Goal: Transaction & Acquisition: Purchase product/service

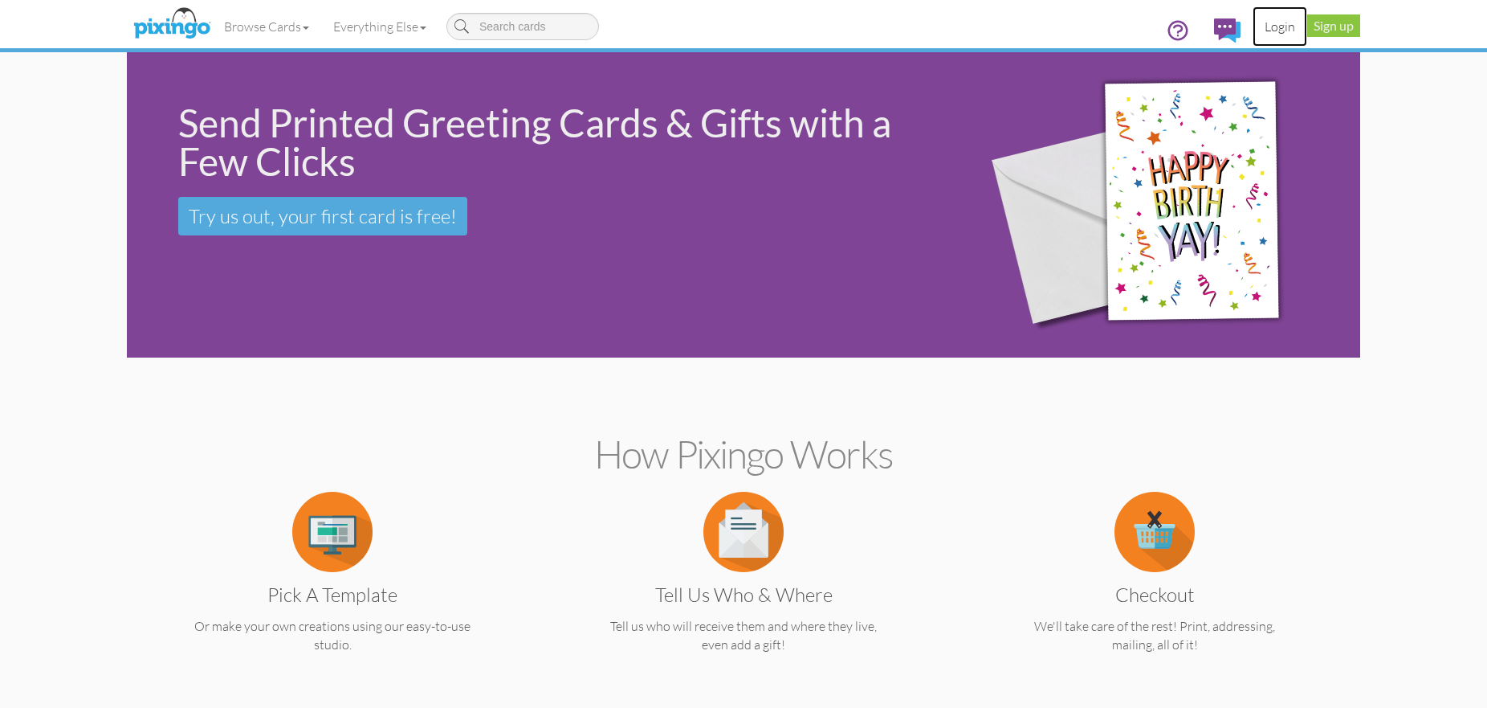
click at [1277, 27] on link "Login" at bounding box center [1280, 26] width 55 height 40
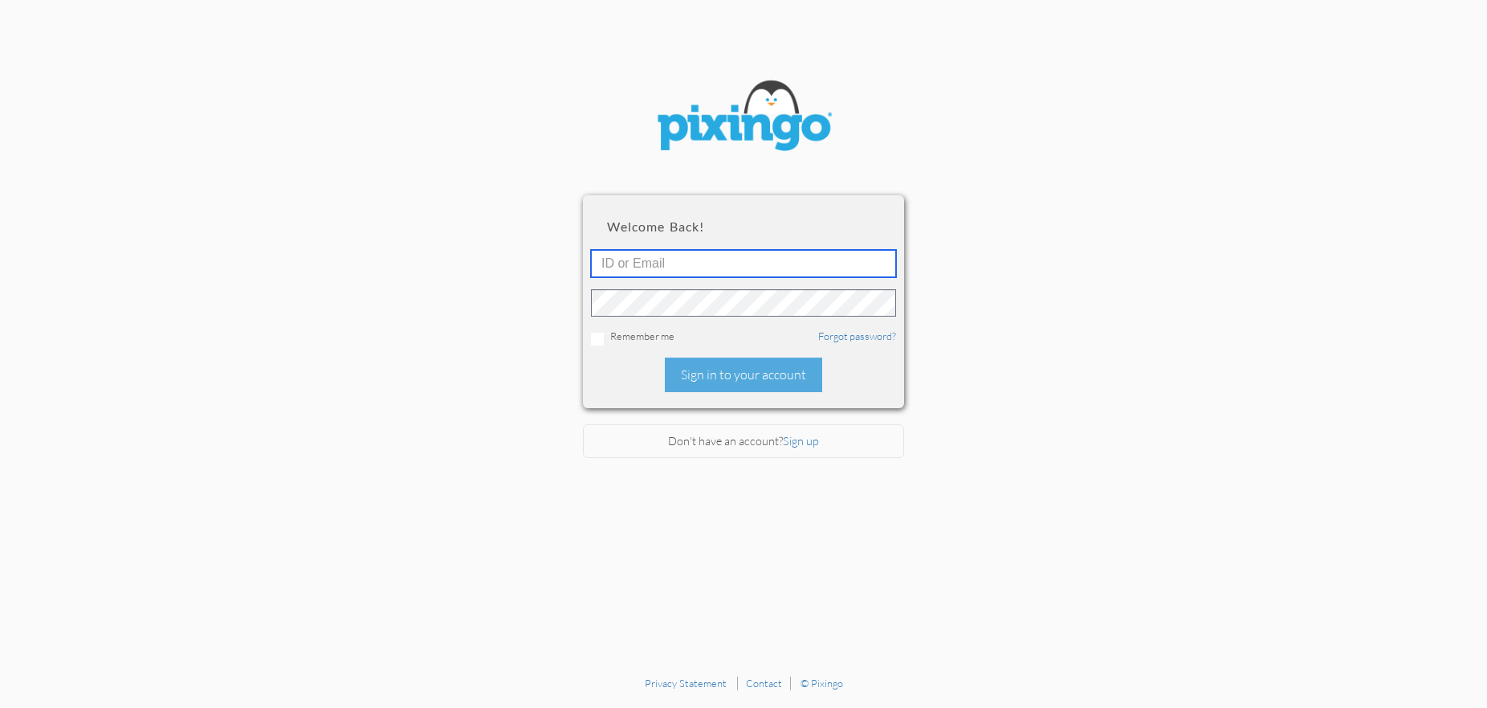
type input "1521"
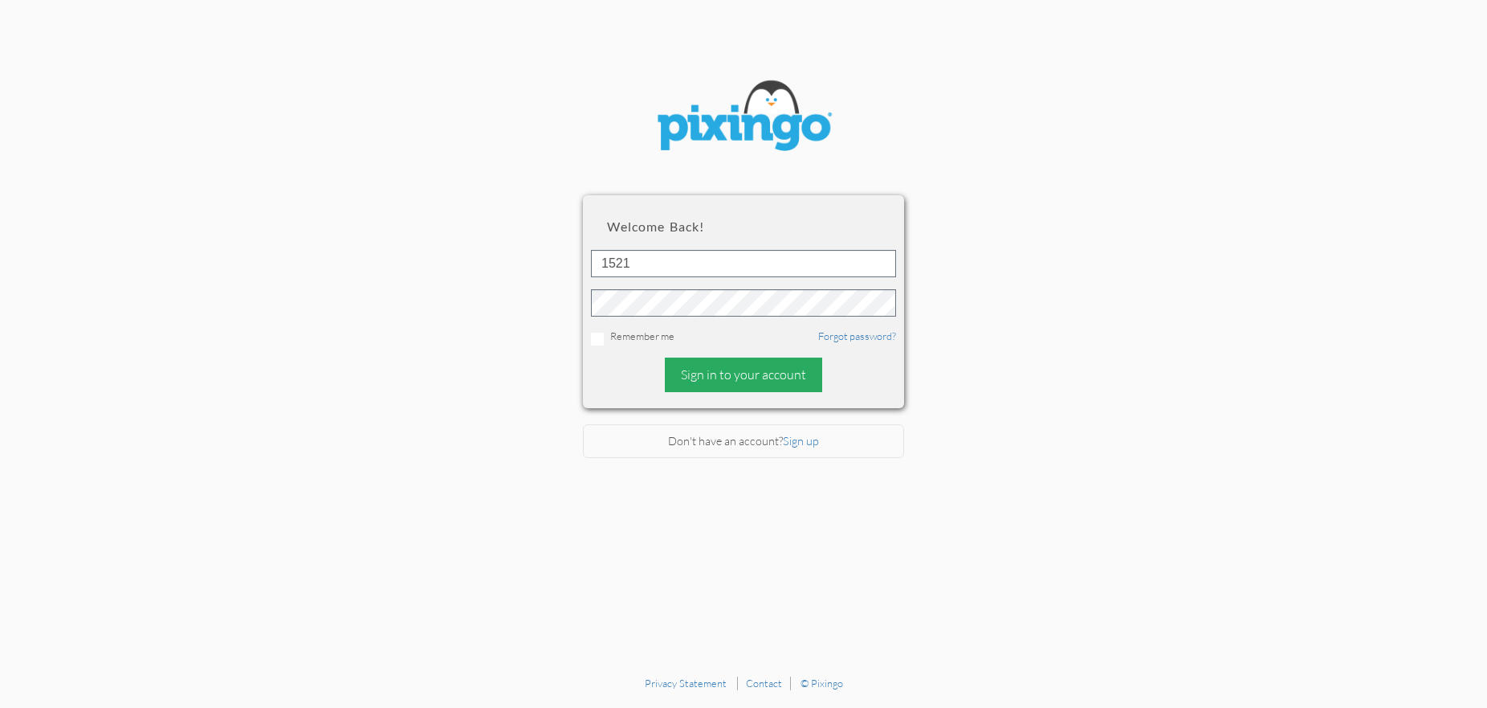
click at [726, 382] on div "Sign in to your account" at bounding box center [743, 374] width 157 height 35
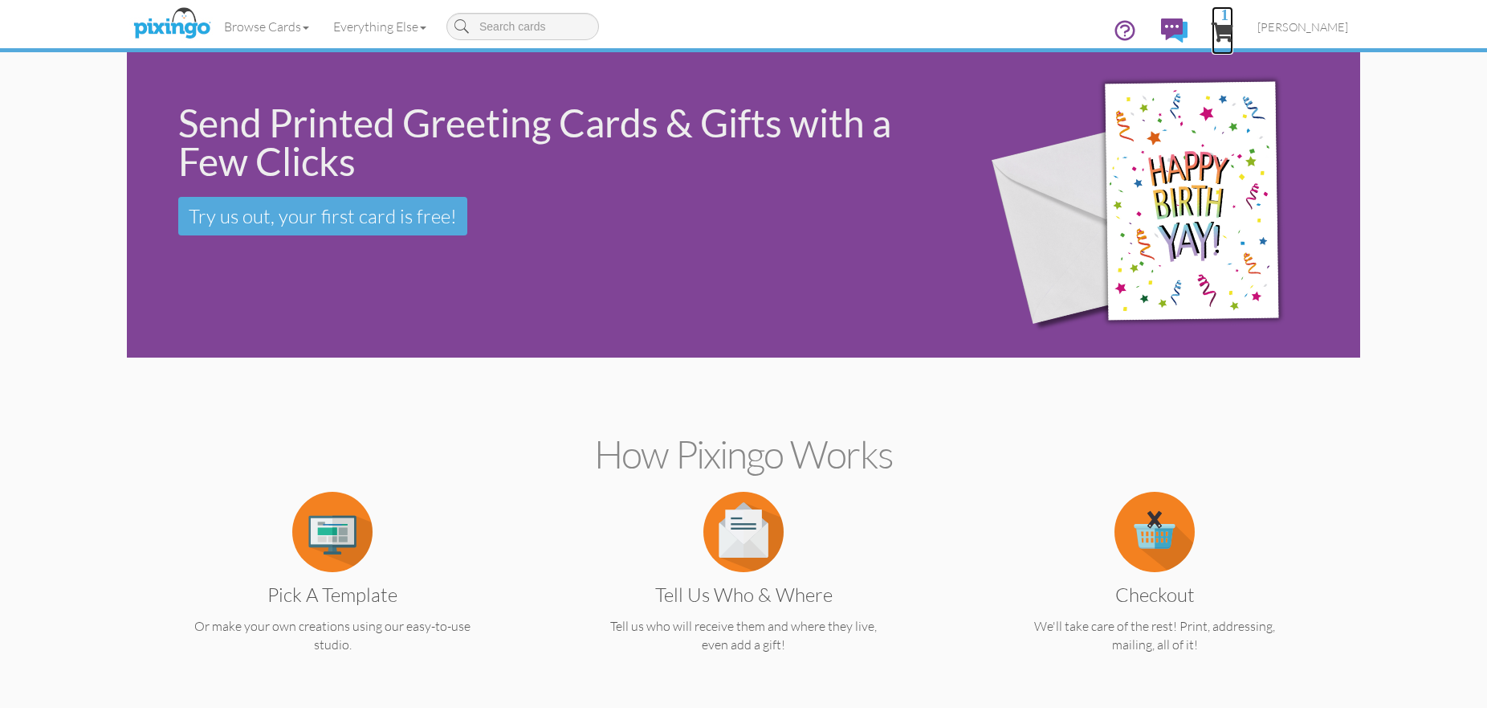
click at [1234, 30] on span "1" at bounding box center [1223, 31] width 22 height 19
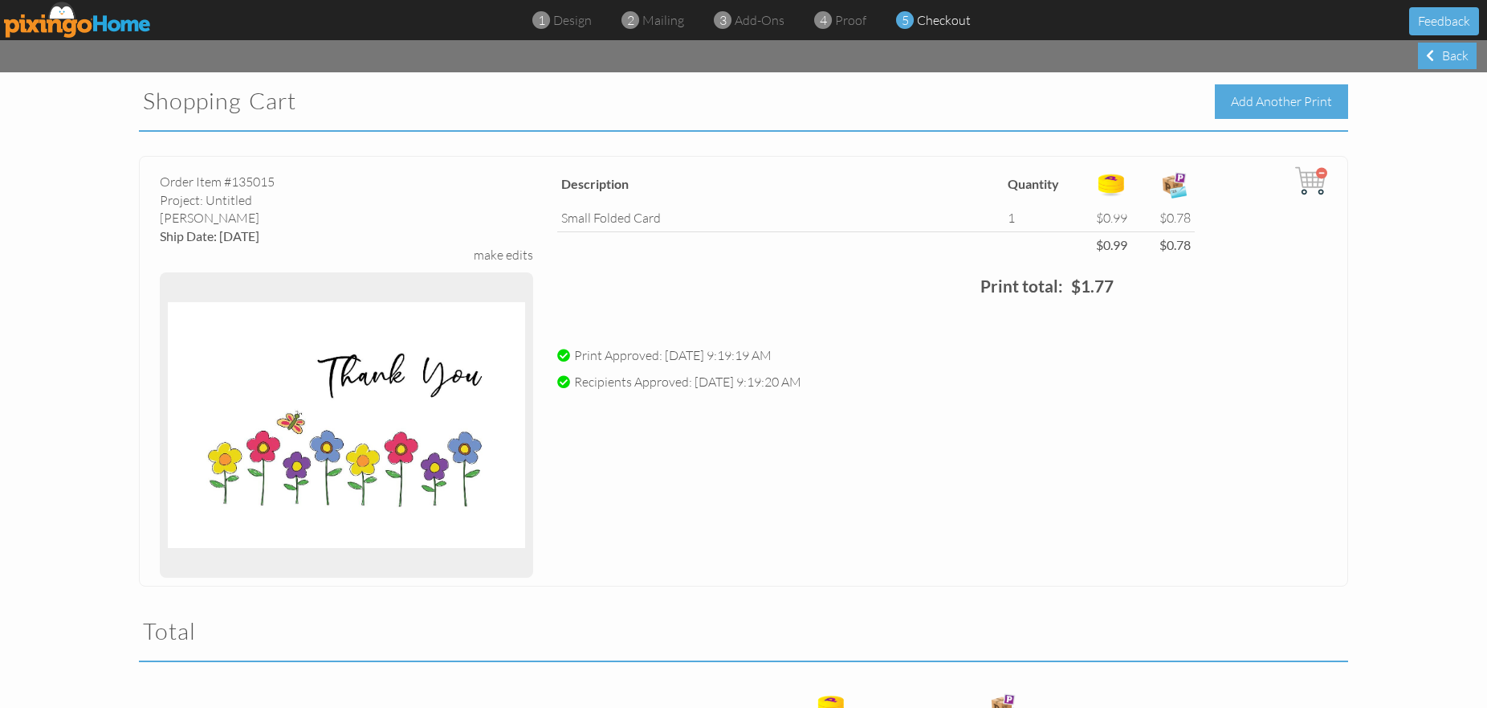
click at [1266, 96] on div "Add Another Print" at bounding box center [1281, 101] width 133 height 35
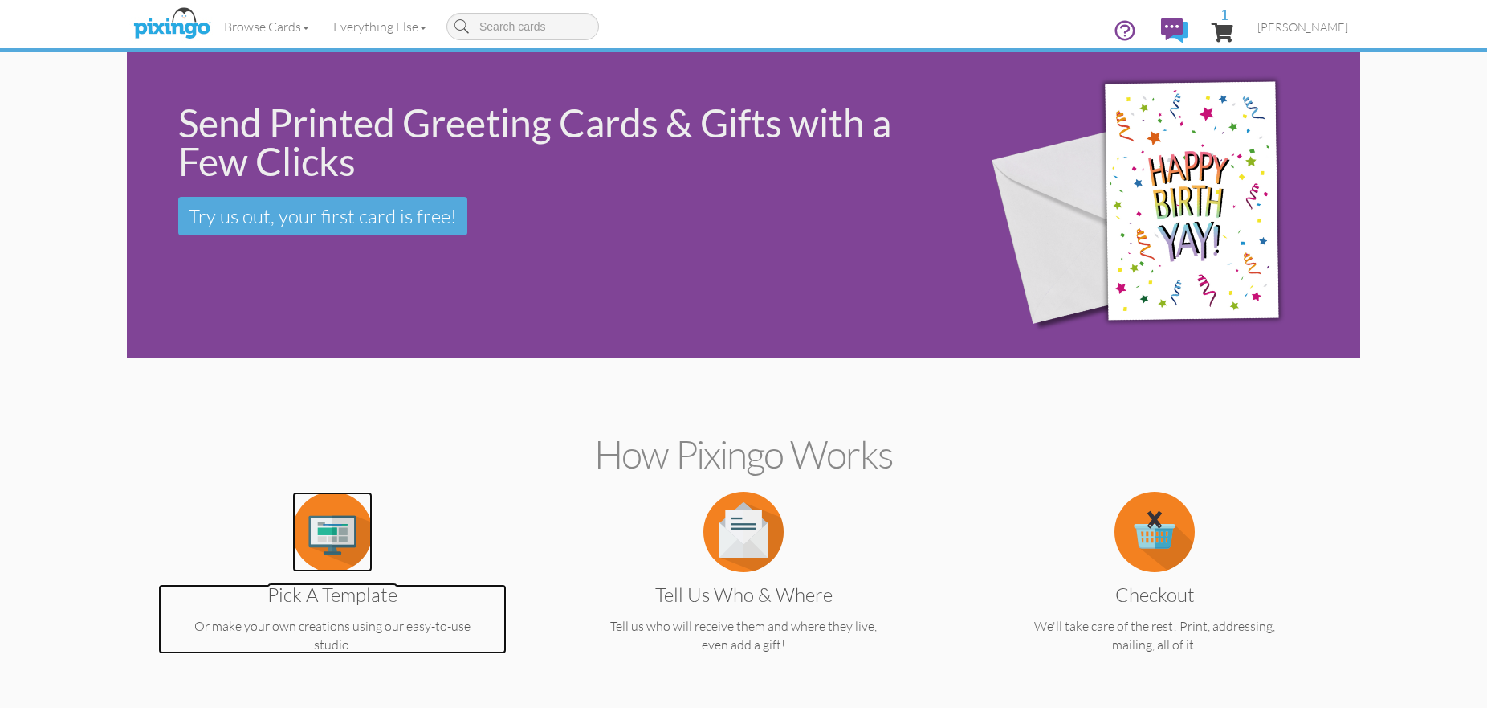
click at [336, 571] on img at bounding box center [332, 532] width 80 height 80
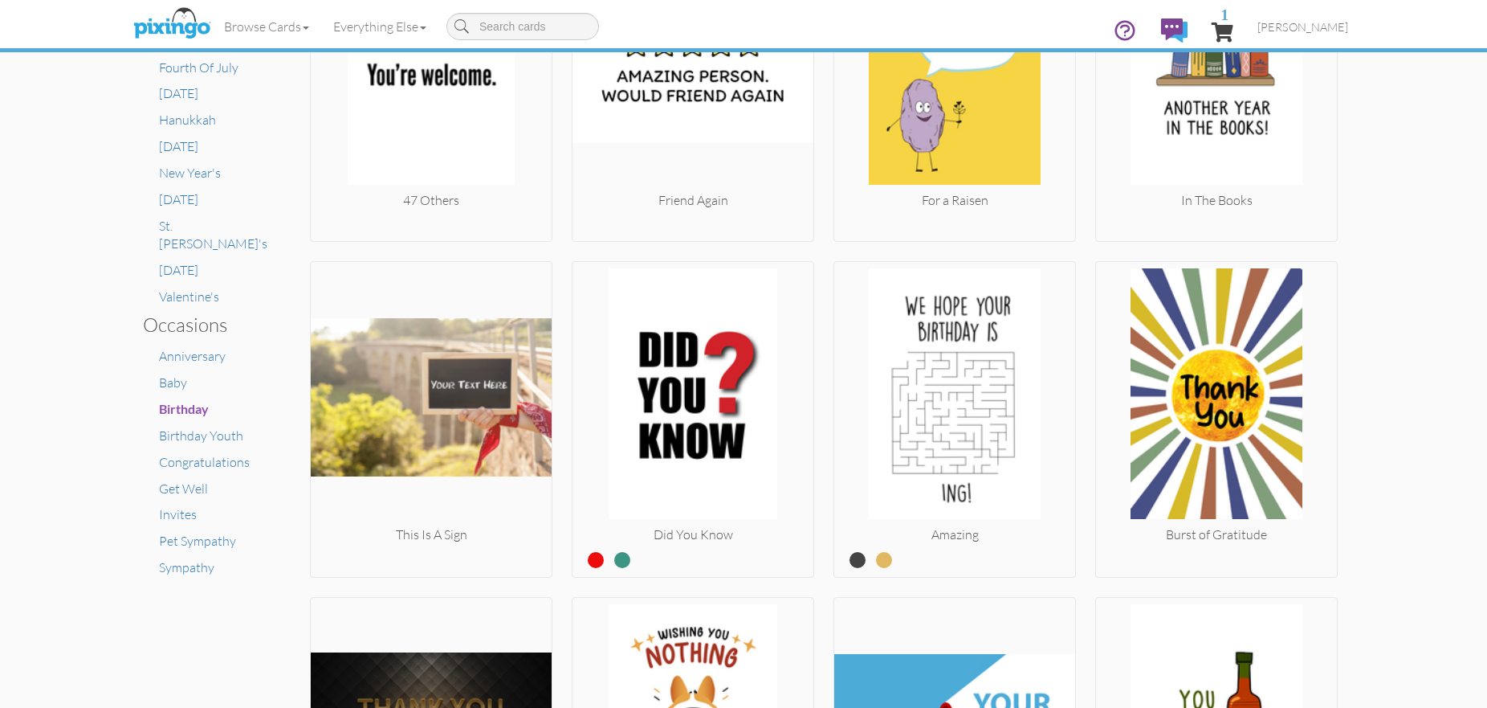
scroll to position [814, 0]
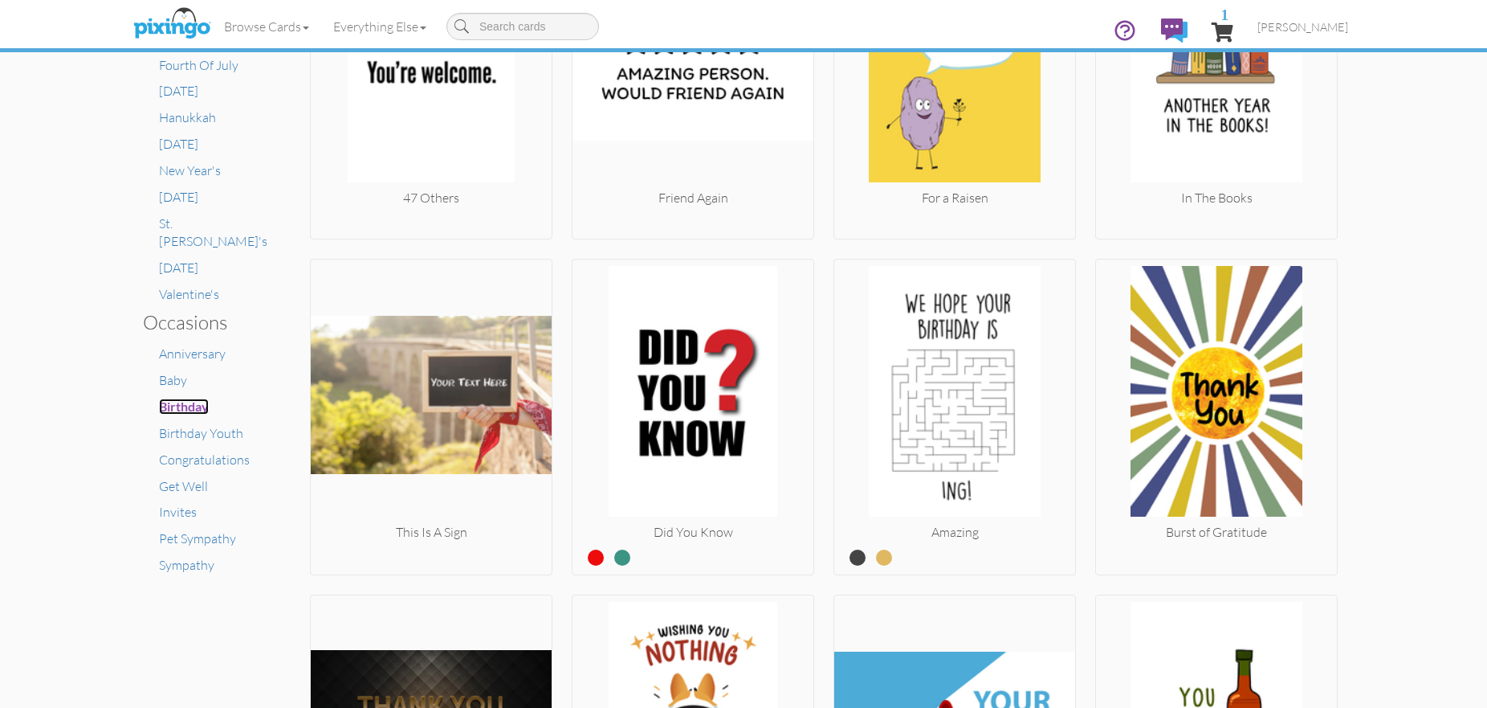
click at [199, 398] on span "Birthday" at bounding box center [184, 405] width 50 height 15
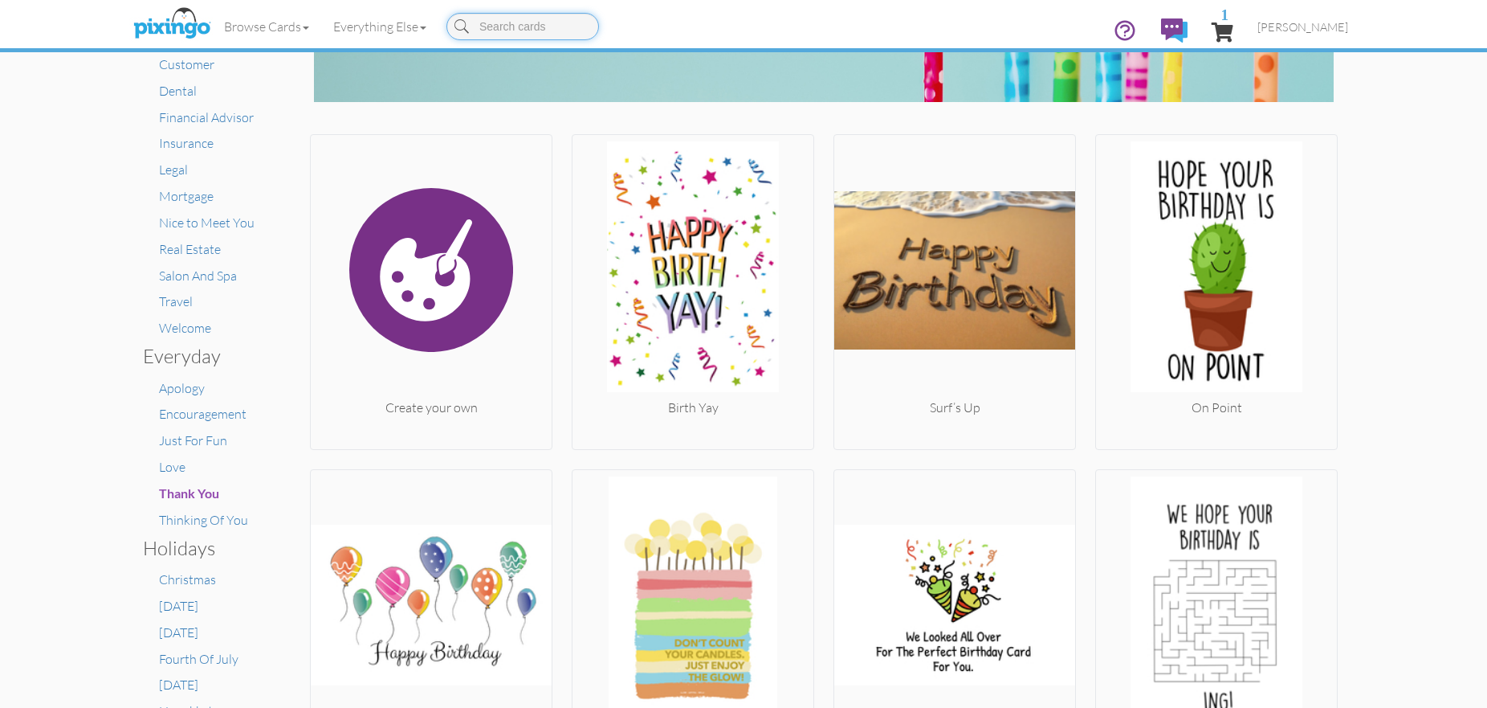
scroll to position [223, 0]
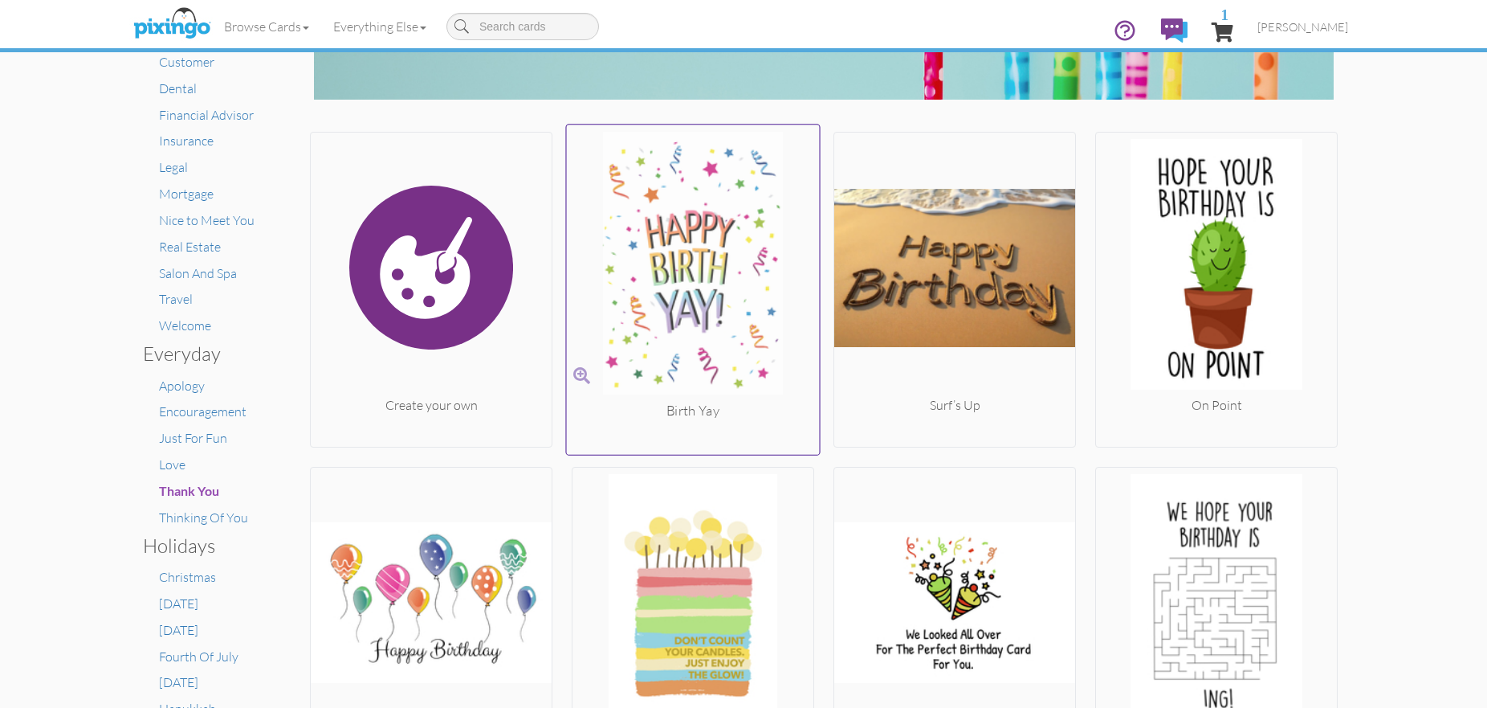
click at [693, 239] on img at bounding box center [693, 267] width 253 height 270
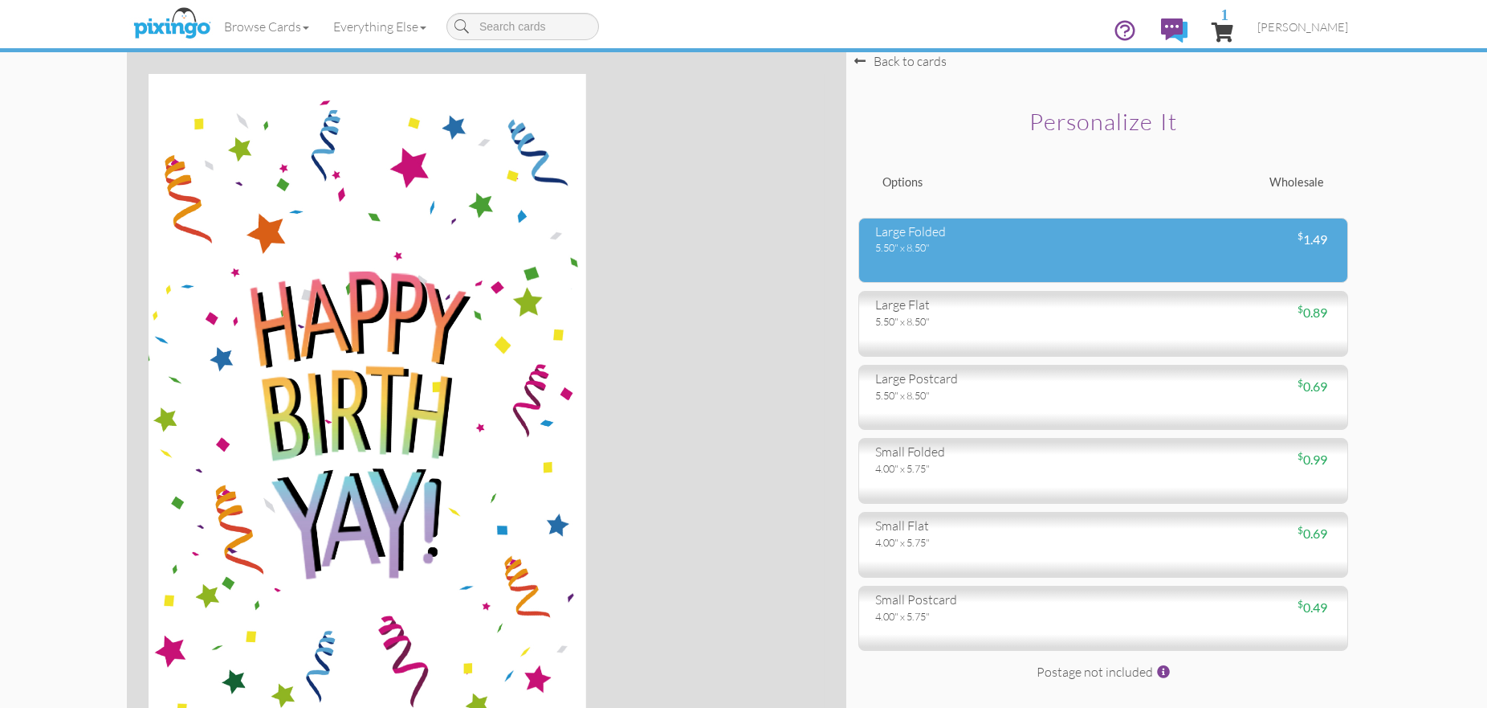
click at [908, 239] on div "large folded" at bounding box center [983, 231] width 216 height 18
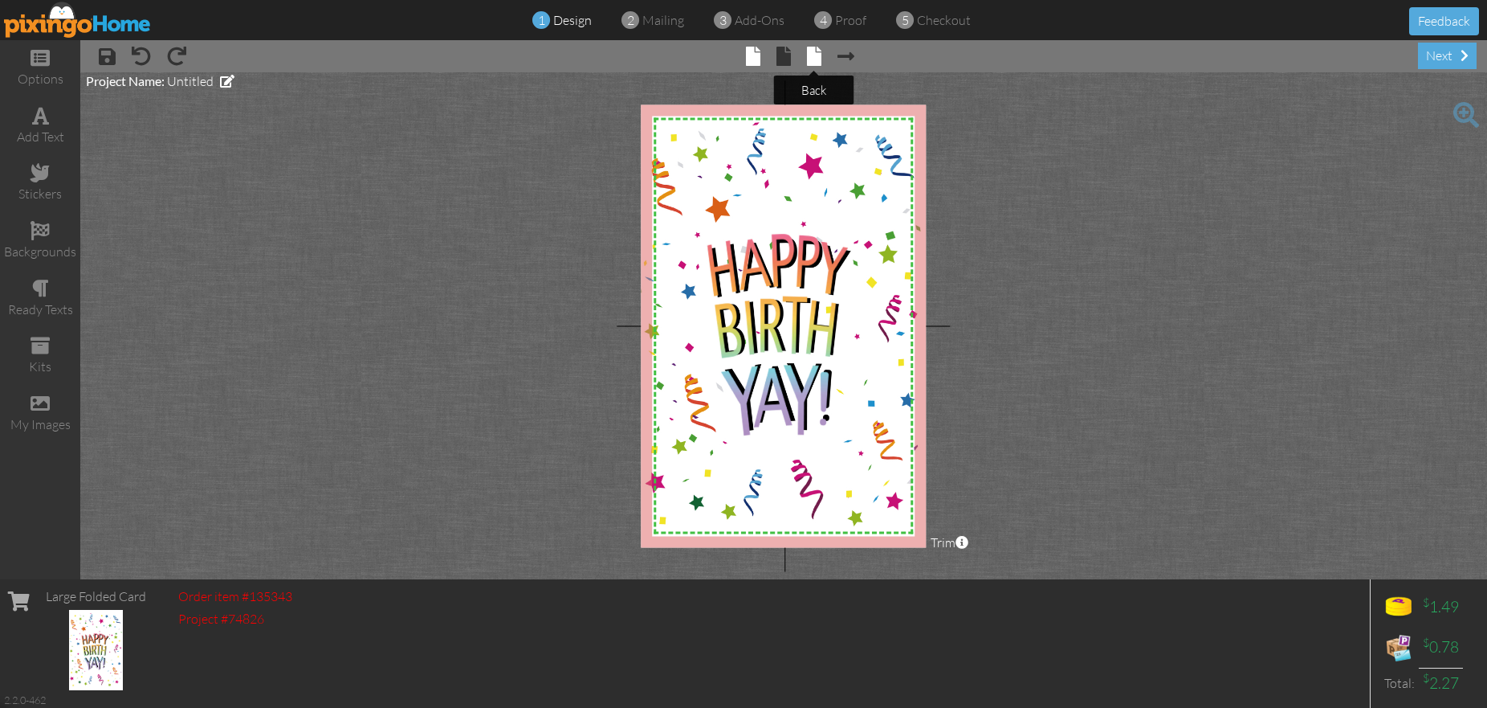
click at [809, 59] on span at bounding box center [814, 56] width 14 height 19
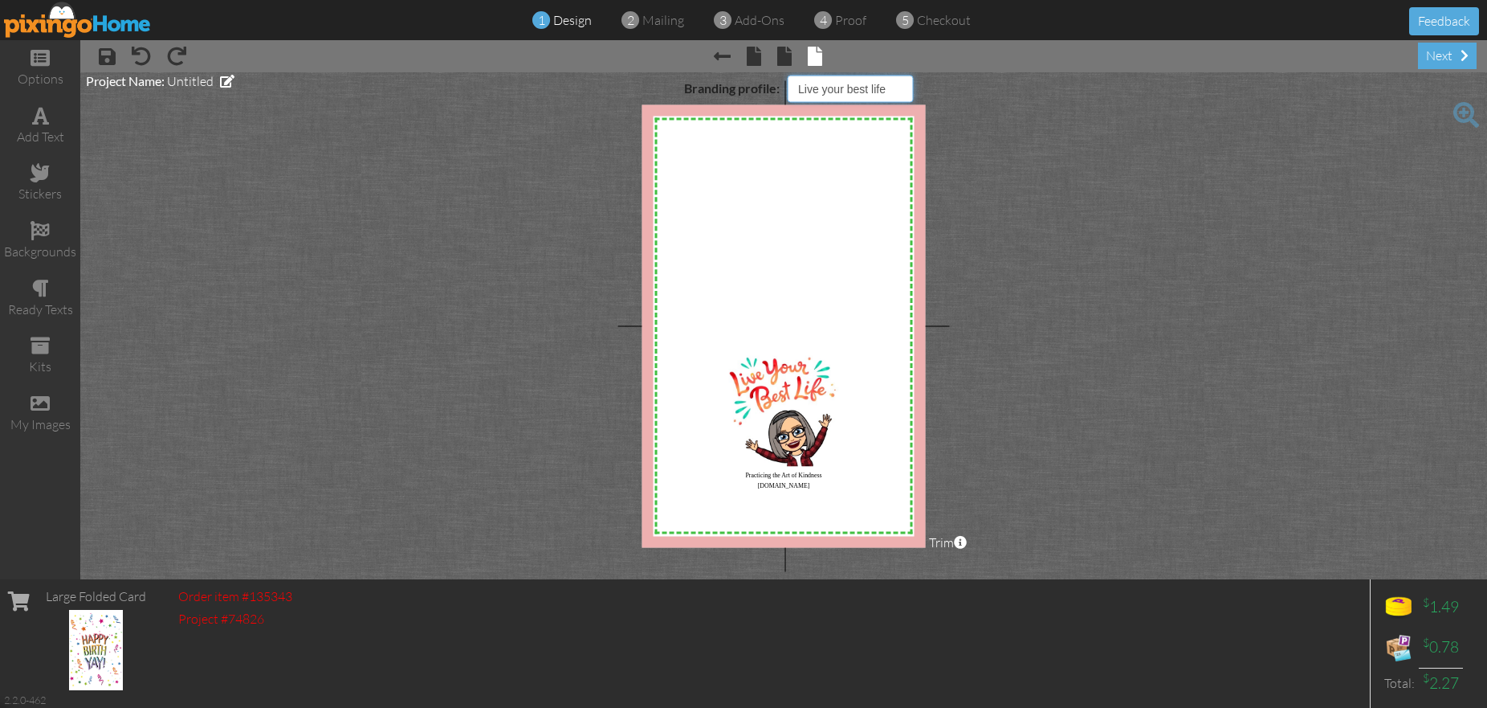
click at [874, 88] on select "Pixingo Default Profile Live your best life Happy Birthday" at bounding box center [850, 88] width 125 height 27
select select "object:2063"
click at [788, 75] on select "Pixingo Default Profile Live your best life Happy Birthday" at bounding box center [850, 88] width 125 height 27
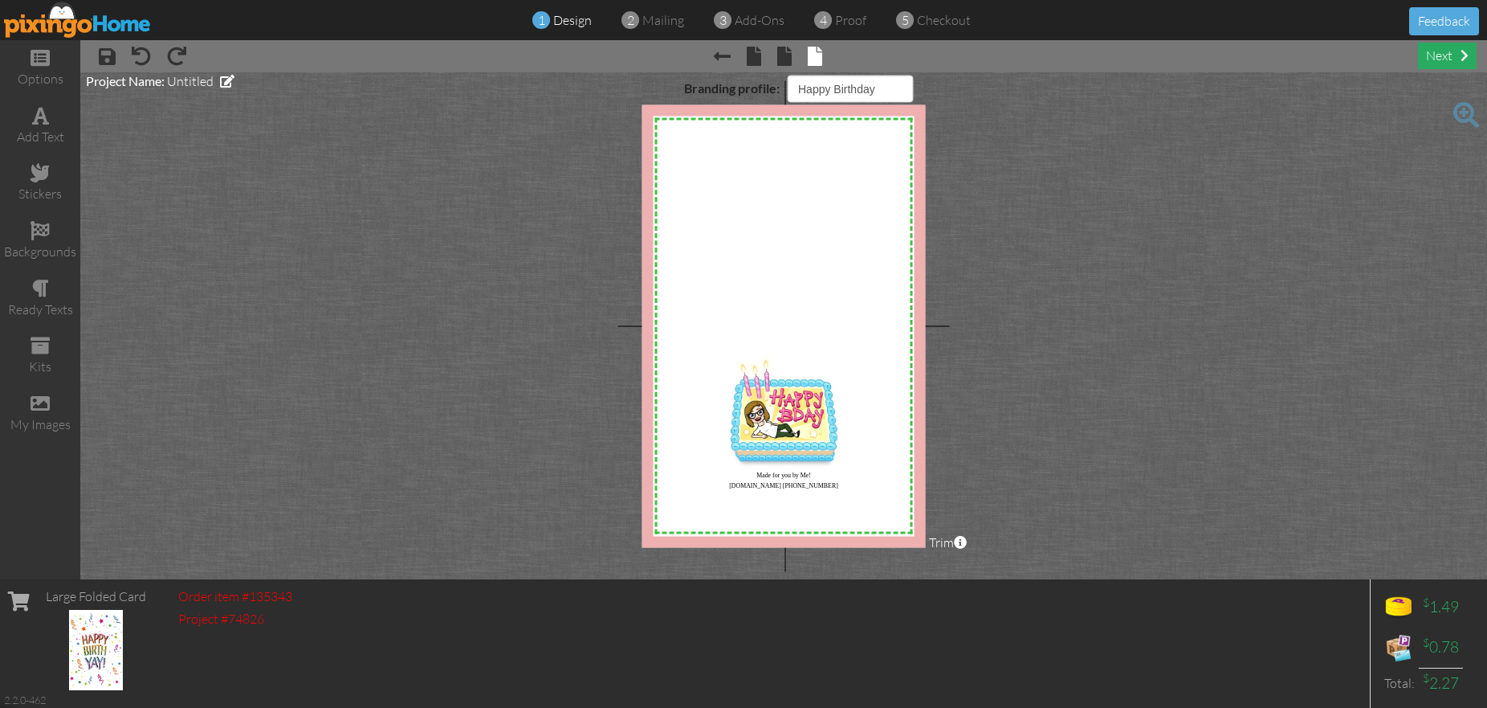
click at [1443, 61] on div "next" at bounding box center [1447, 56] width 59 height 27
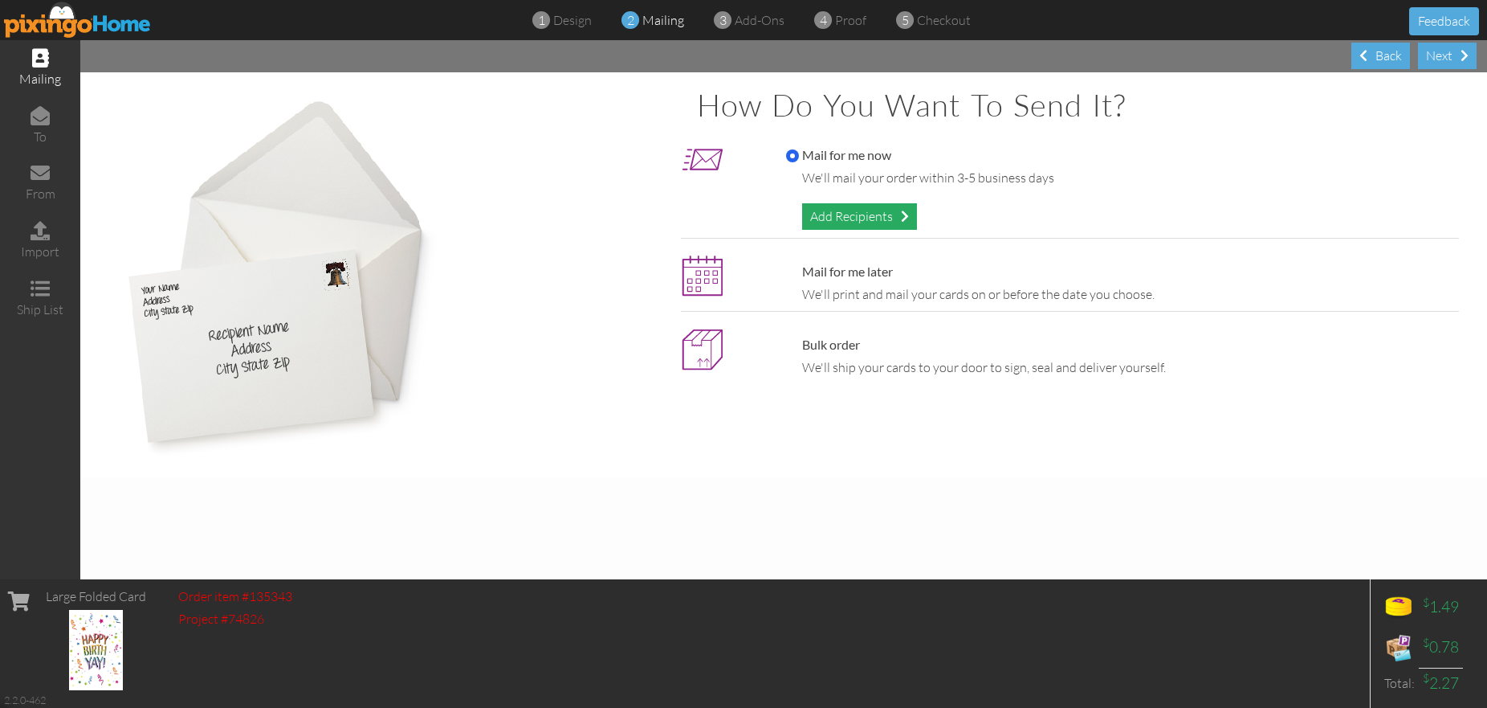
click at [871, 217] on div "Add Recipients" at bounding box center [859, 216] width 115 height 27
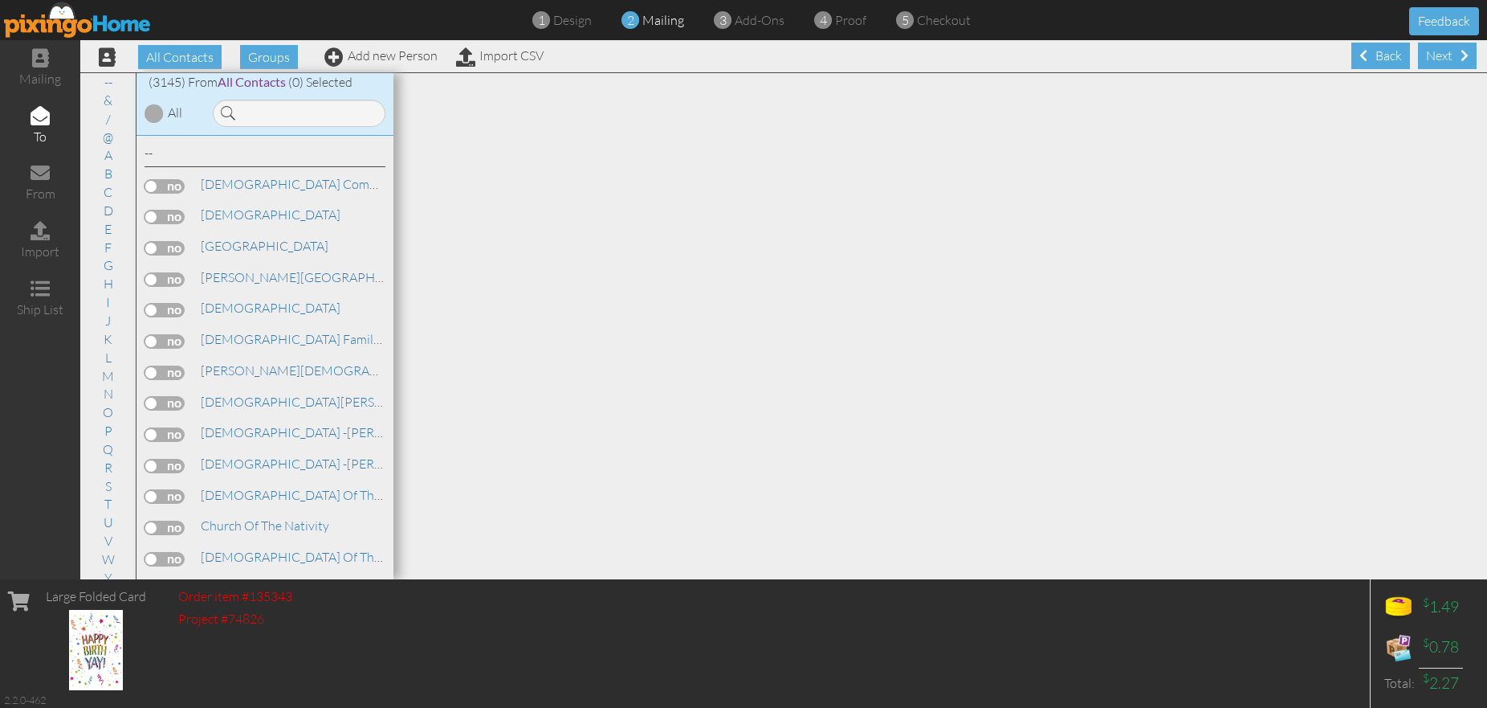
click at [317, 115] on input at bounding box center [299, 113] width 173 height 27
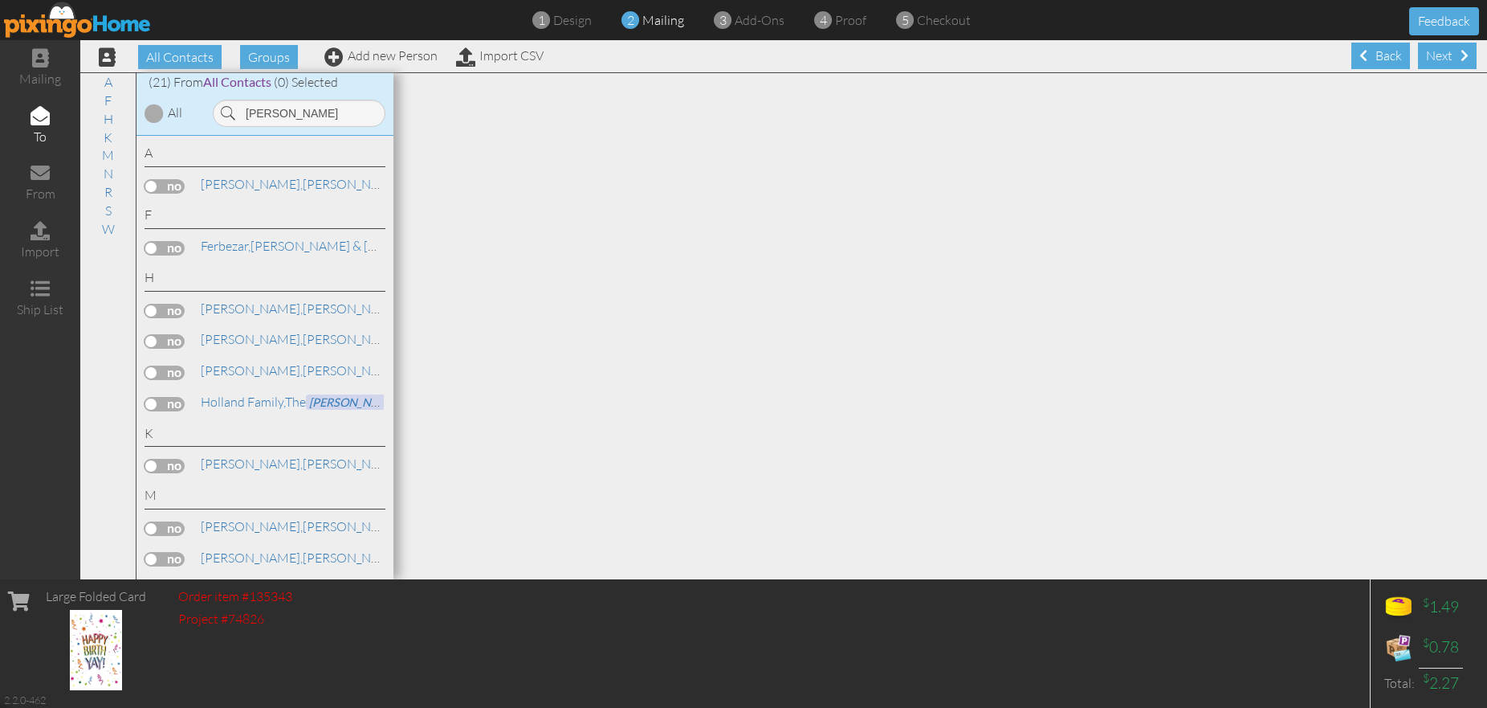
type input "[PERSON_NAME]"
click at [174, 307] on label at bounding box center [165, 311] width 40 height 14
click at [0, 0] on input "checkbox" at bounding box center [0, 0] width 0 height 0
click at [1447, 58] on div "Next" at bounding box center [1447, 56] width 59 height 27
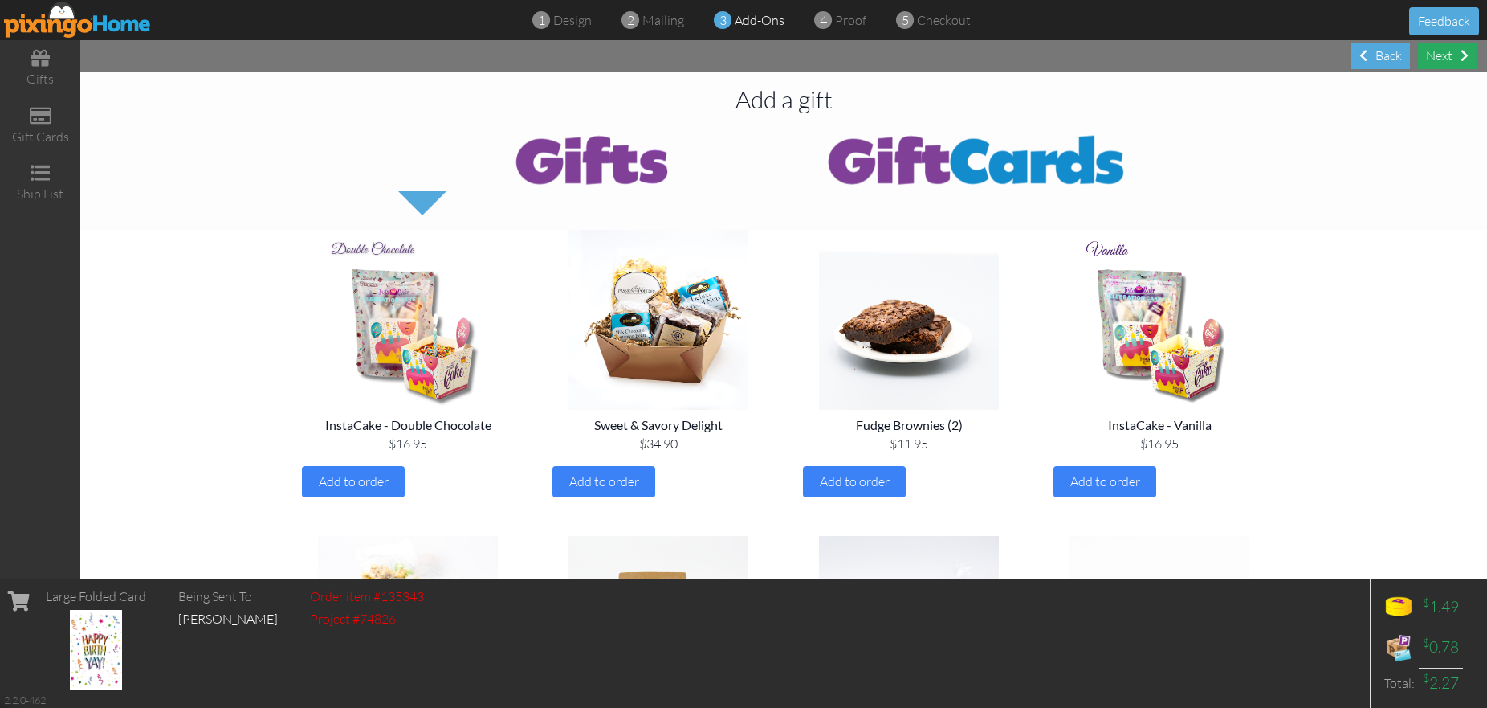
click at [1449, 56] on div "Next" at bounding box center [1447, 56] width 59 height 27
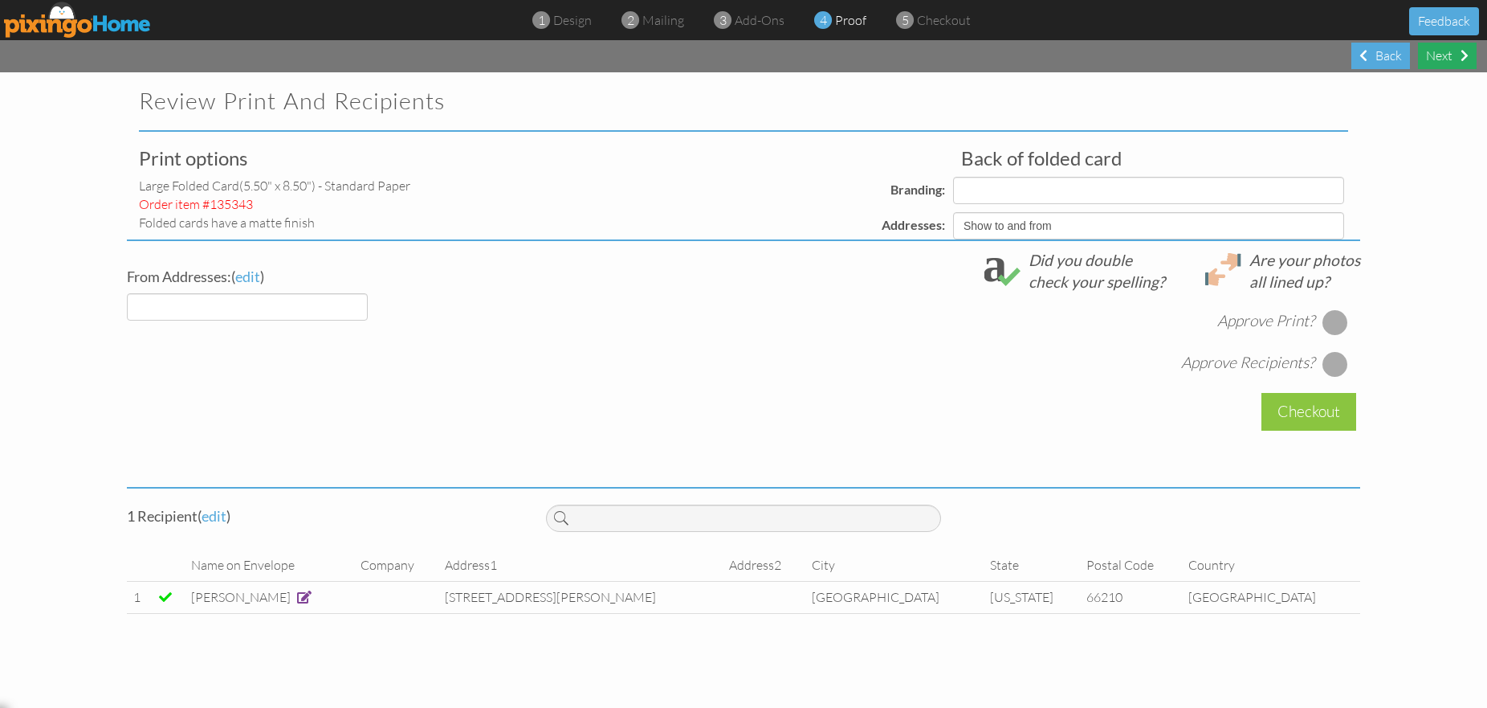
select select "object:12288"
select select "object:12284"
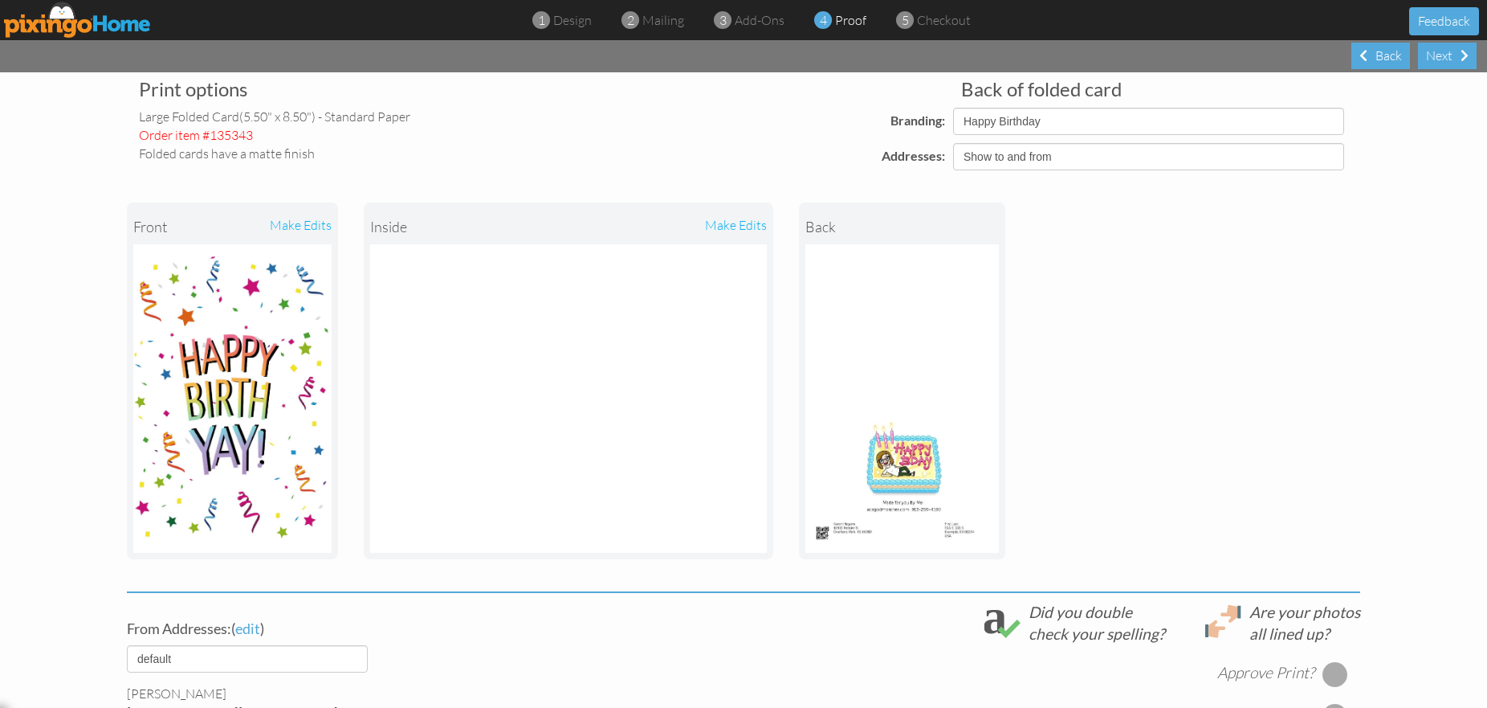
scroll to position [61, 0]
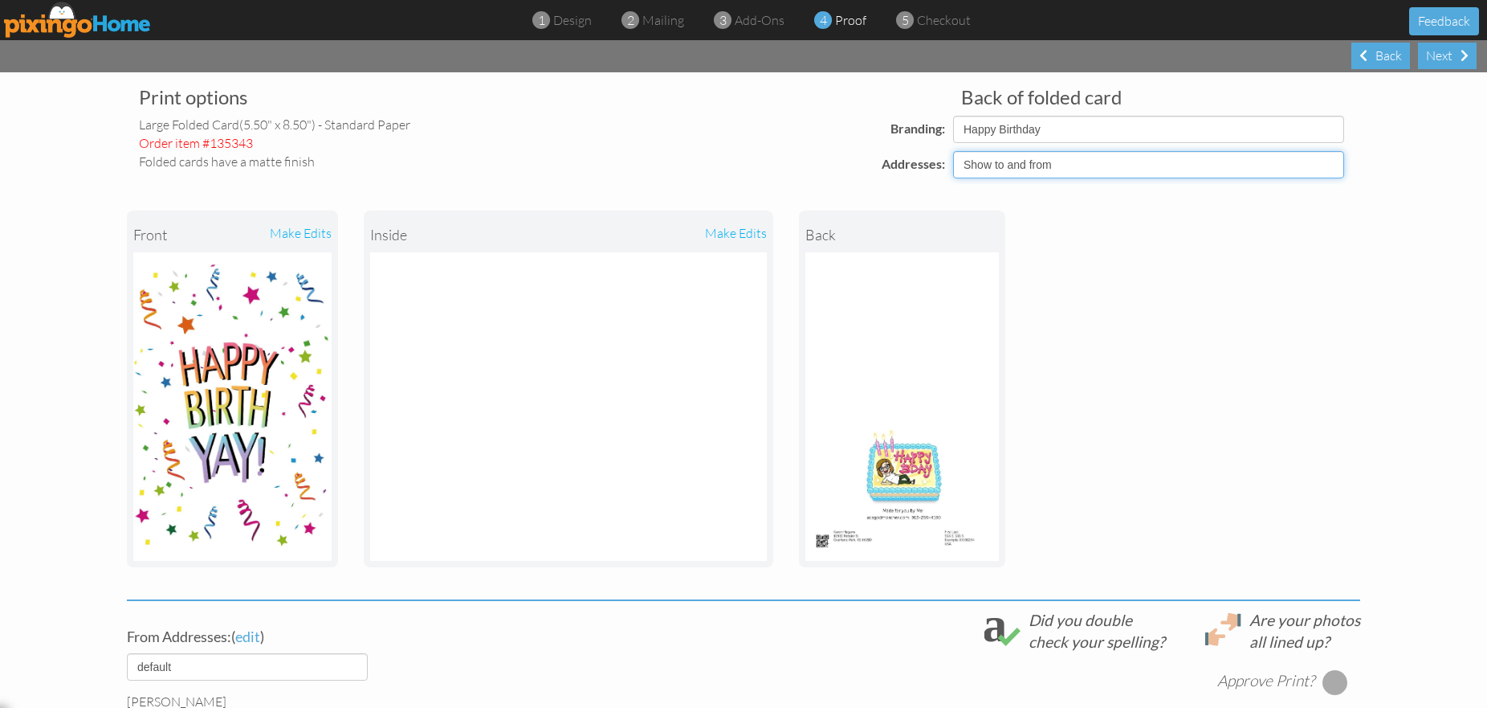
click at [1332, 161] on select "Show to and from Show from only Hide to and from" at bounding box center [1148, 164] width 391 height 27
select select "object:12283"
click at [953, 151] on select "Show to and from Show from only Hide to and from" at bounding box center [1148, 164] width 391 height 27
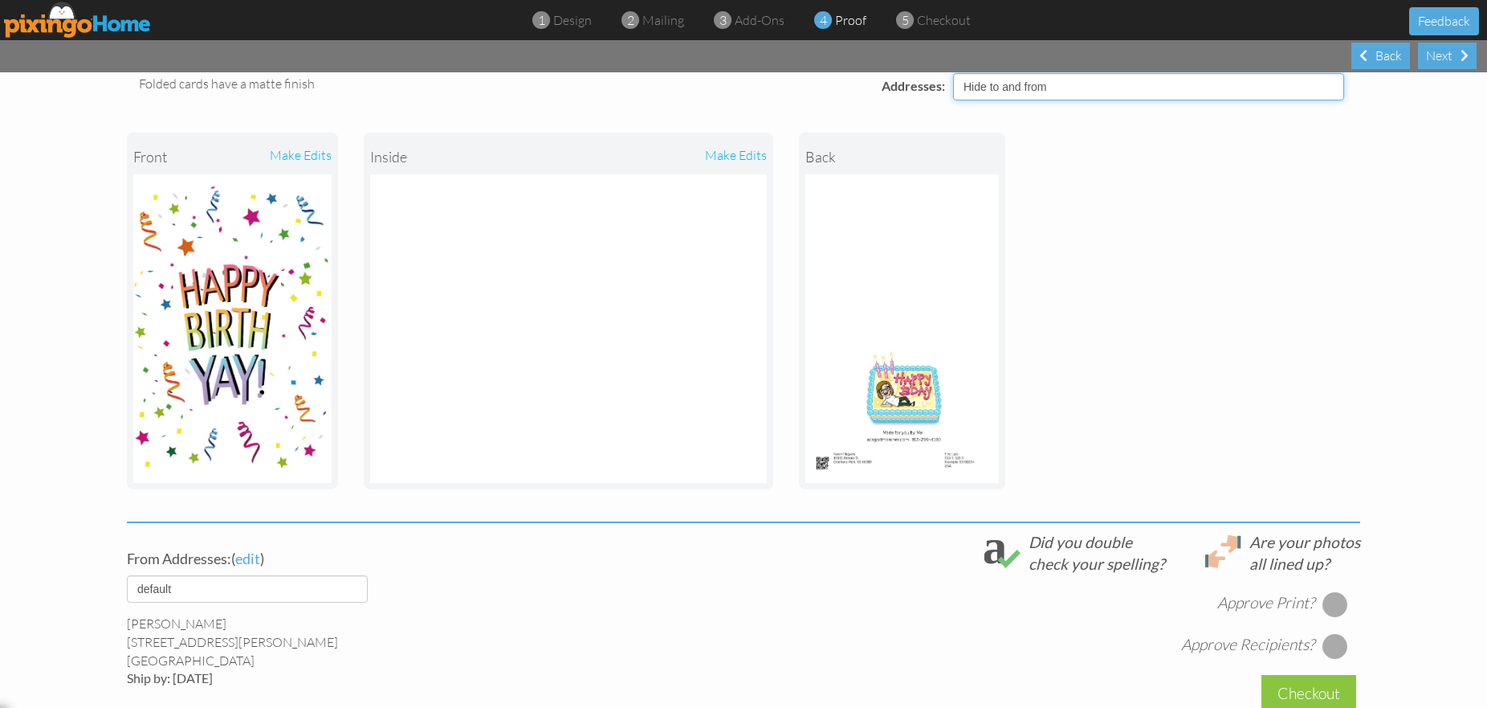
scroll to position [149, 0]
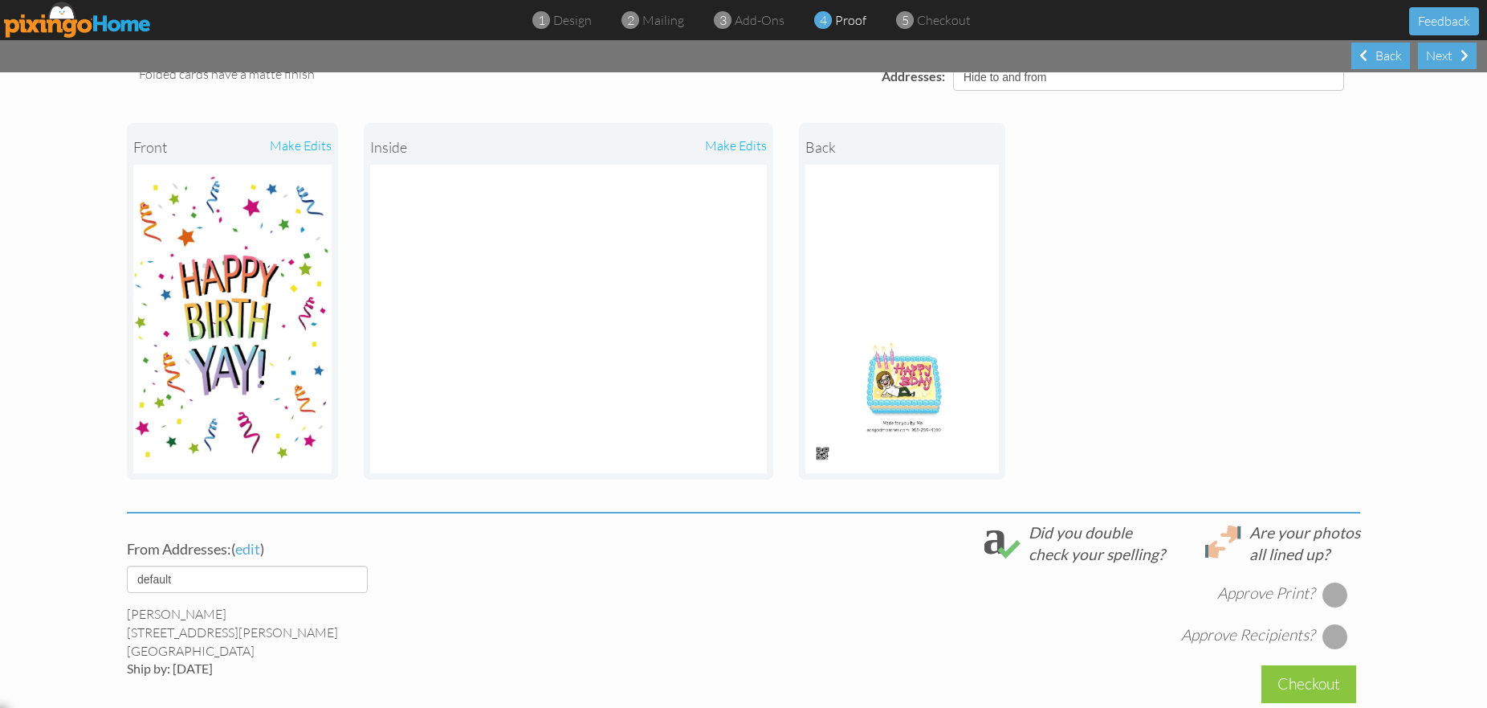
click at [1339, 596] on div at bounding box center [1336, 594] width 26 height 26
click at [1335, 637] on div at bounding box center [1336, 636] width 26 height 26
click at [1320, 675] on div "Checkout" at bounding box center [1309, 684] width 95 height 38
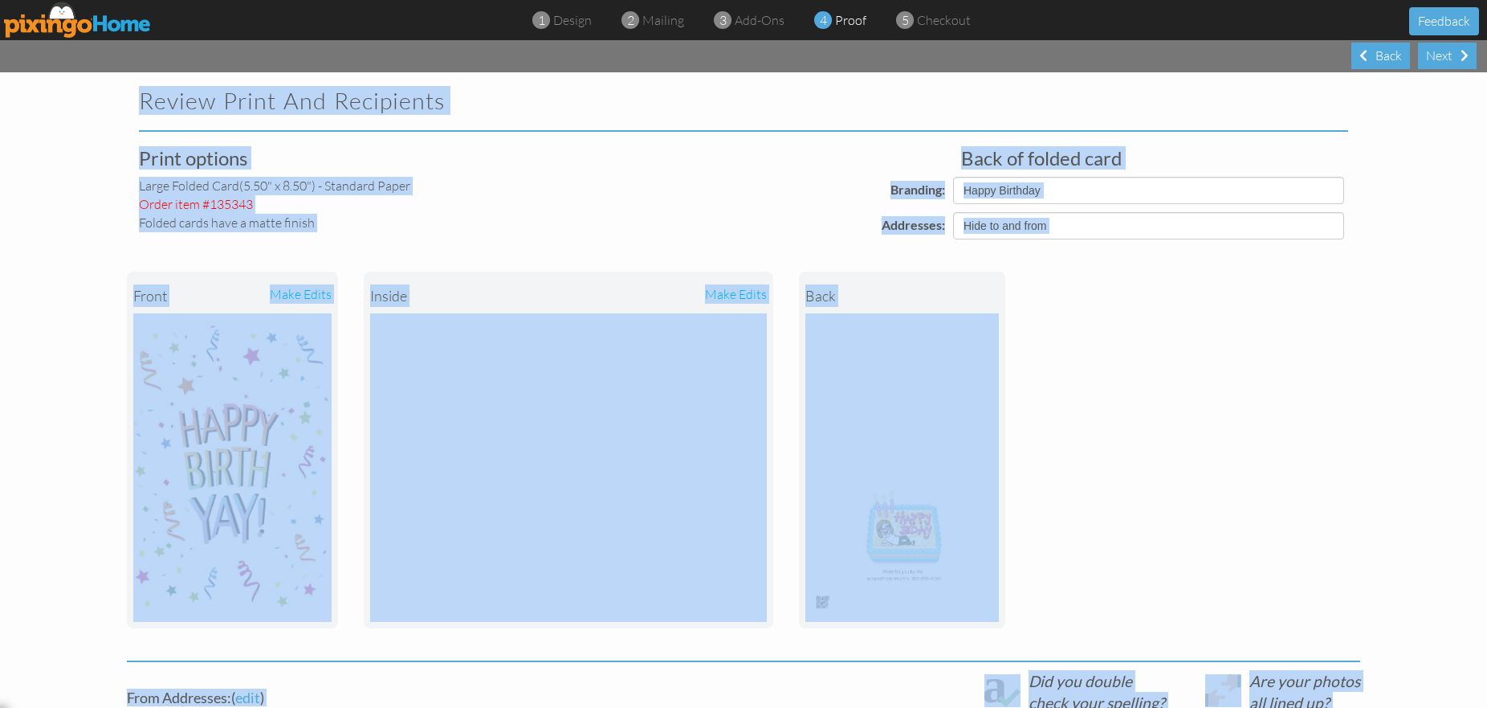
click at [1320, 675] on div "Review Print and Recipients Print options large folded card (5.50" x 8.50") - S…" at bounding box center [743, 389] width 1487 height 635
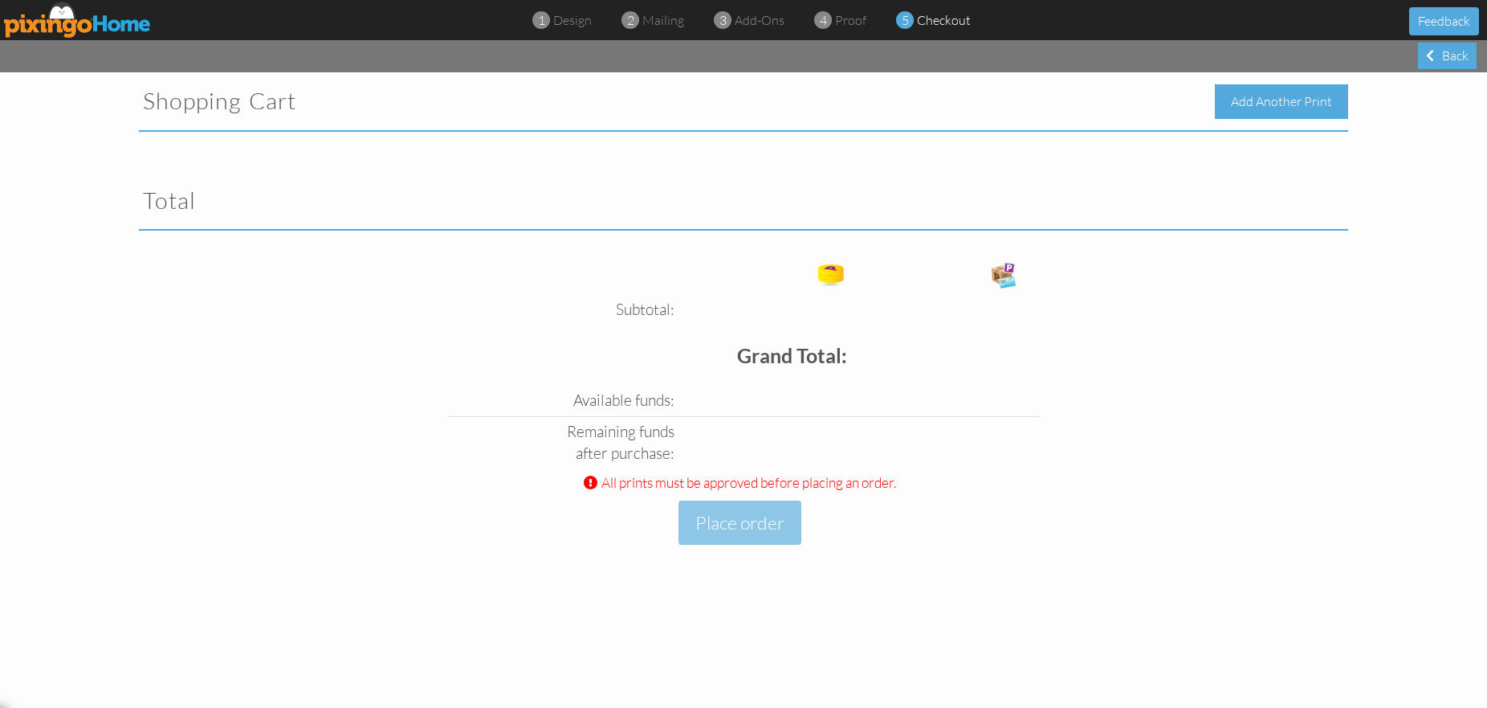
click at [1302, 89] on div "Add Another Print" at bounding box center [1281, 101] width 133 height 35
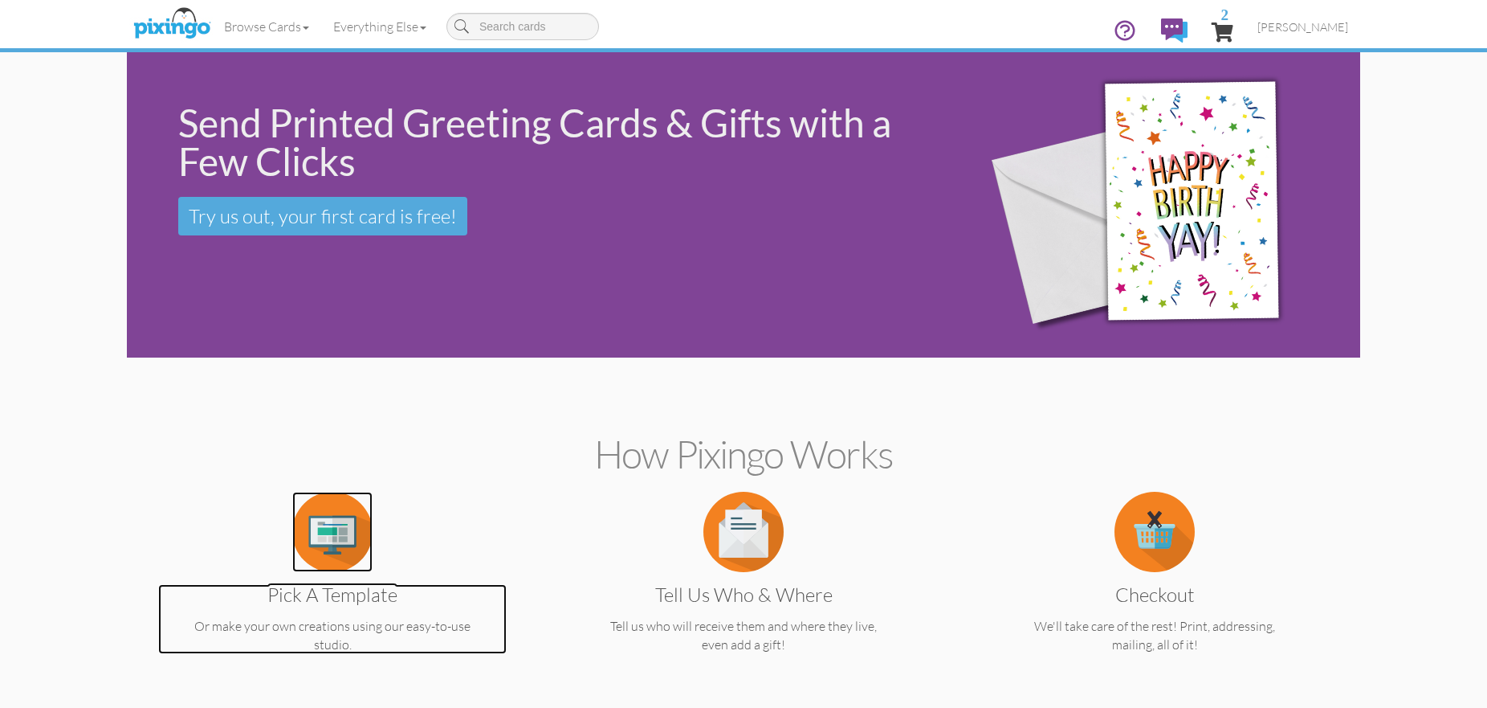
click at [304, 523] on img at bounding box center [332, 532] width 80 height 80
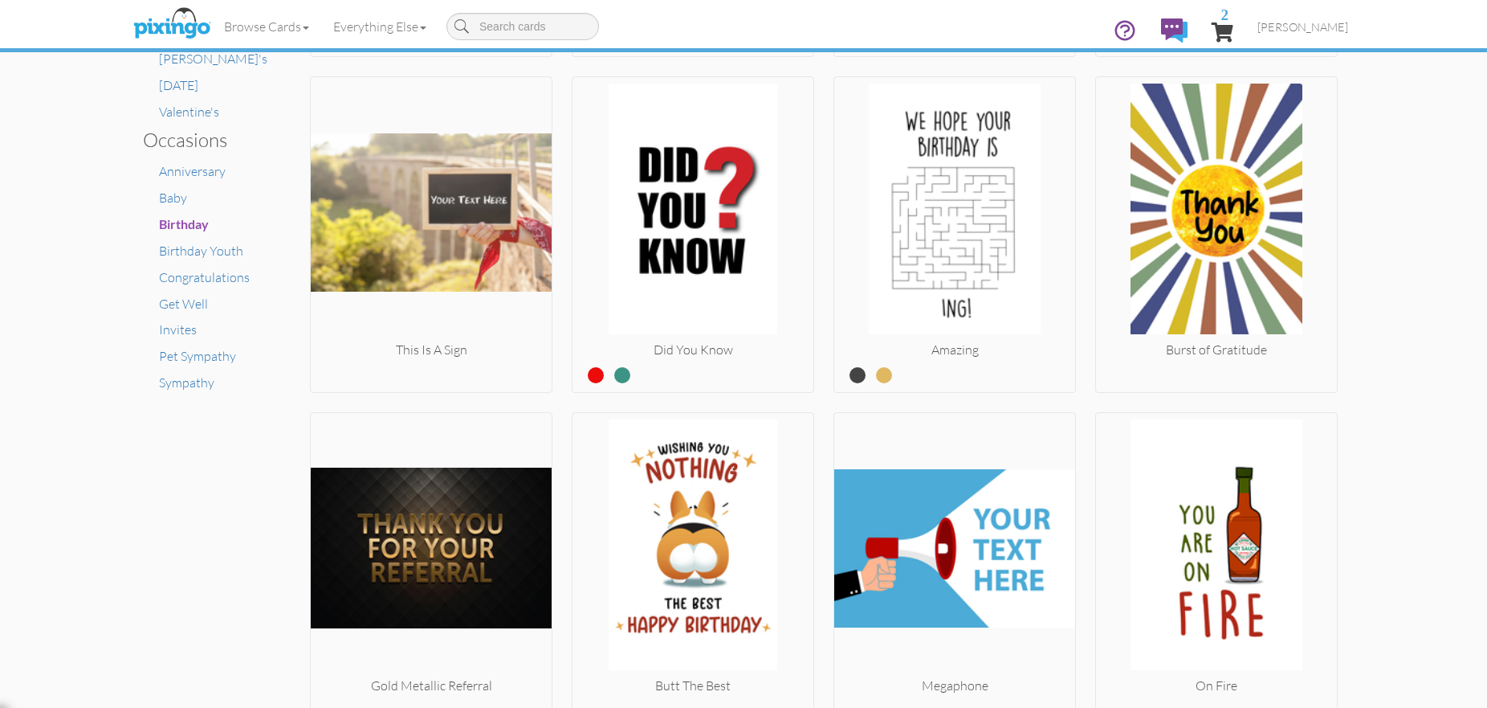
scroll to position [1001, 0]
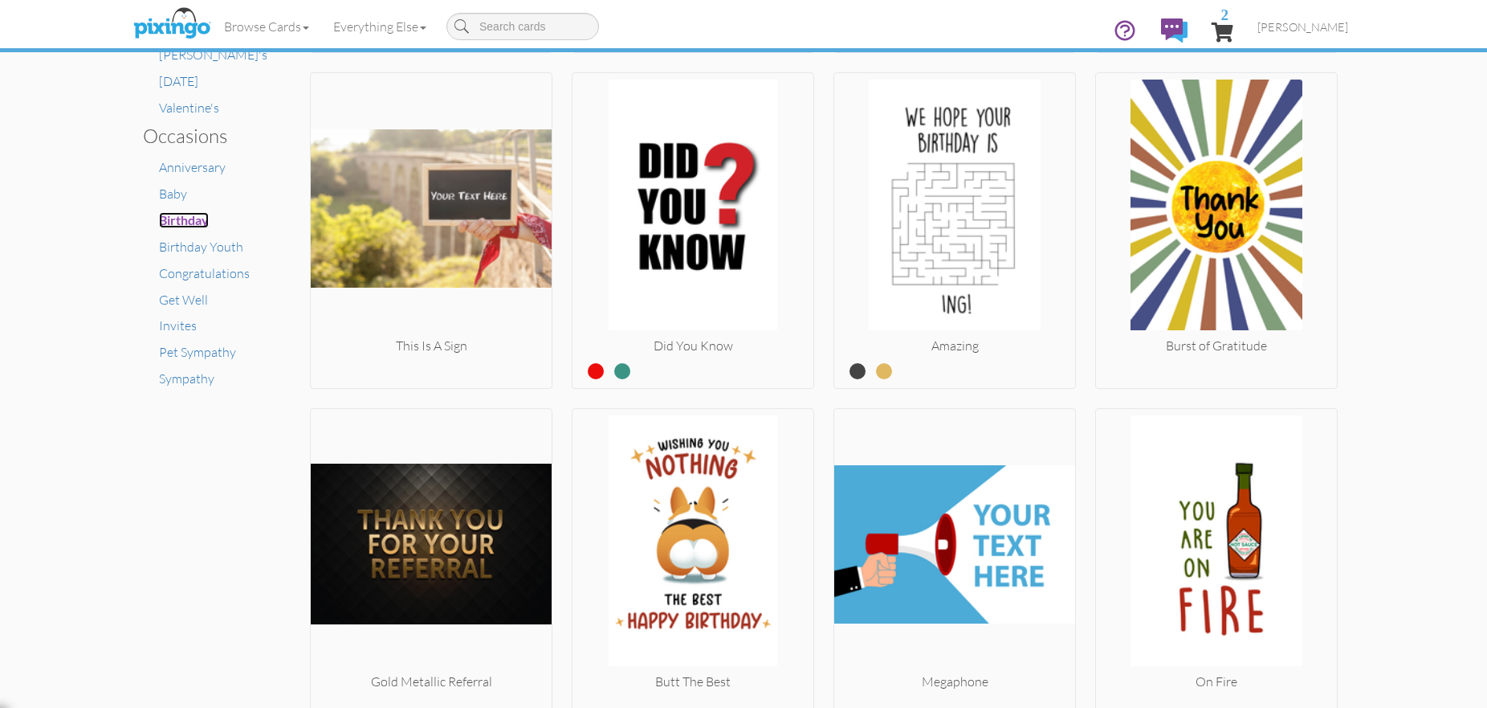
click at [189, 212] on span "Birthday" at bounding box center [184, 219] width 50 height 15
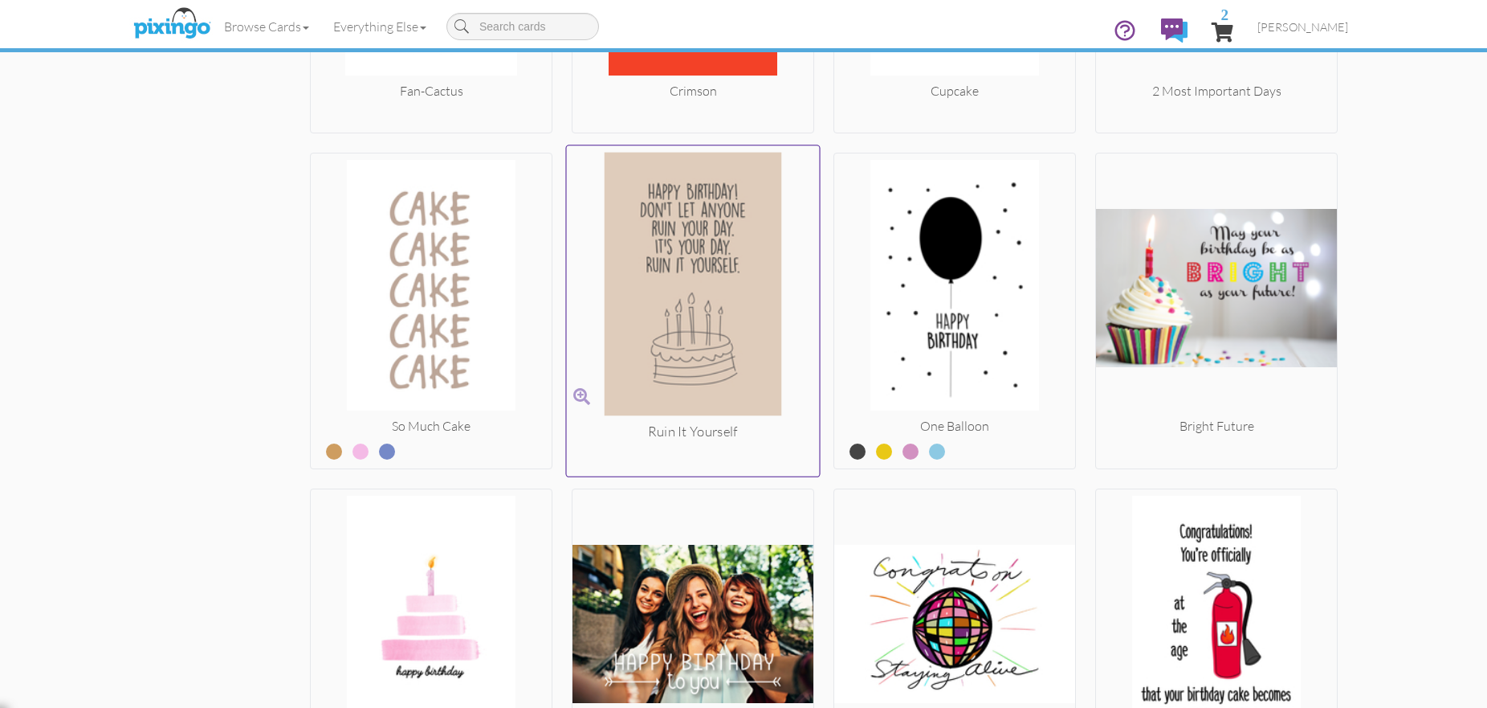
scroll to position [4564, 0]
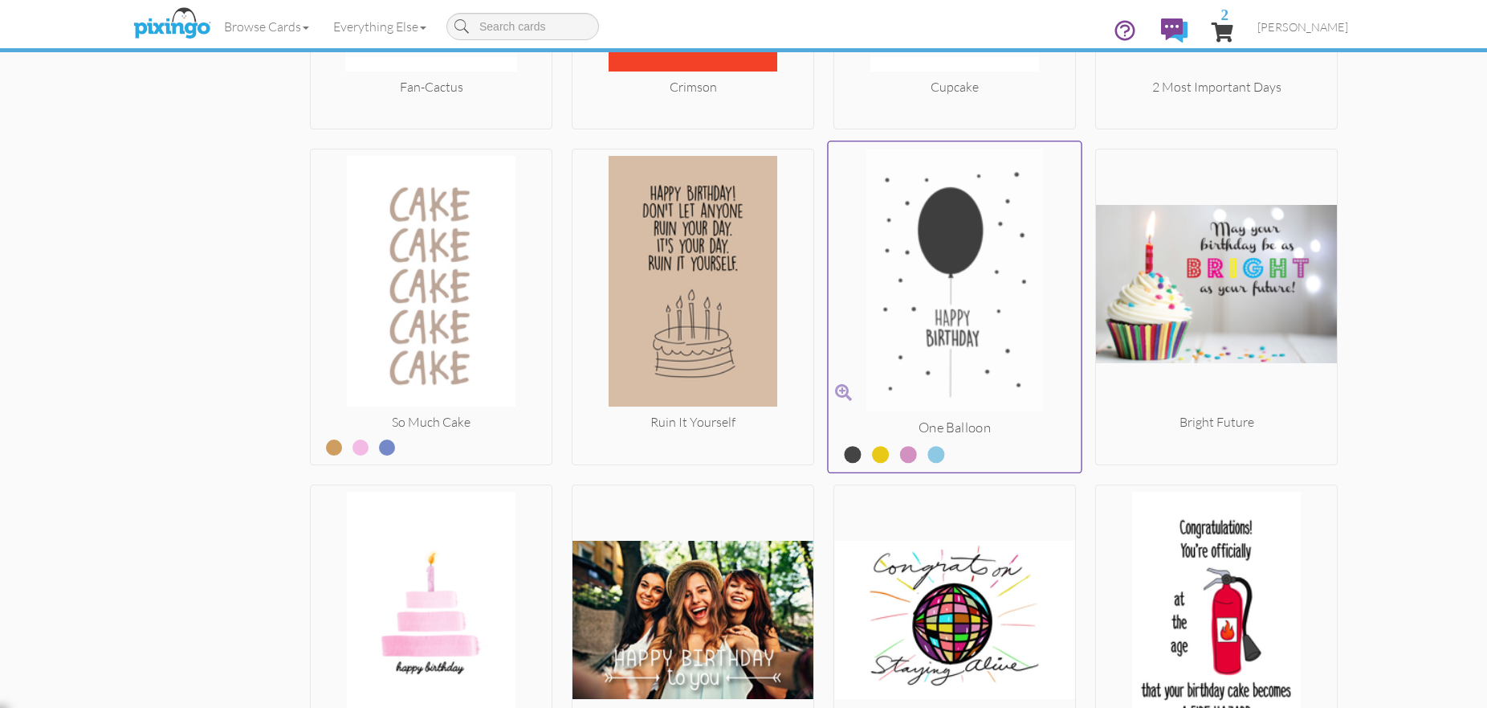
click at [968, 298] on img at bounding box center [955, 283] width 253 height 270
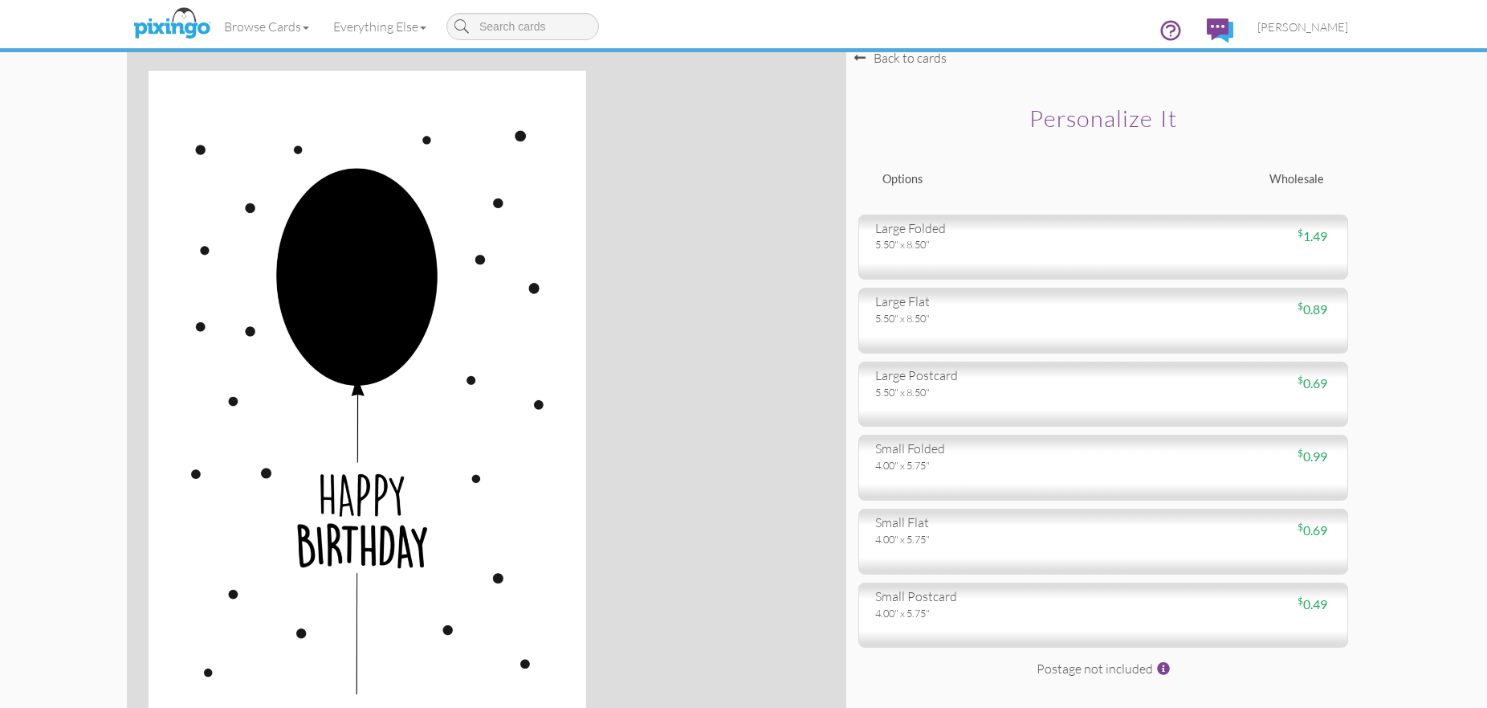
scroll to position [7, 0]
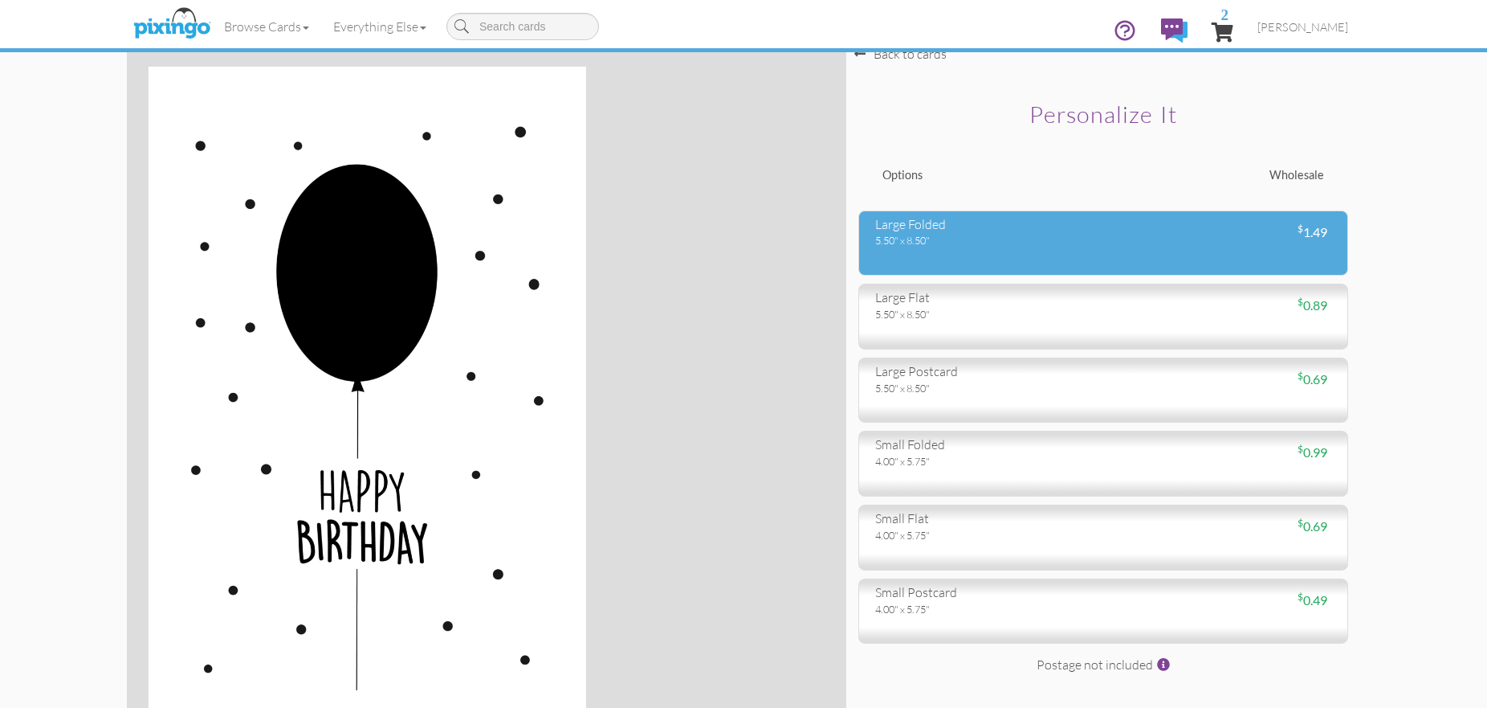
click at [952, 238] on div "5.50" x 8.50"" at bounding box center [983, 240] width 216 height 14
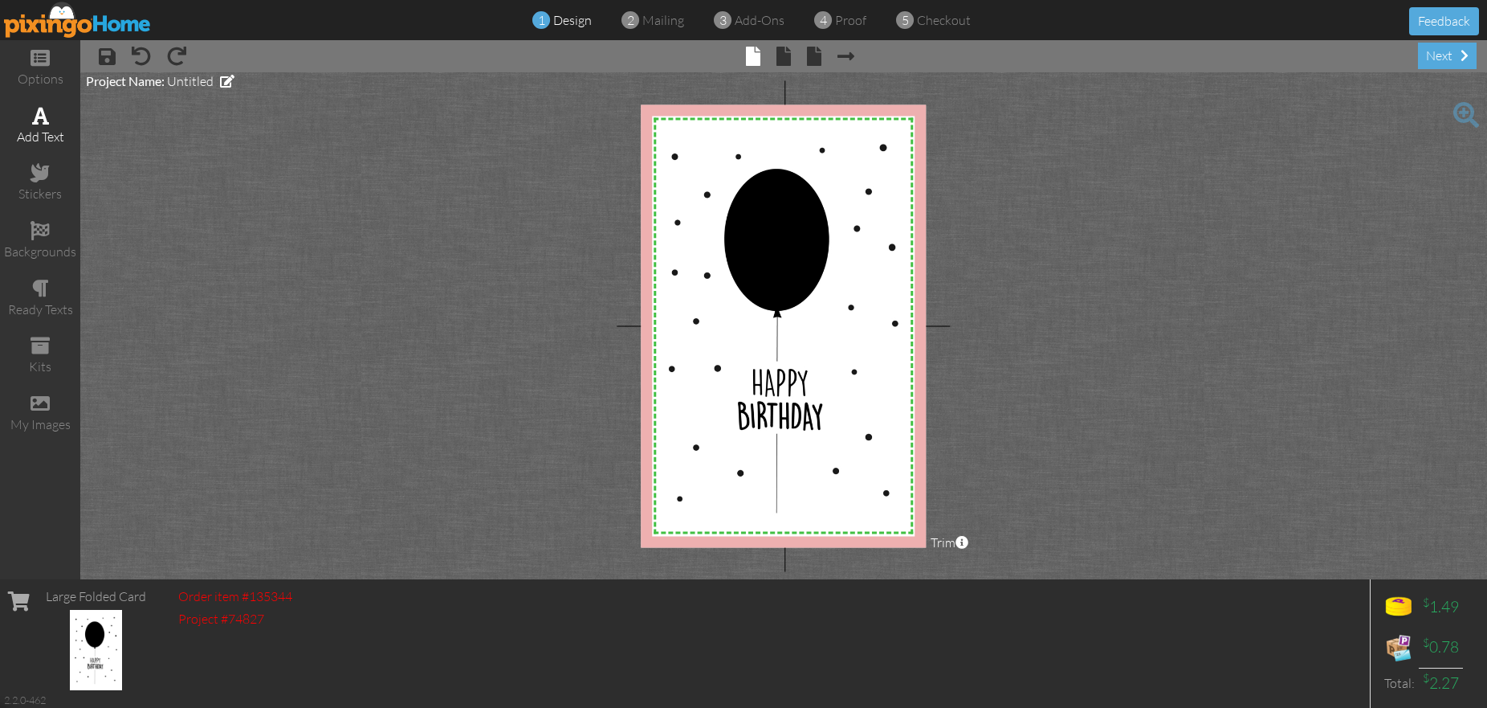
click at [43, 114] on span at bounding box center [40, 115] width 17 height 19
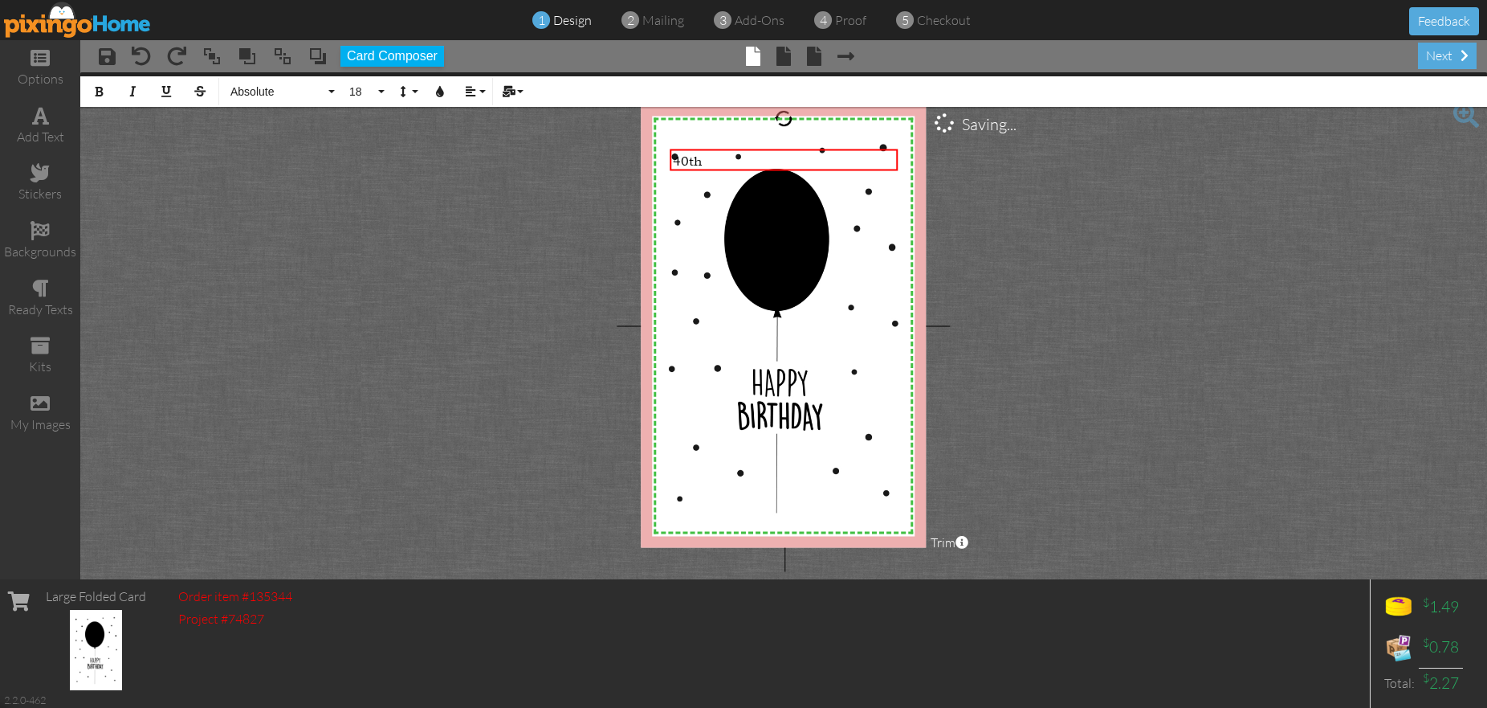
drag, startPoint x: 707, startPoint y: 157, endPoint x: 629, endPoint y: 153, distance: 78.0
click at [630, 153] on project-studio-wrapper "X X X X X X X X X X X X X X X X X X X X X X X X X X X X X X X X X X X X X X X X…" at bounding box center [783, 325] width 1407 height 507
click at [334, 88] on button "Absolute" at bounding box center [280, 91] width 116 height 31
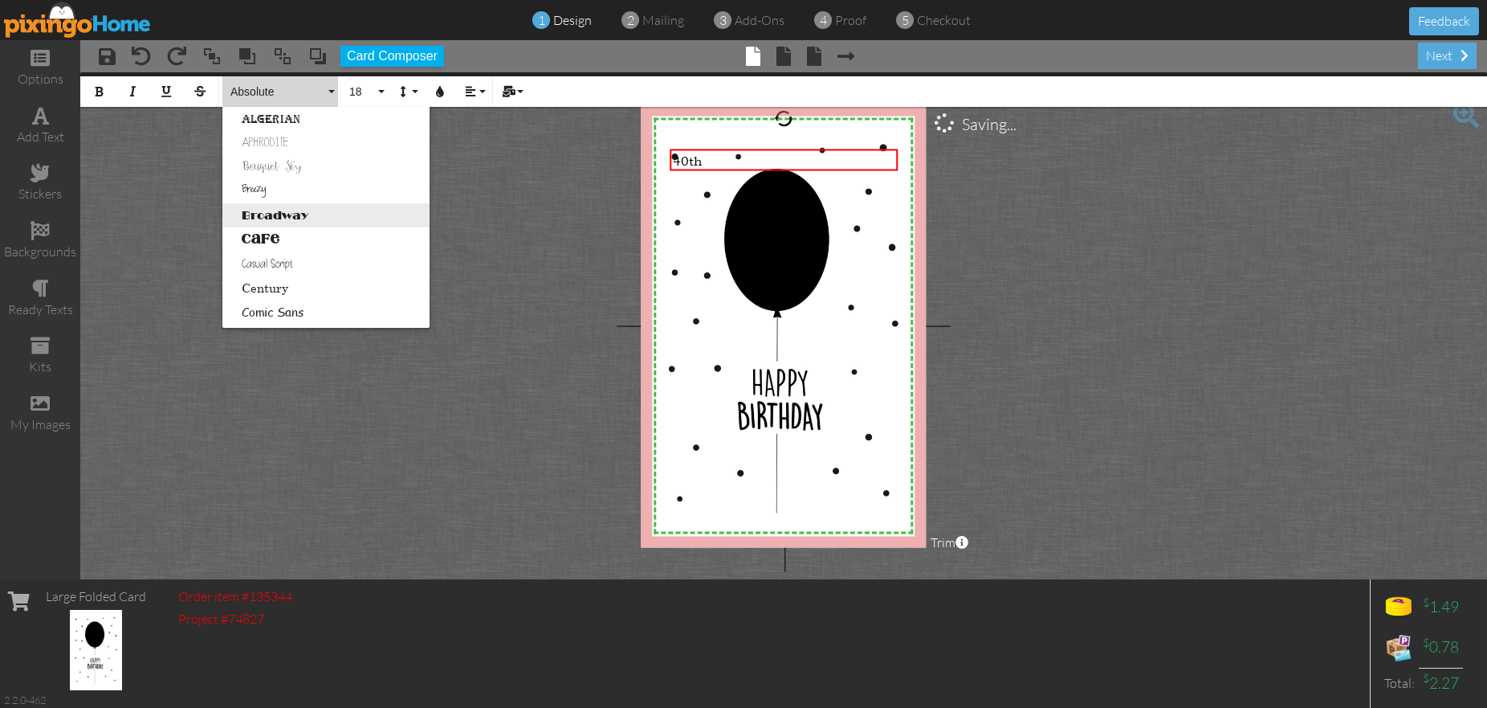
scroll to position [50, 0]
click at [284, 214] on link "Broadway" at bounding box center [325, 214] width 207 height 24
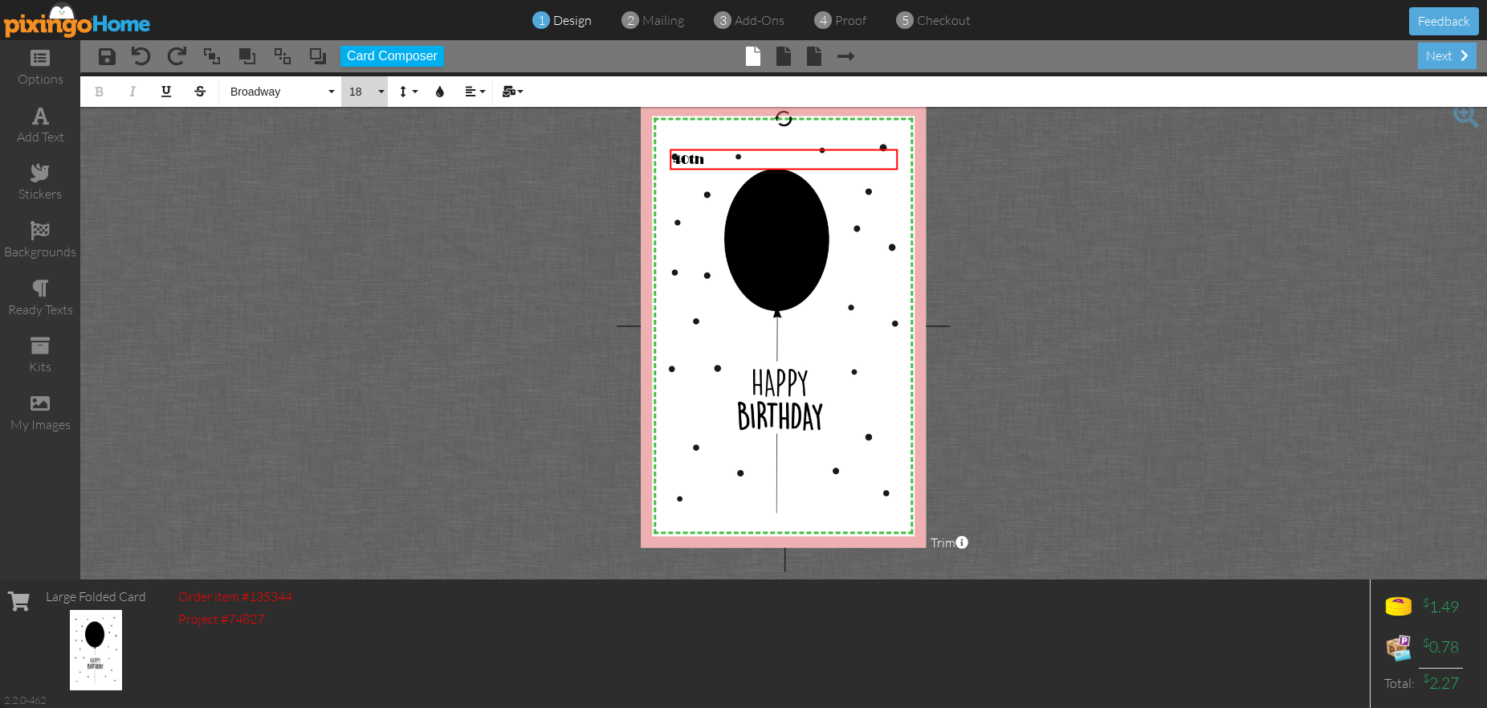
click at [384, 91] on button "18" at bounding box center [364, 91] width 47 height 31
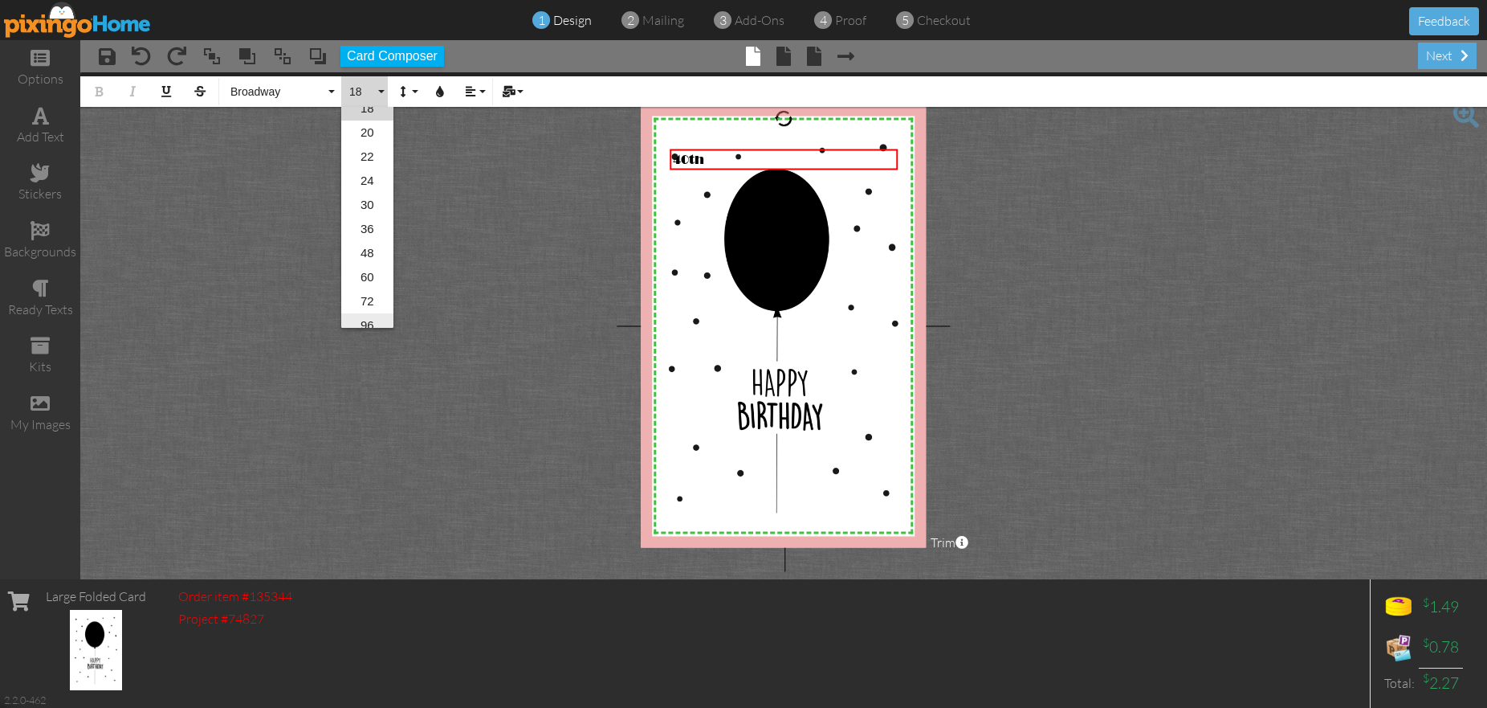
scroll to position [255, 0]
click at [369, 267] on link "60" at bounding box center [367, 274] width 52 height 24
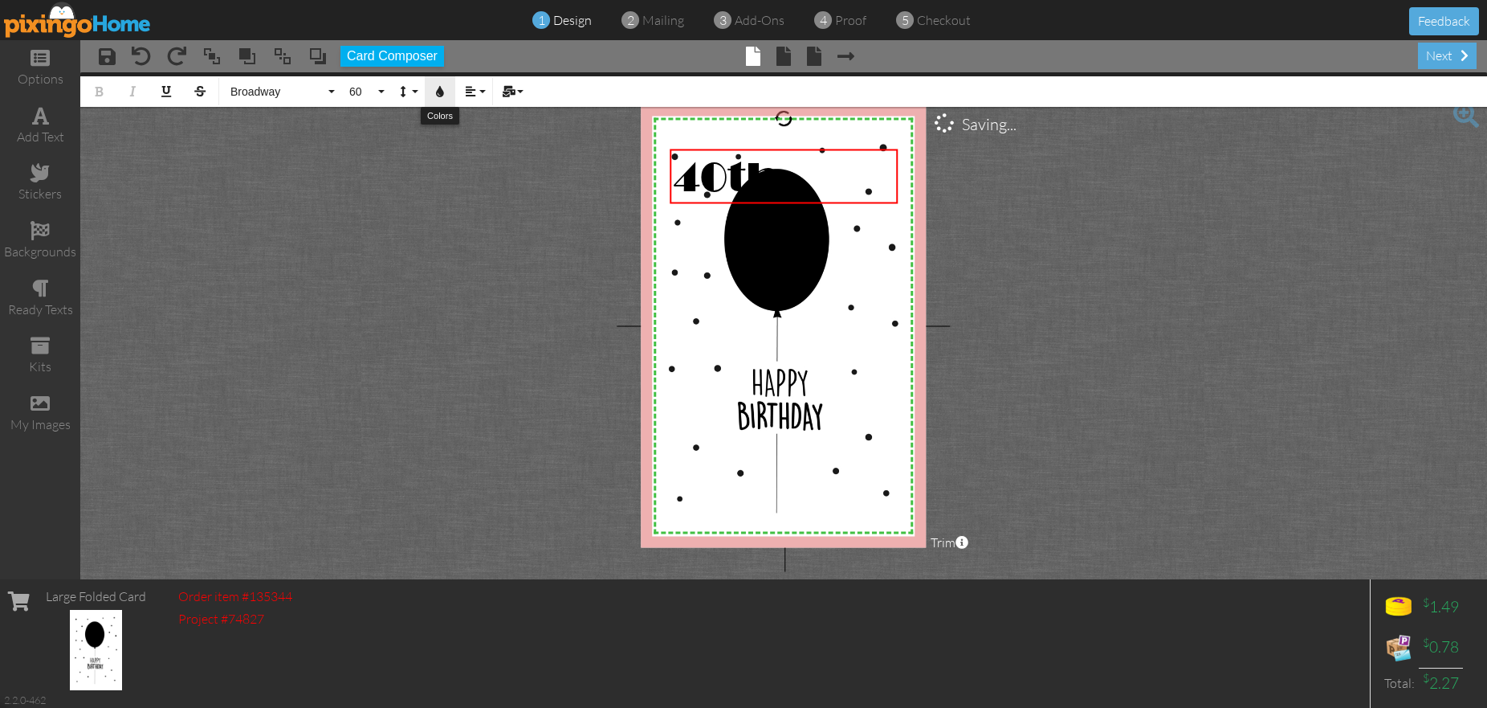
click at [441, 92] on icon "button" at bounding box center [440, 91] width 11 height 11
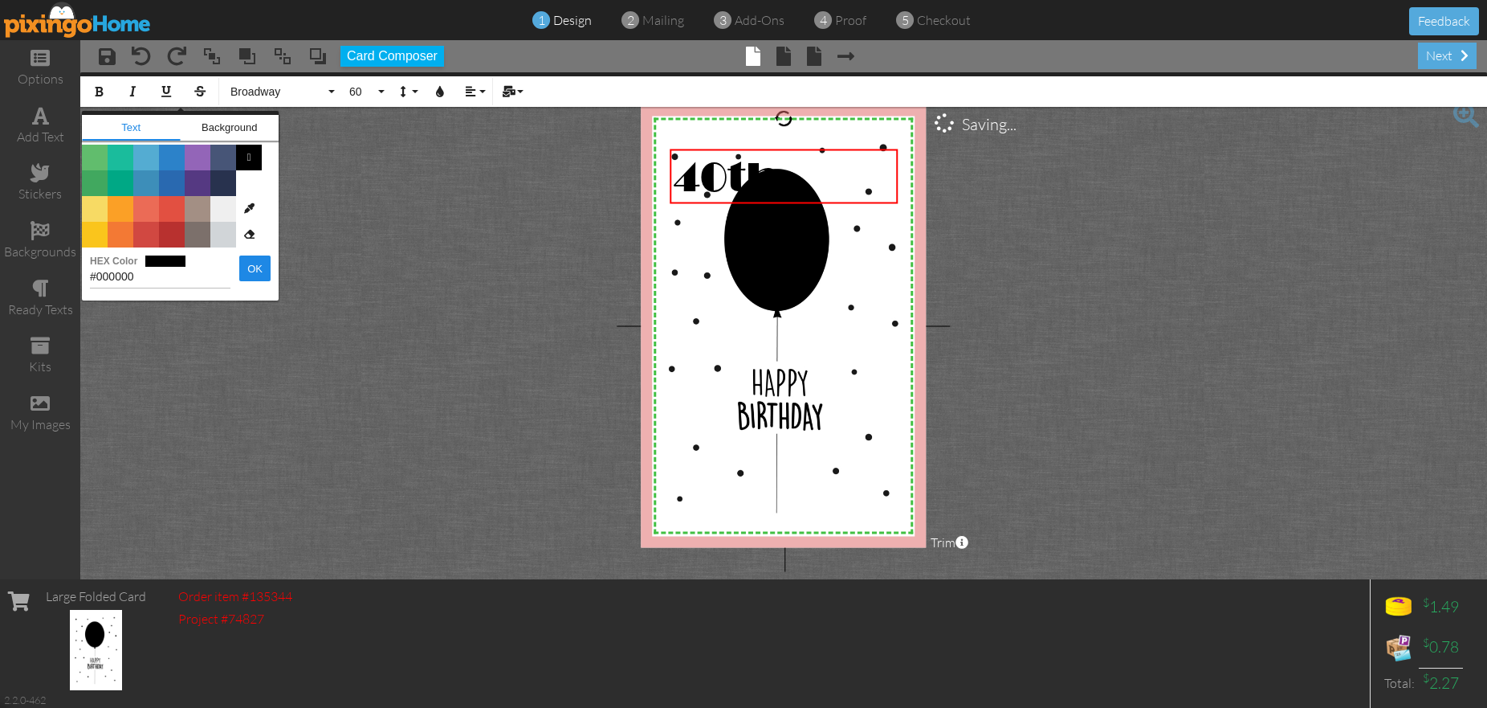
click at [228, 210] on span "Color #EFEFEF" at bounding box center [223, 209] width 26 height 26
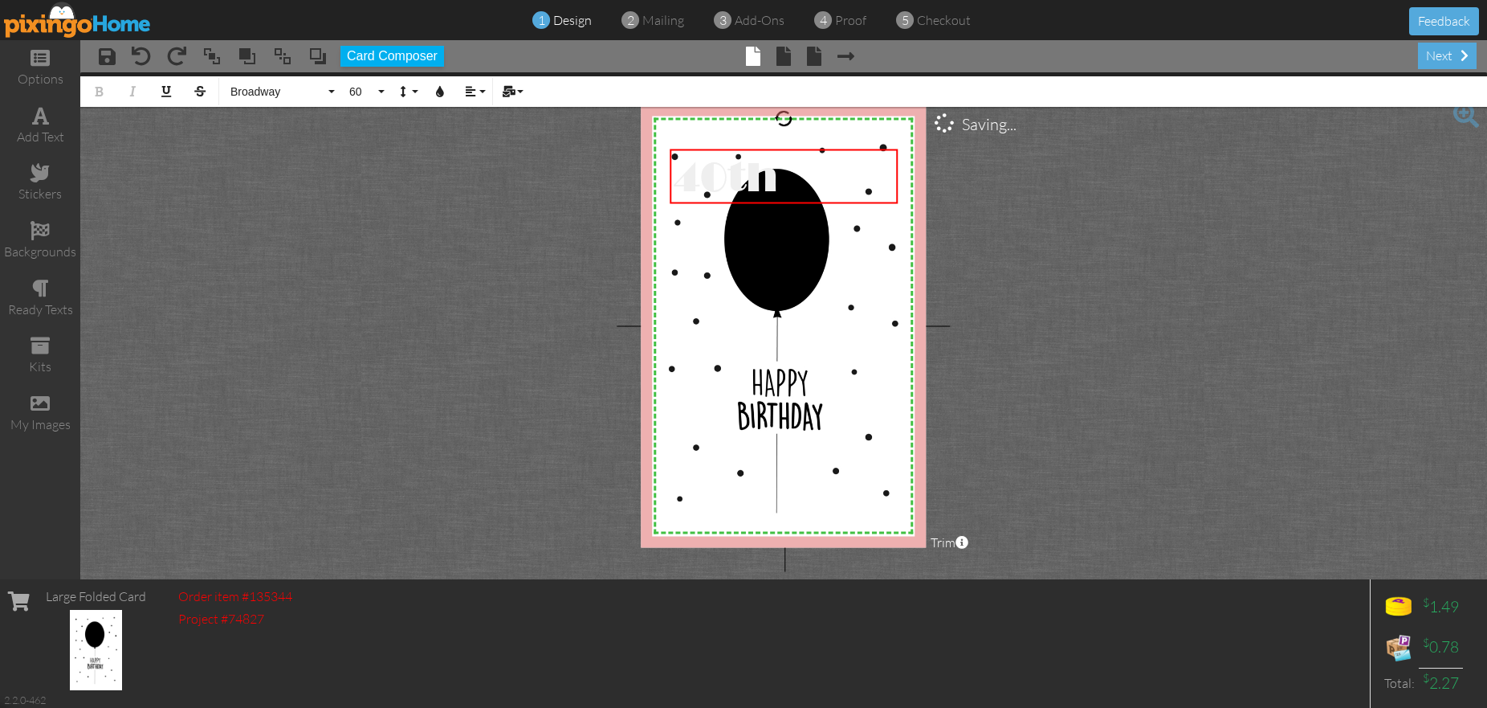
drag, startPoint x: 1088, startPoint y: 248, endPoint x: 1004, endPoint y: 232, distance: 85.8
click at [1088, 248] on project-studio-wrapper "X X X X X X X X X X X X X X X X X X X X X X X X X X X X X X X X X X X X X X X X…" at bounding box center [783, 325] width 1407 height 507
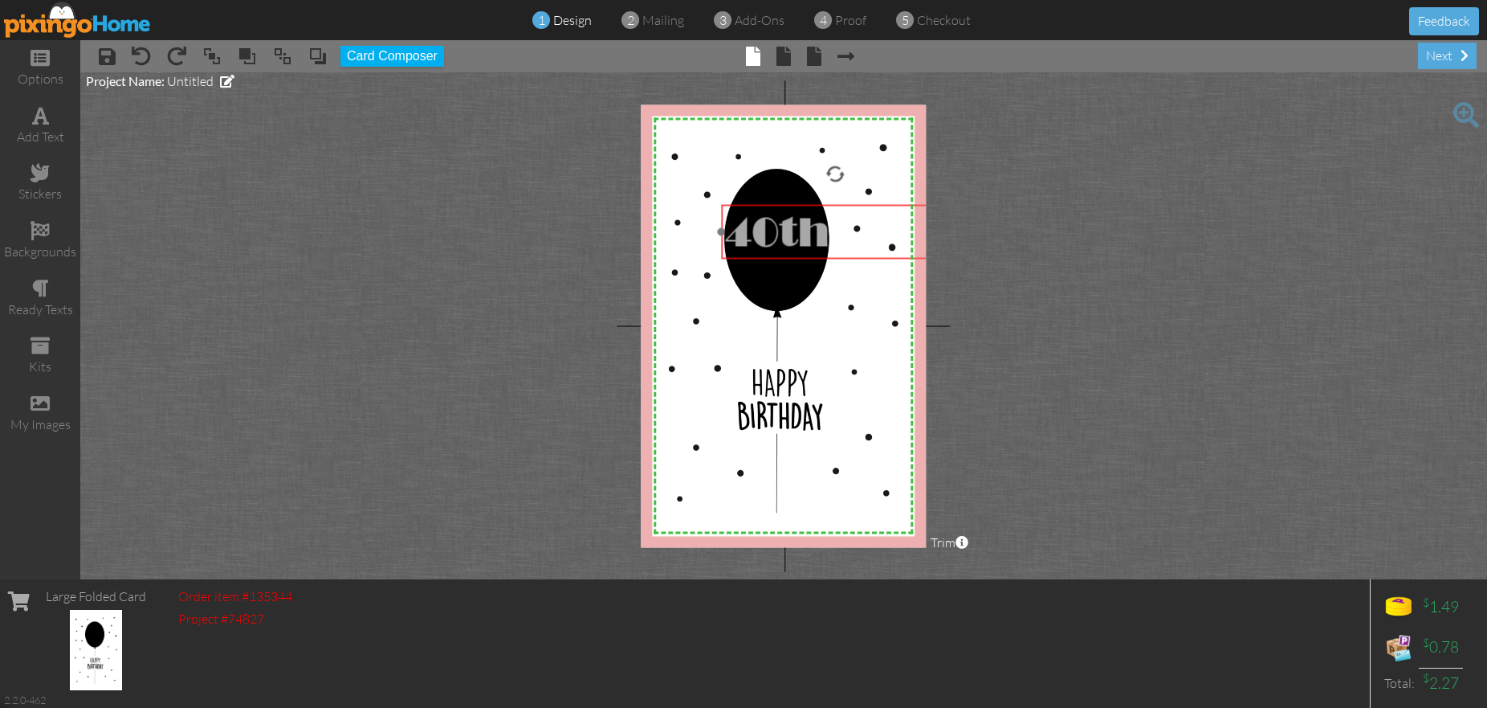
drag, startPoint x: 796, startPoint y: 191, endPoint x: 847, endPoint y: 247, distance: 75.6
click at [847, 247] on div "40th" at bounding box center [835, 231] width 222 height 48
click at [1089, 262] on project-studio-wrapper "X X X X X X X X X X X X X X X X X X X X X X X X X X X X X X X X X X X X X X X X…" at bounding box center [783, 325] width 1407 height 507
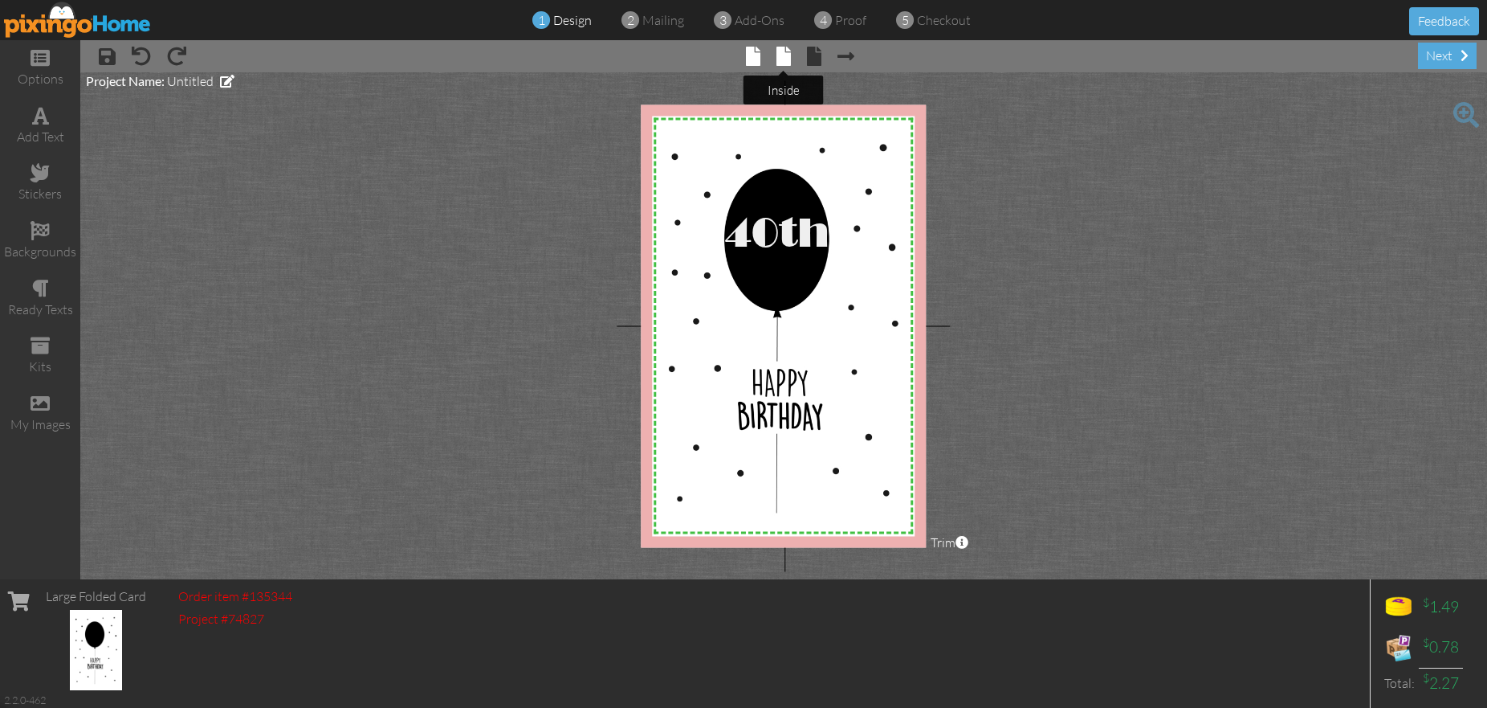
click at [783, 59] on span at bounding box center [784, 56] width 14 height 19
click at [38, 287] on span at bounding box center [40, 288] width 17 height 19
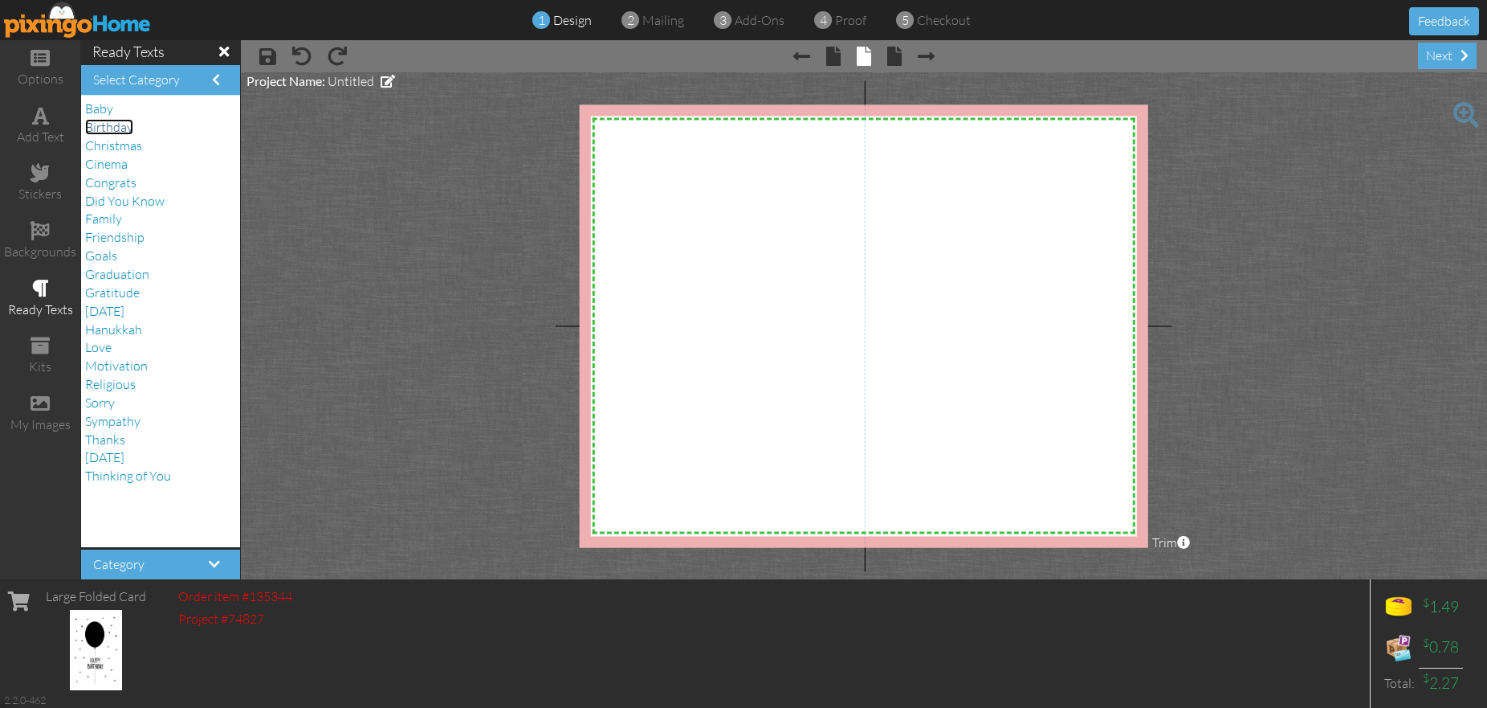
click at [111, 128] on span "Birthday" at bounding box center [109, 127] width 48 height 16
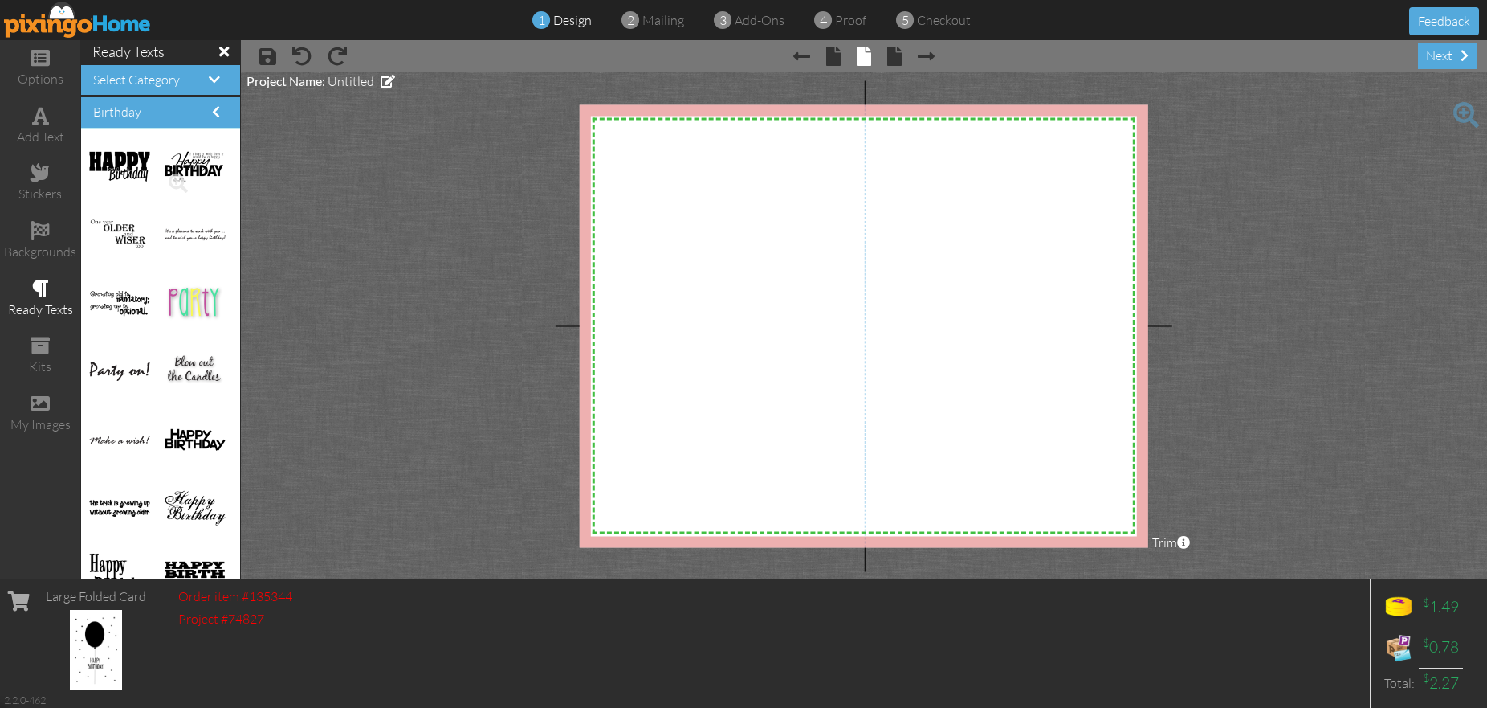
click at [199, 164] on img at bounding box center [195, 166] width 60 height 35
click at [176, 182] on span at bounding box center [178, 182] width 27 height 27
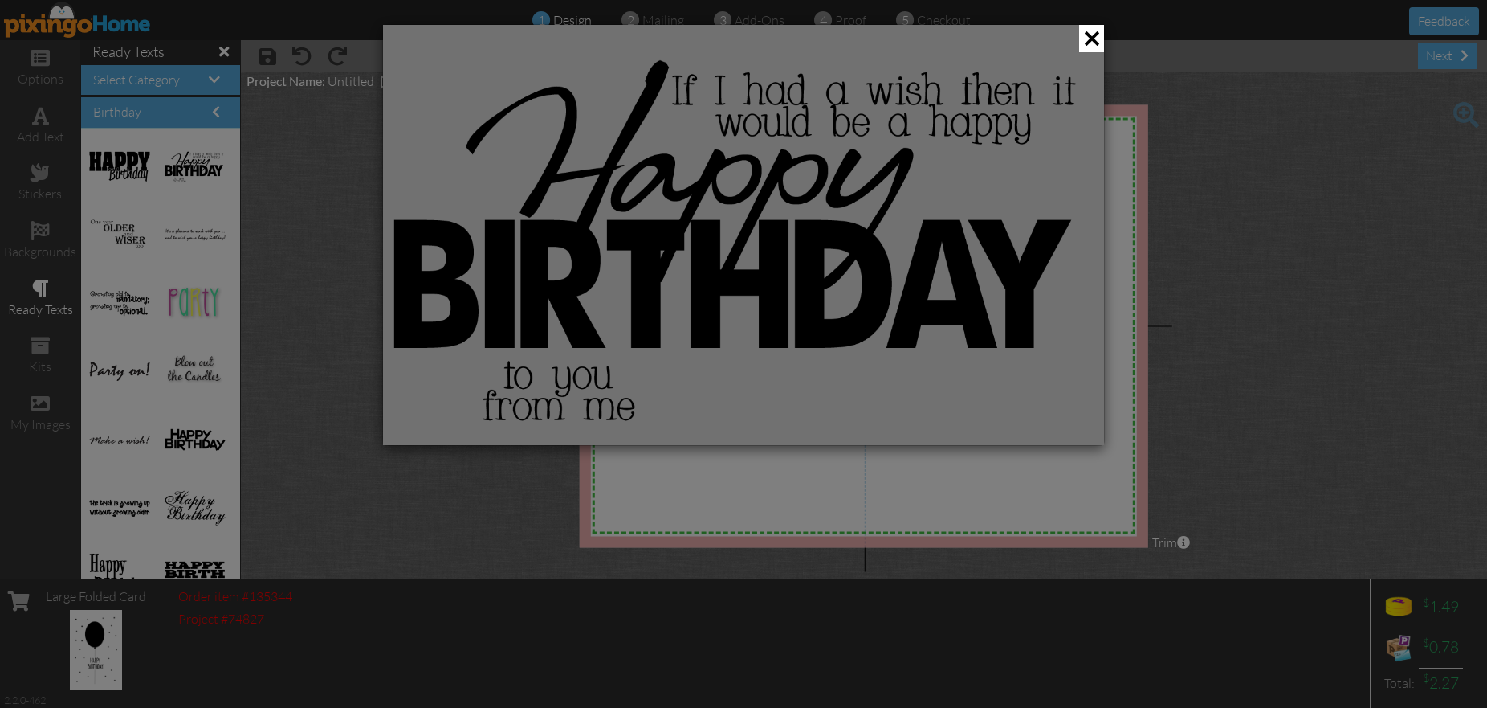
click at [176, 182] on div at bounding box center [743, 354] width 1487 height 708
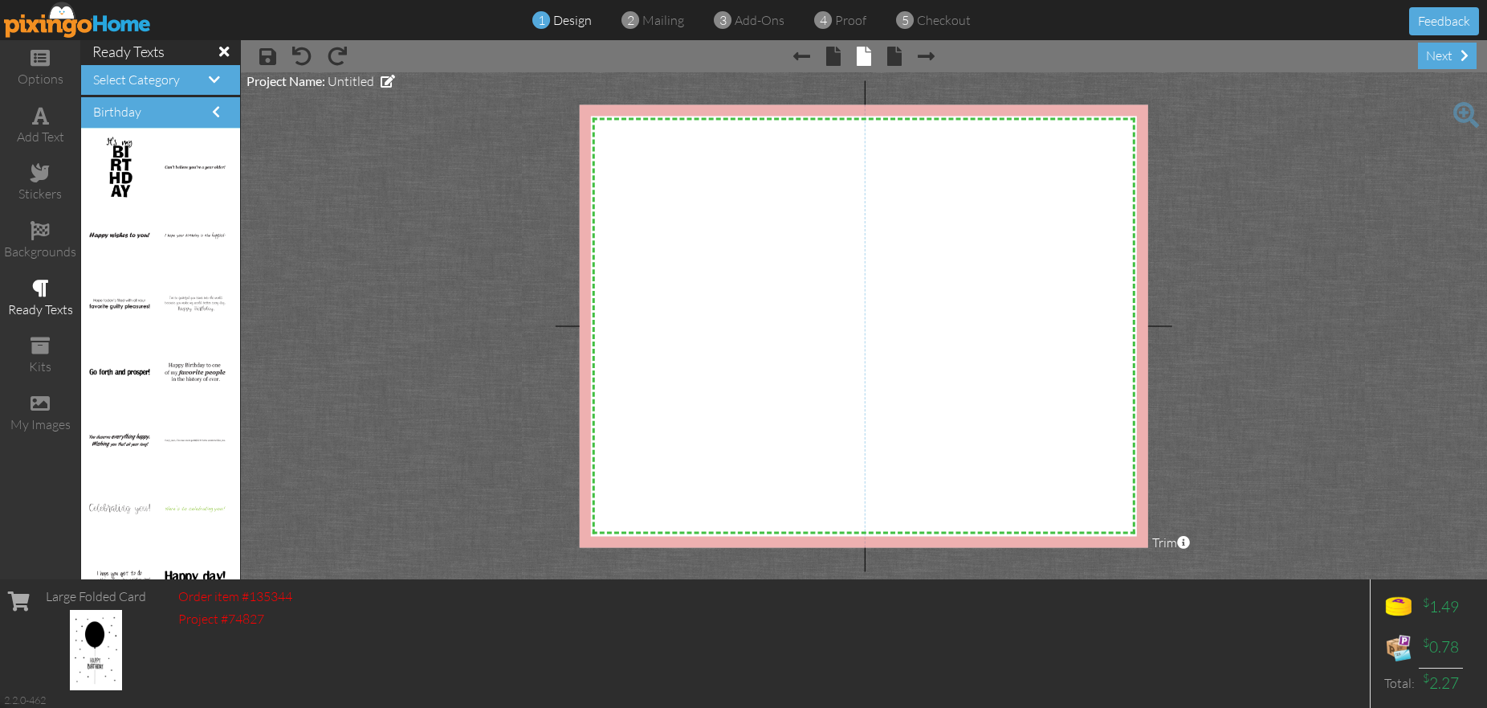
scroll to position [1506, 0]
drag, startPoint x: 183, startPoint y: 365, endPoint x: 890, endPoint y: 270, distance: 713.1
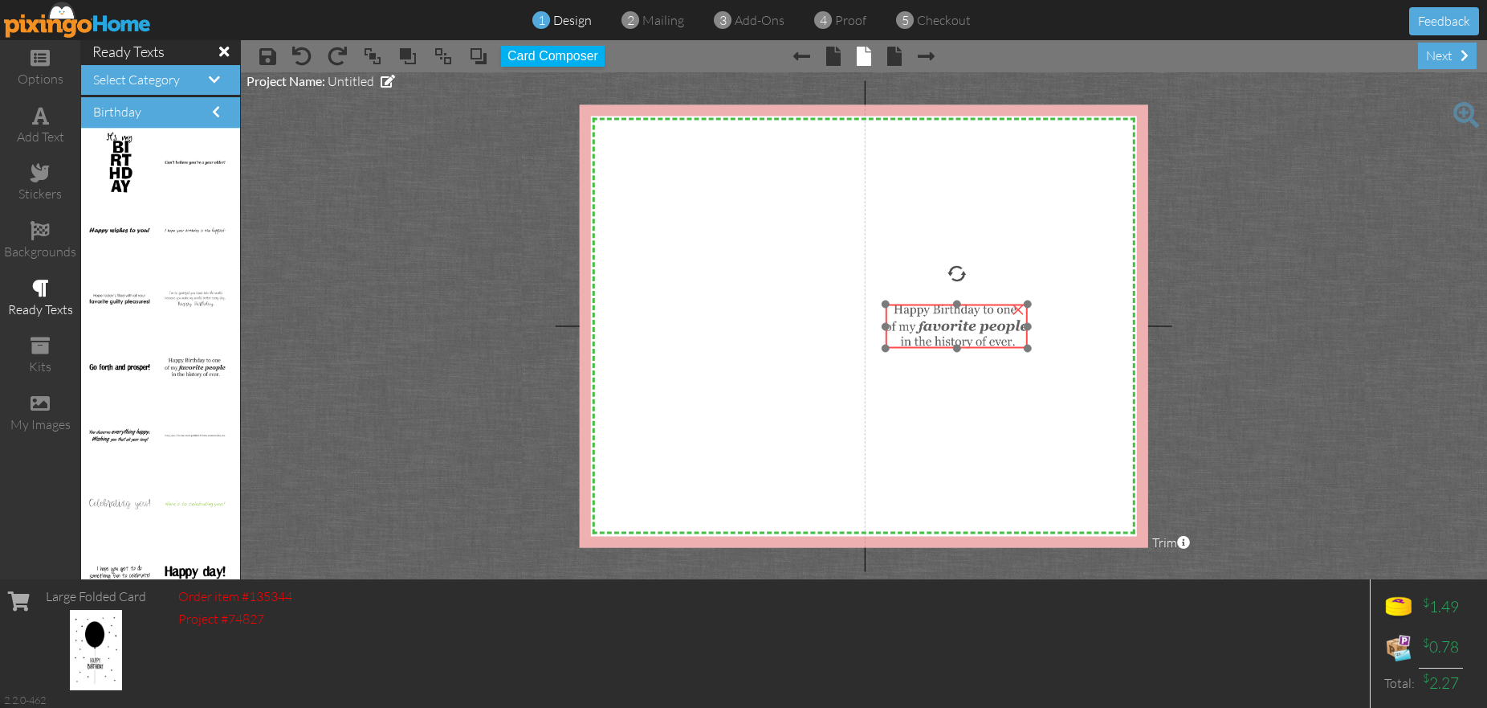
drag, startPoint x: 911, startPoint y: 267, endPoint x: 965, endPoint y: 321, distance: 77.2
click at [925, 337] on img at bounding box center [957, 326] width 142 height 44
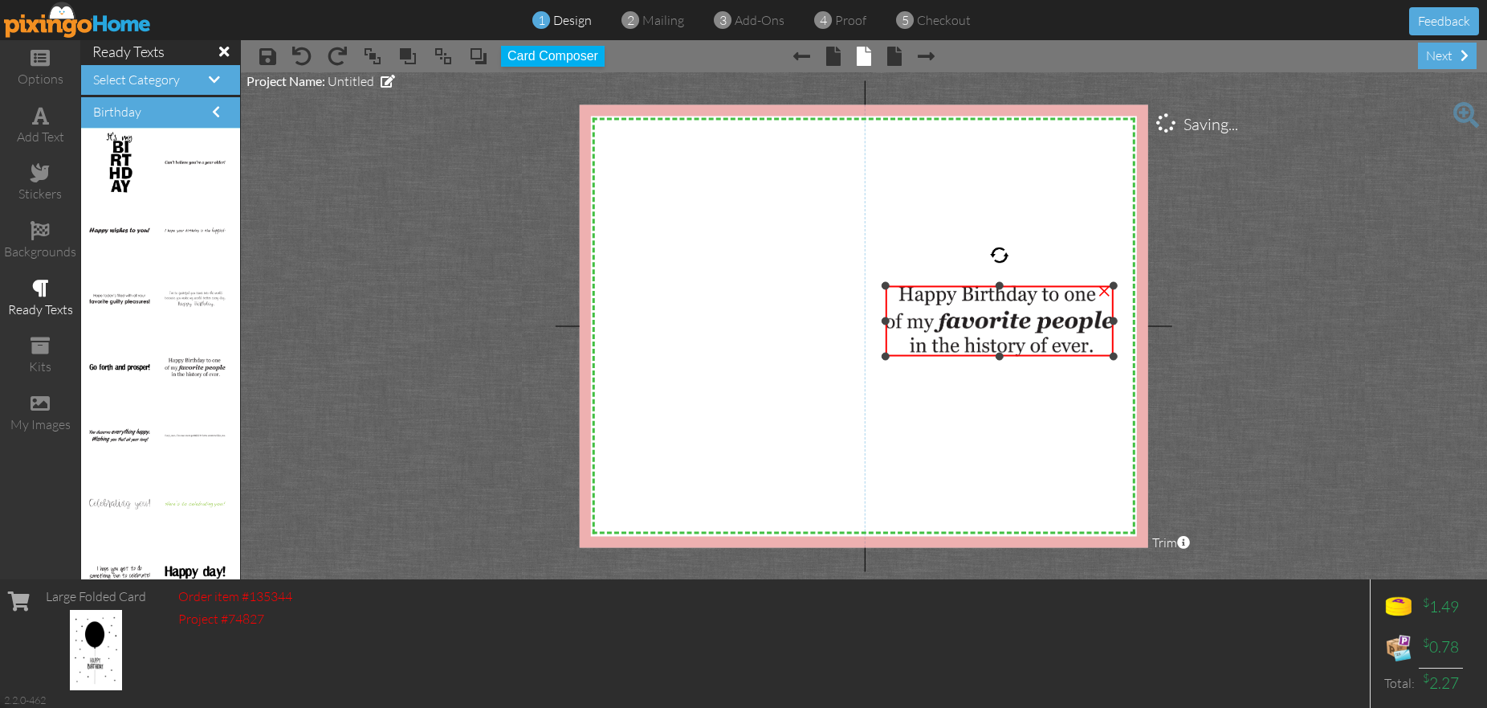
drag, startPoint x: 1028, startPoint y: 312, endPoint x: 1022, endPoint y: 284, distance: 28.1
click at [1021, 286] on div "×" at bounding box center [1000, 321] width 228 height 71
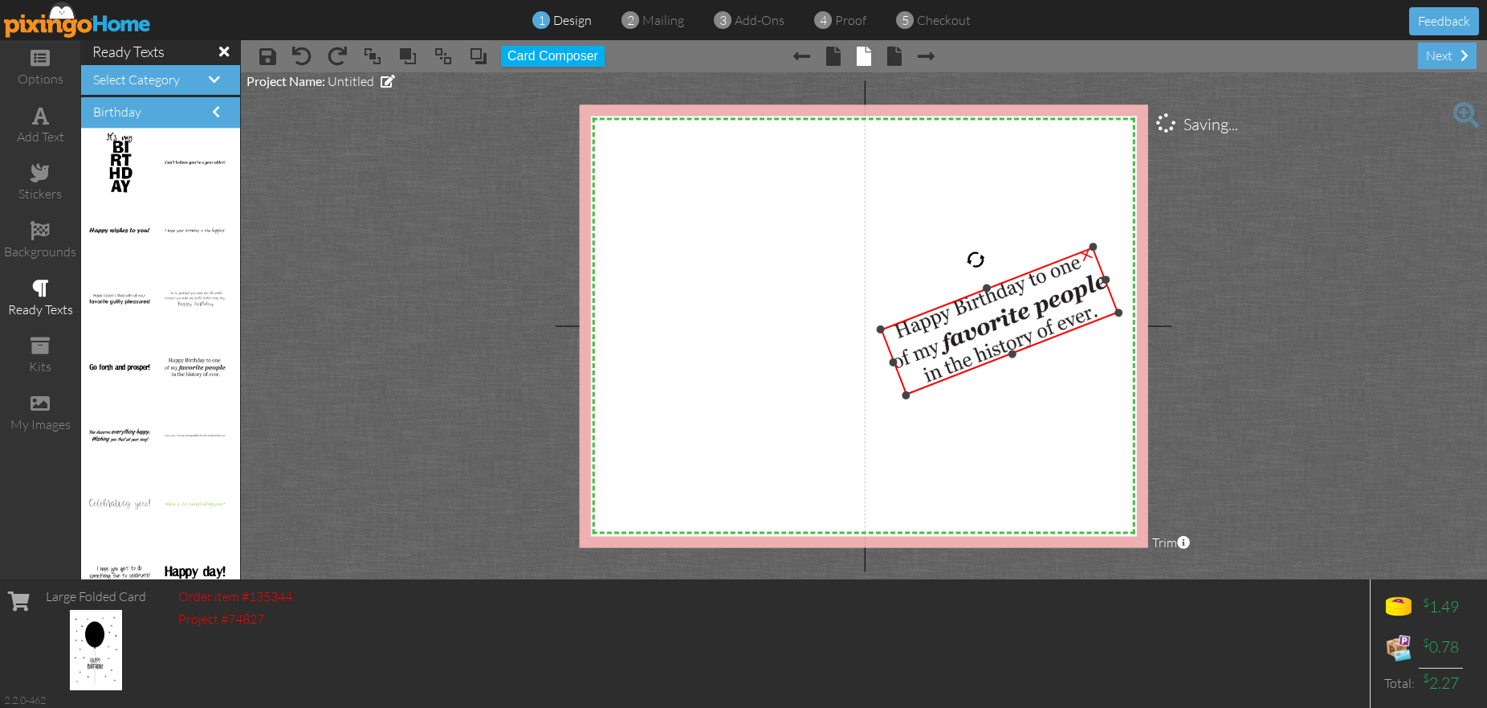
drag, startPoint x: 999, startPoint y: 253, endPoint x: 970, endPoint y: 244, distance: 30.2
click at [970, 244] on div "X X X X X X X X X X X X X X X X X X X X X X X X X X X X X X X X X X X X X X X X…" at bounding box center [864, 325] width 569 height 443
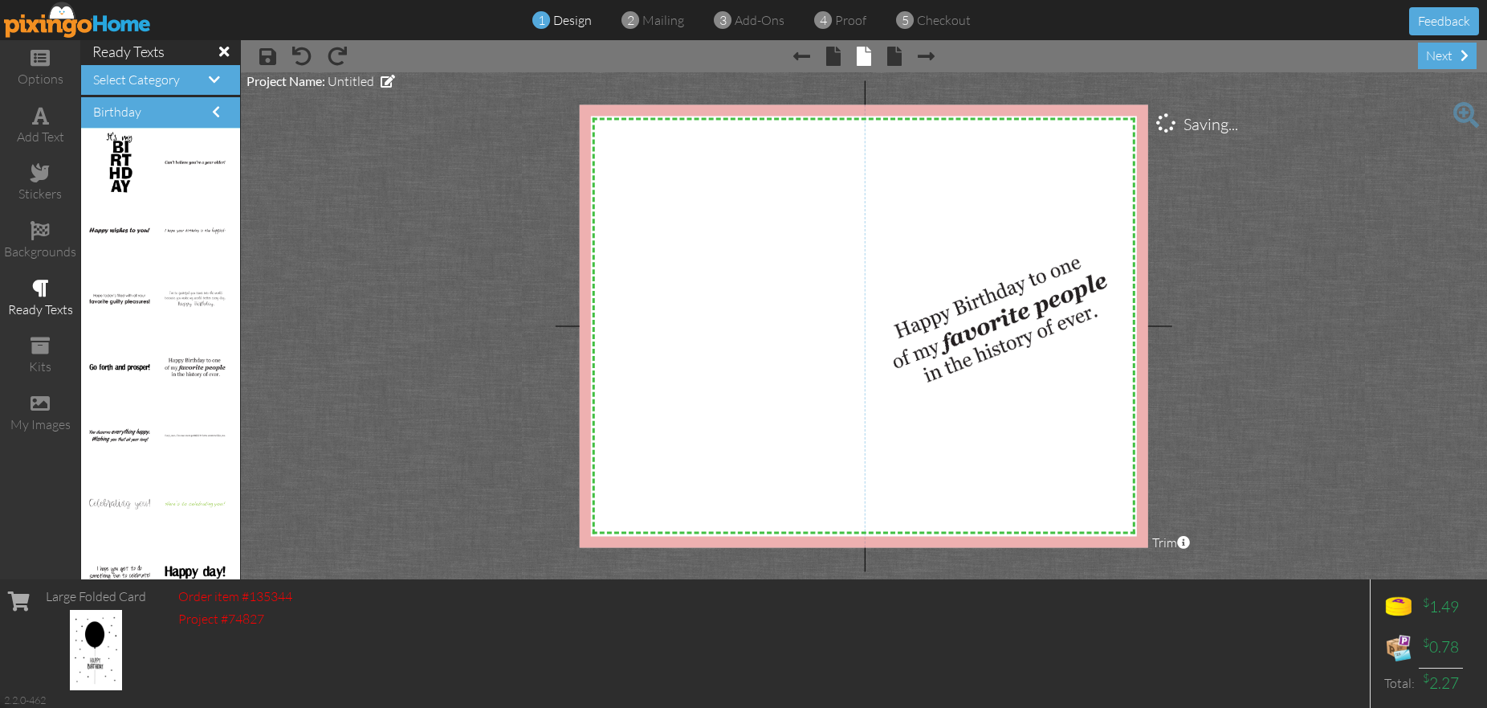
drag, startPoint x: 373, startPoint y: 232, endPoint x: 445, endPoint y: 231, distance: 71.5
click at [373, 232] on project-studio-wrapper "X X X X X X X X X X X X X X X X X X X X X X X X X X X X X X X X X X X X X X X X…" at bounding box center [864, 325] width 1247 height 507
click at [1369, 43] on div "× save × undo × redo × Previous page × front × inside × back × Next page next" at bounding box center [864, 56] width 1247 height 32
click at [1435, 53] on div "next" at bounding box center [1447, 56] width 59 height 27
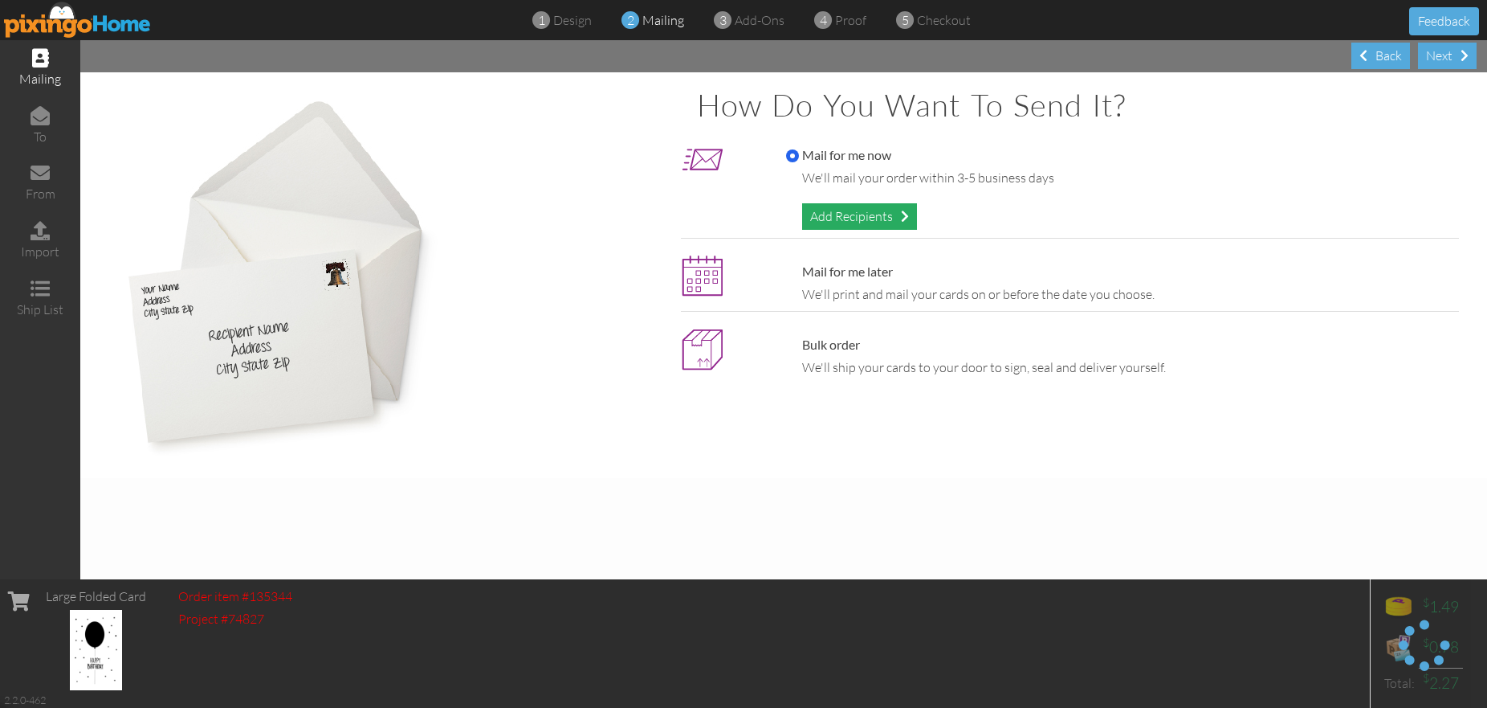
click at [859, 214] on div "Add Recipients" at bounding box center [859, 216] width 115 height 27
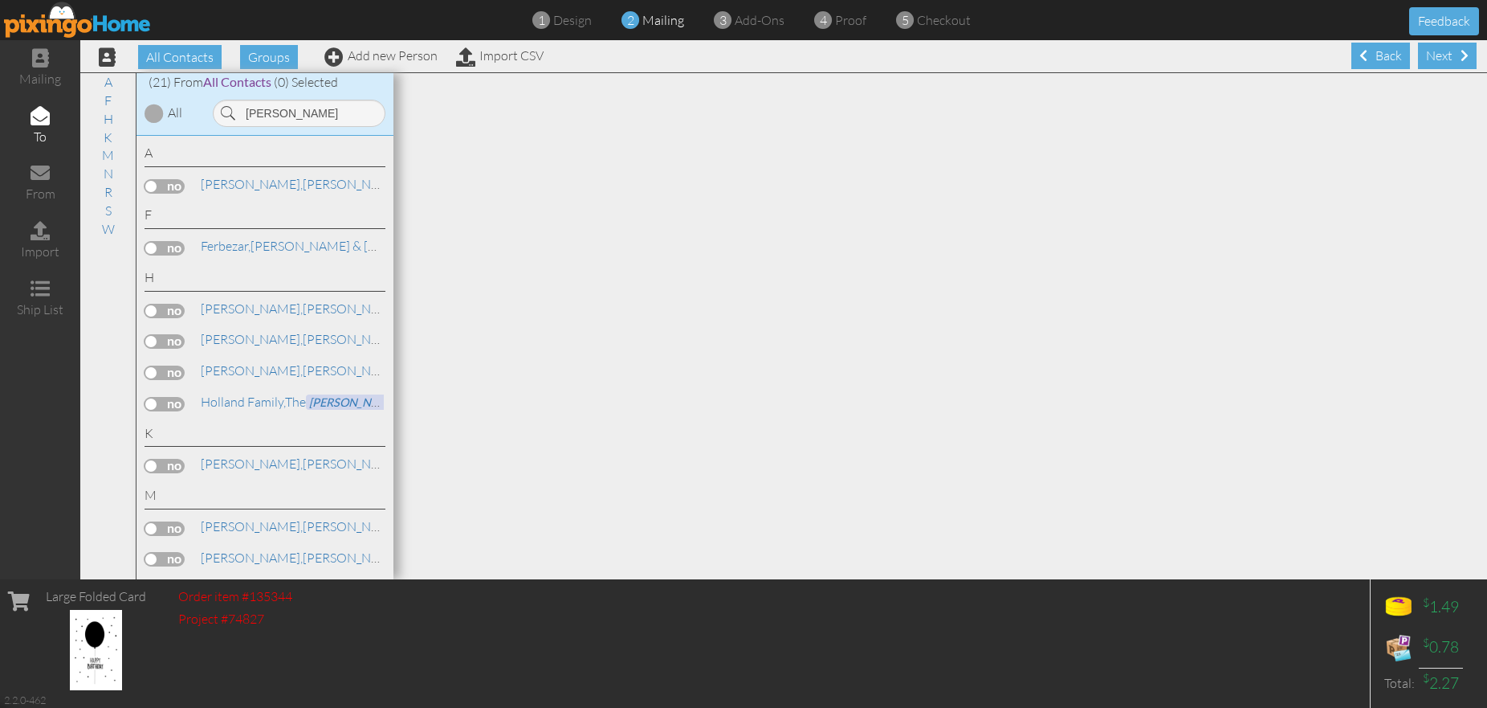
type input "[PERSON_NAME]"
click at [174, 305] on label at bounding box center [165, 311] width 40 height 14
click at [0, 0] on input "checkbox" at bounding box center [0, 0] width 0 height 0
click at [1443, 51] on div "Next" at bounding box center [1447, 56] width 59 height 27
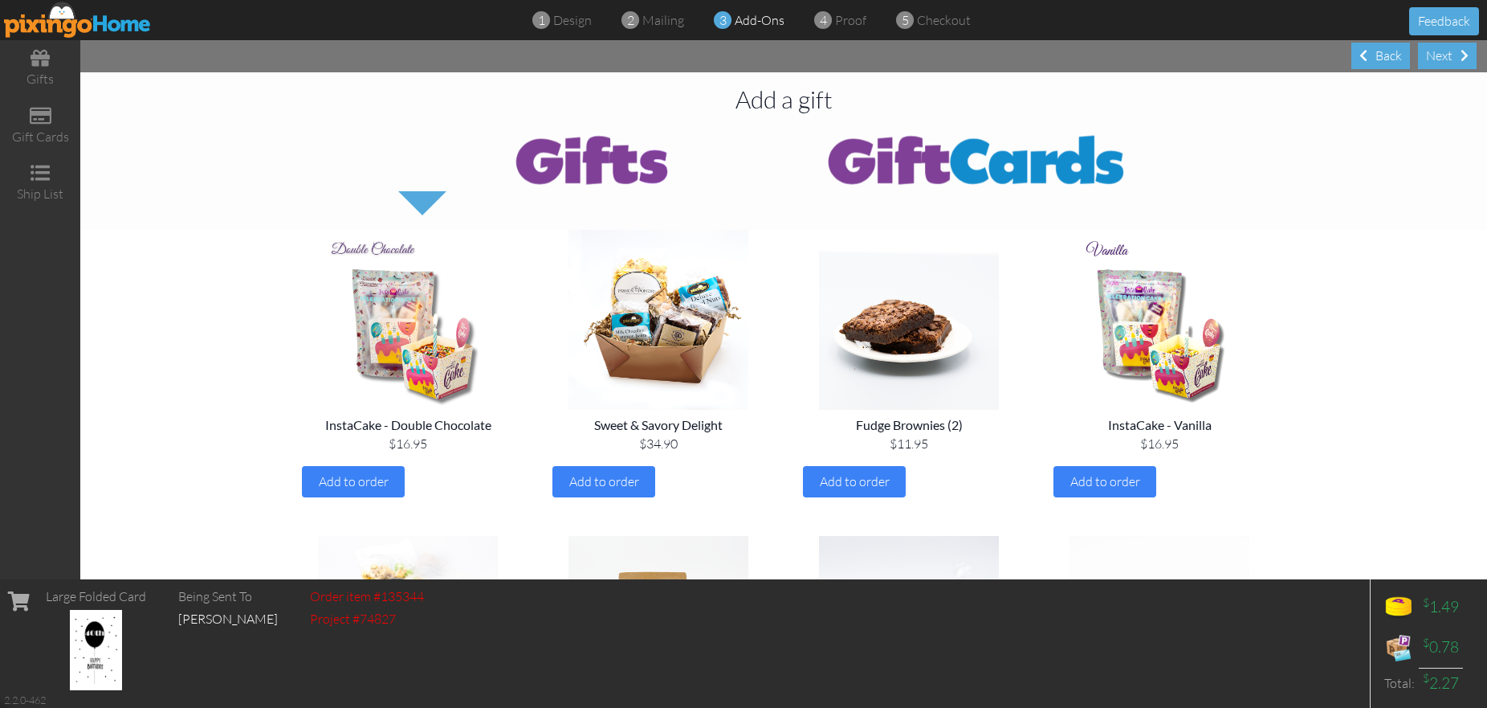
click at [1443, 51] on div "Next" at bounding box center [1447, 56] width 59 height 27
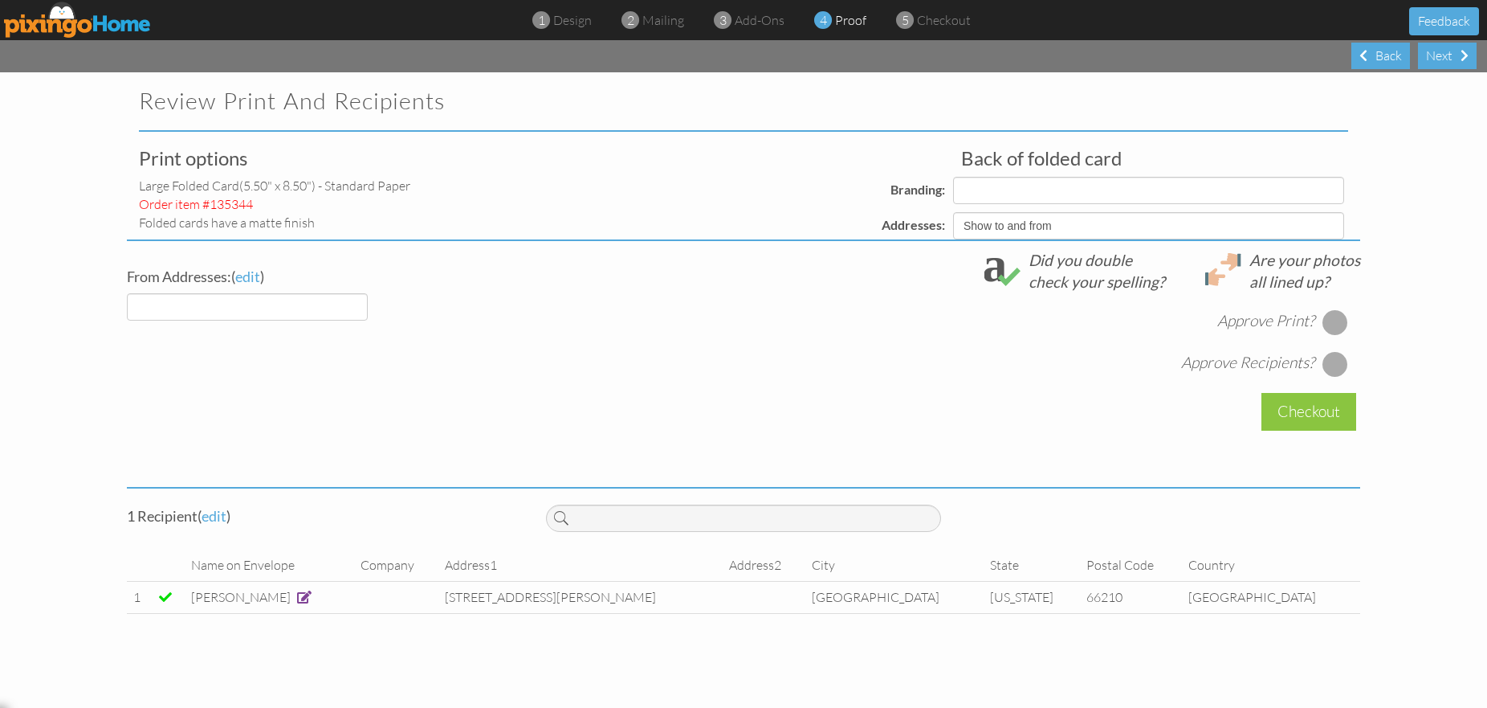
select select "object:21391"
select select "object:21388"
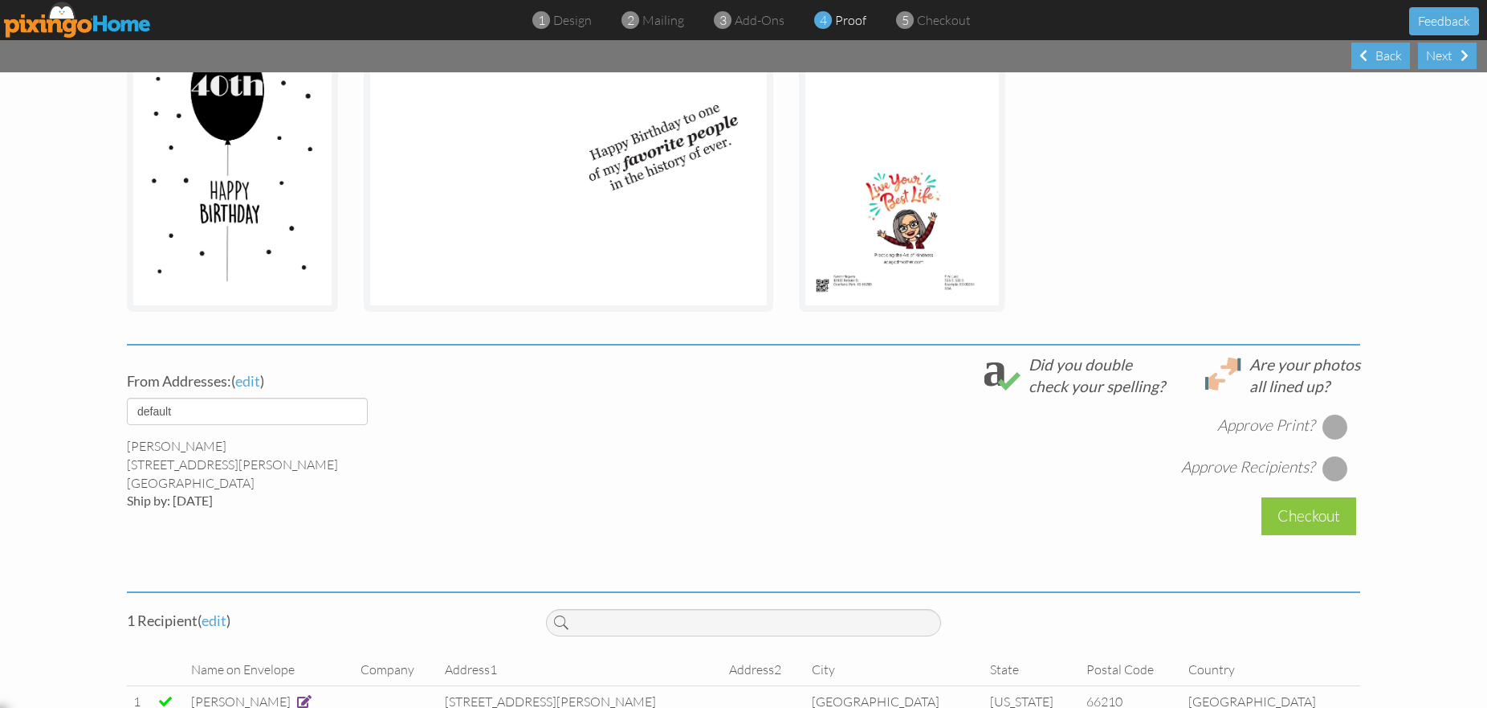
scroll to position [359, 0]
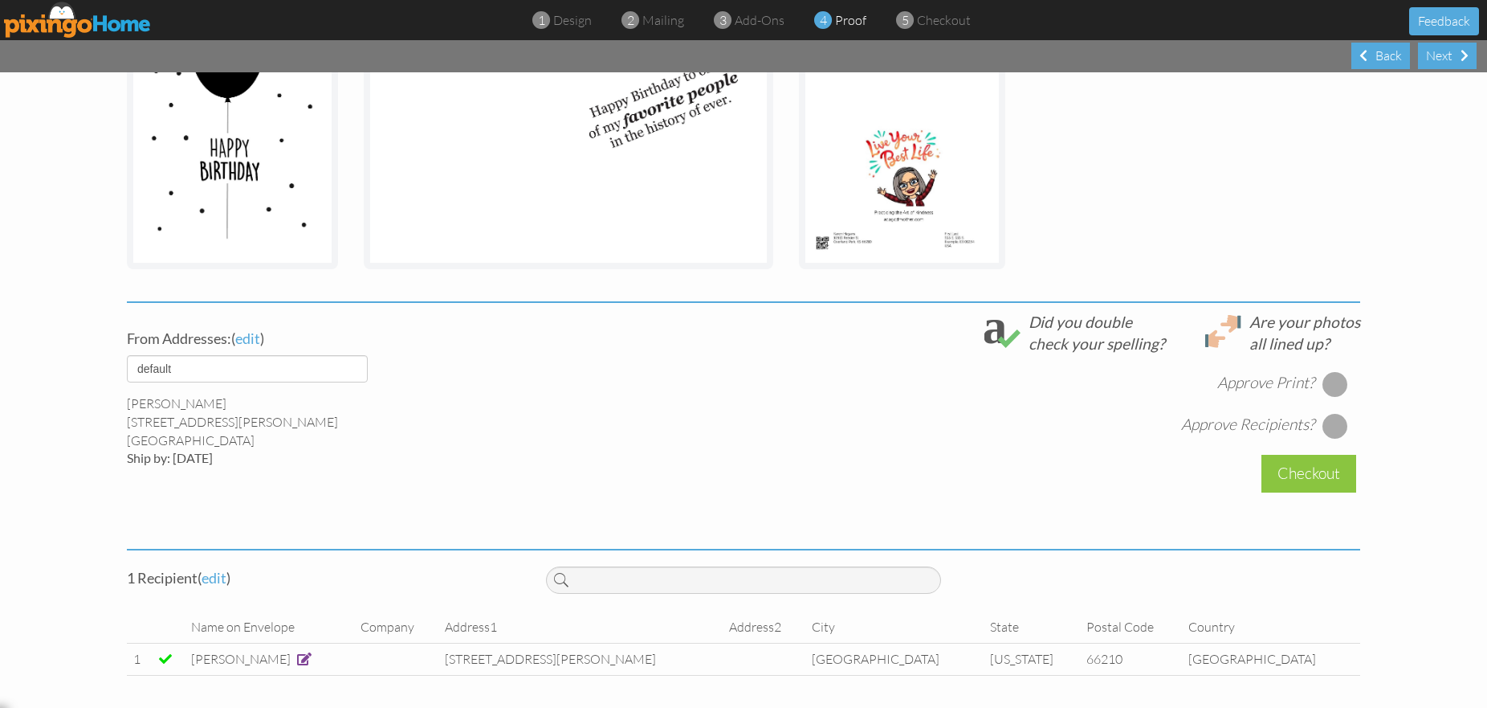
click at [1342, 386] on div at bounding box center [1336, 384] width 26 height 26
click at [1336, 425] on div at bounding box center [1336, 426] width 26 height 26
click at [1300, 474] on div "Checkout" at bounding box center [1309, 474] width 95 height 38
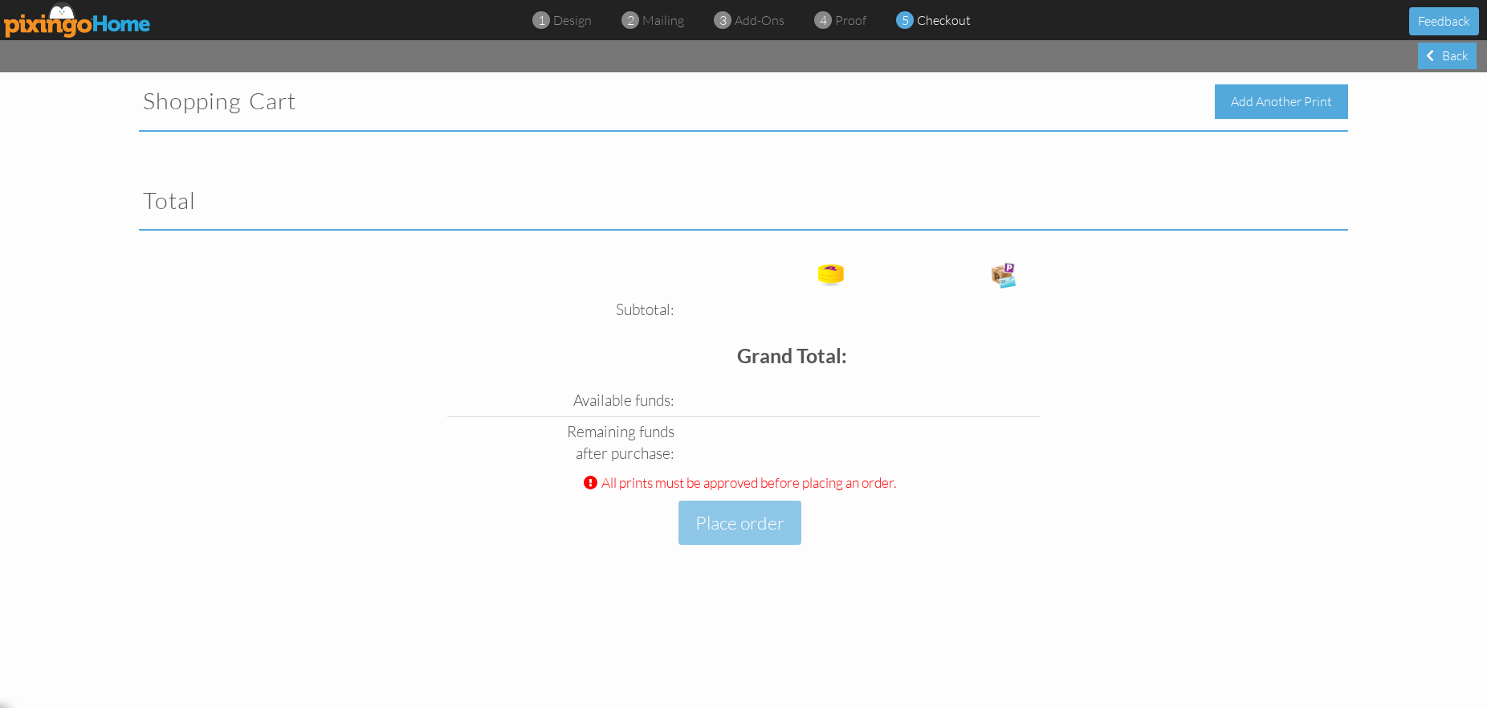
click at [1263, 107] on div "Add Another Print" at bounding box center [1281, 101] width 133 height 35
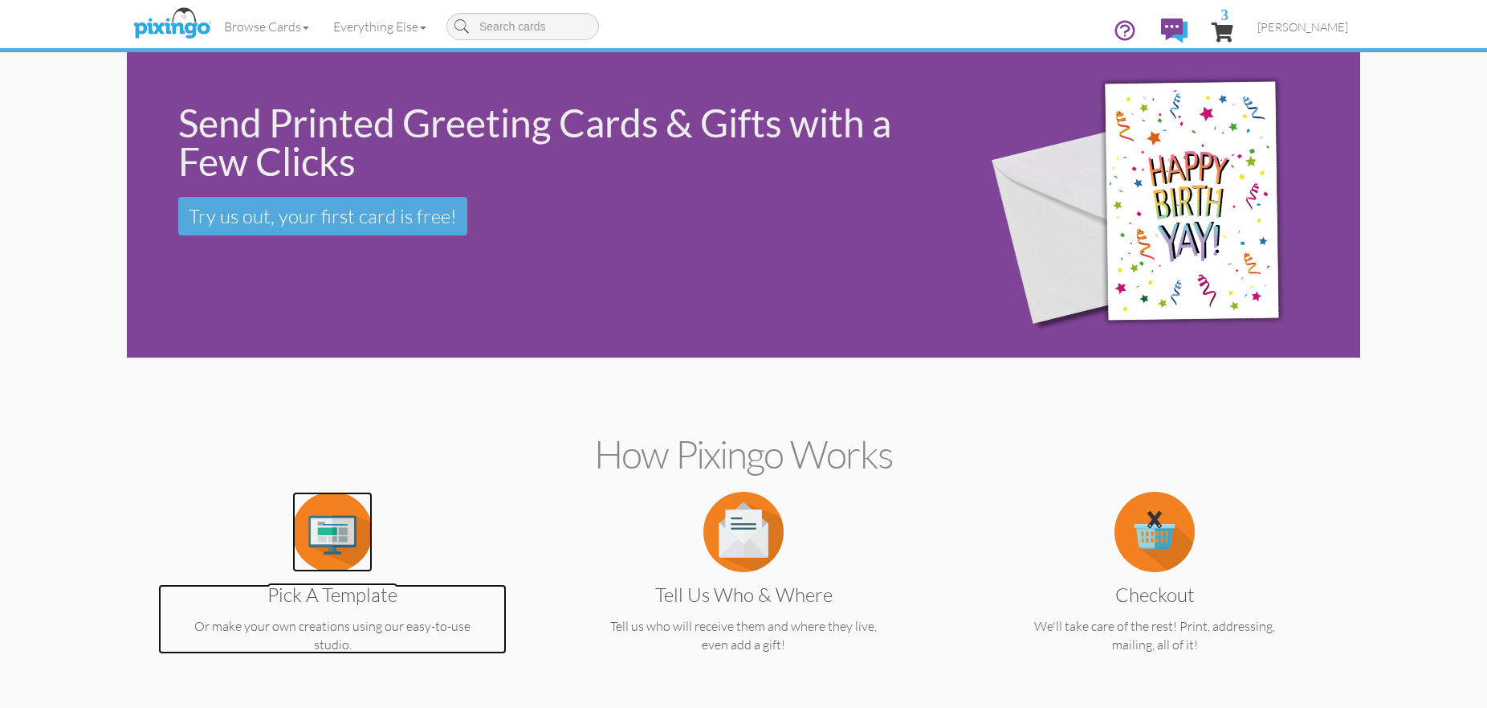
click at [323, 525] on img at bounding box center [332, 532] width 80 height 80
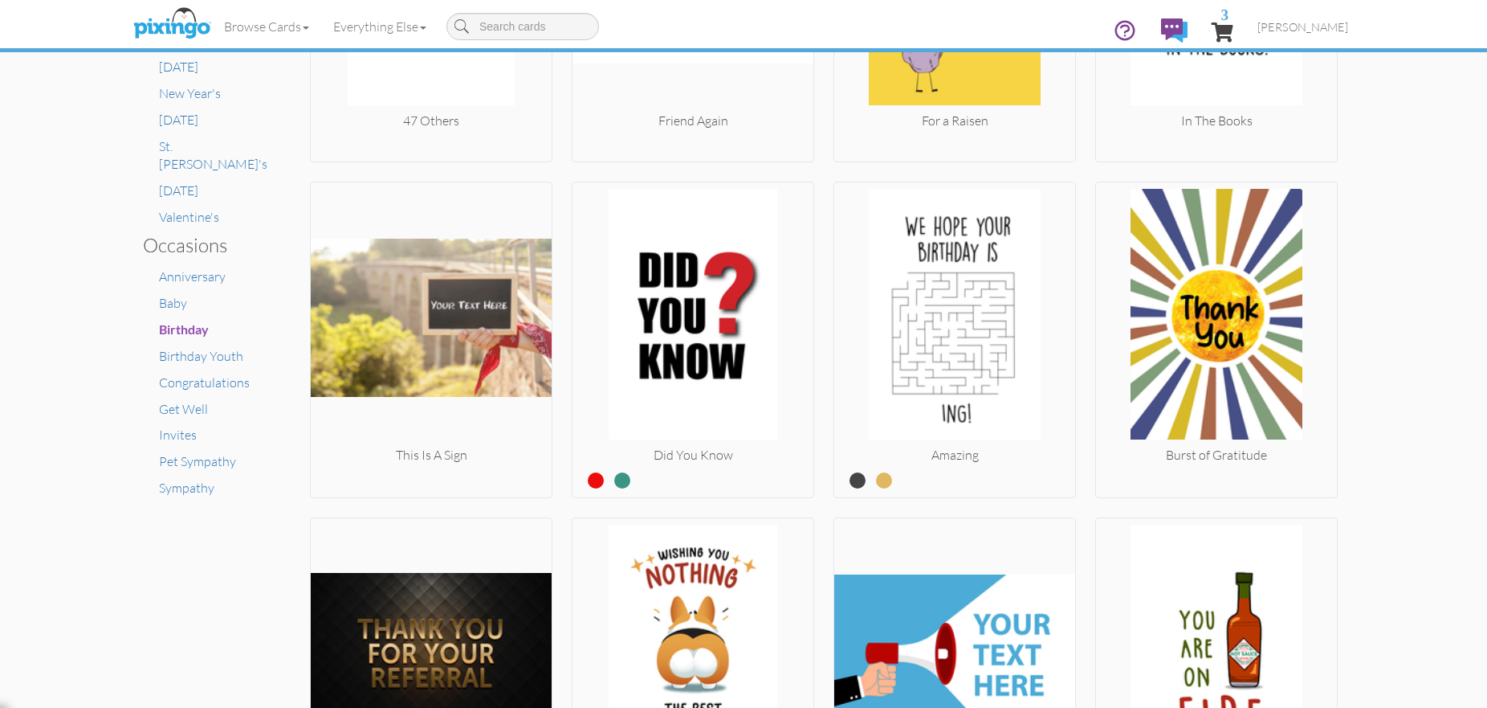
scroll to position [895, 0]
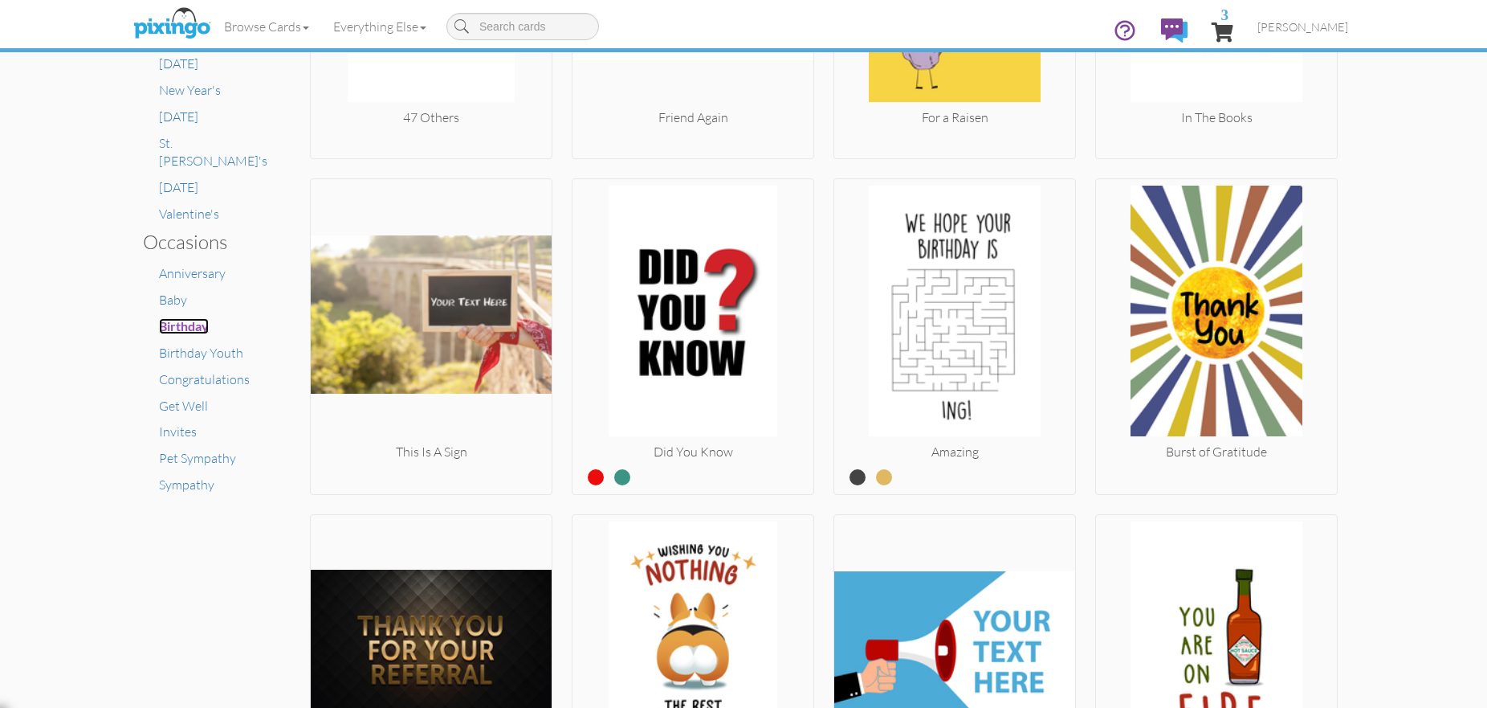
click at [194, 318] on span "Birthday" at bounding box center [184, 325] width 50 height 15
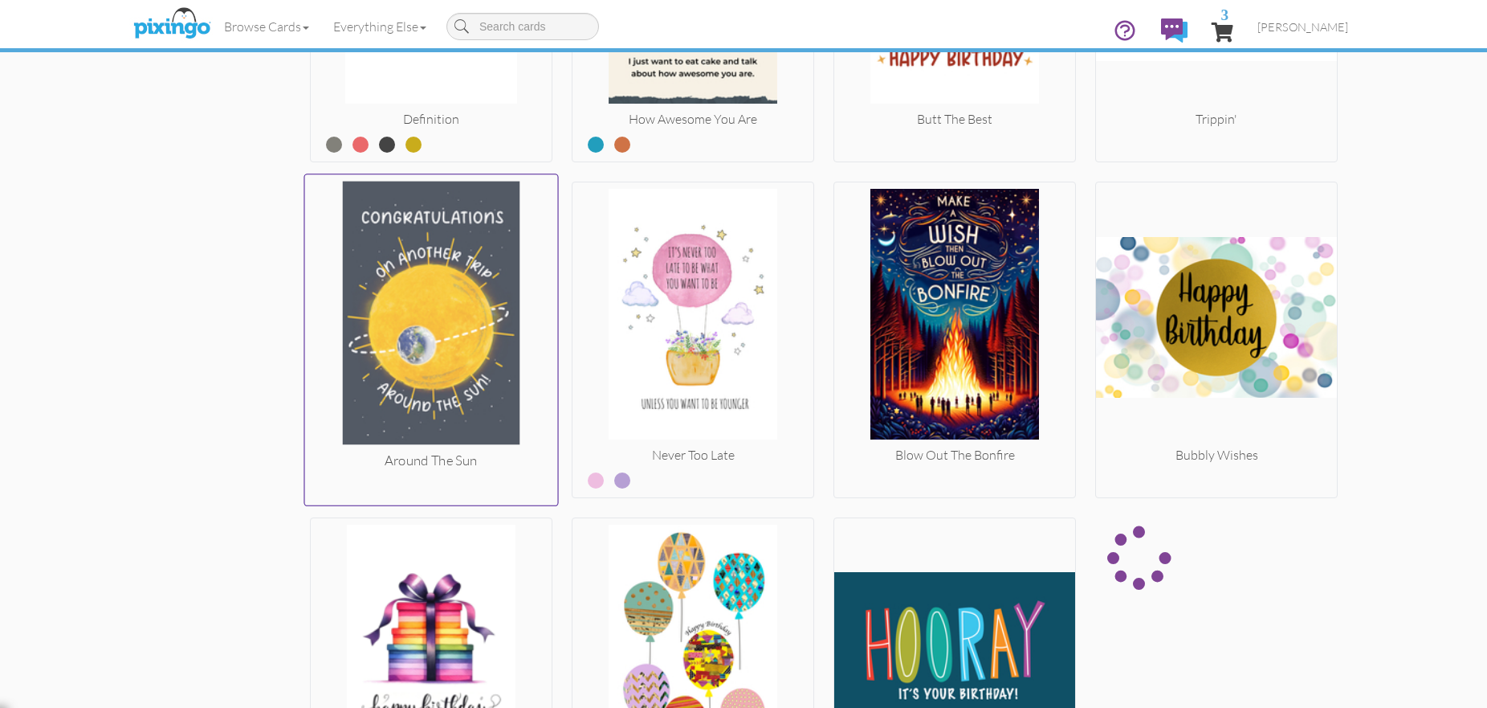
scroll to position [1884, 0]
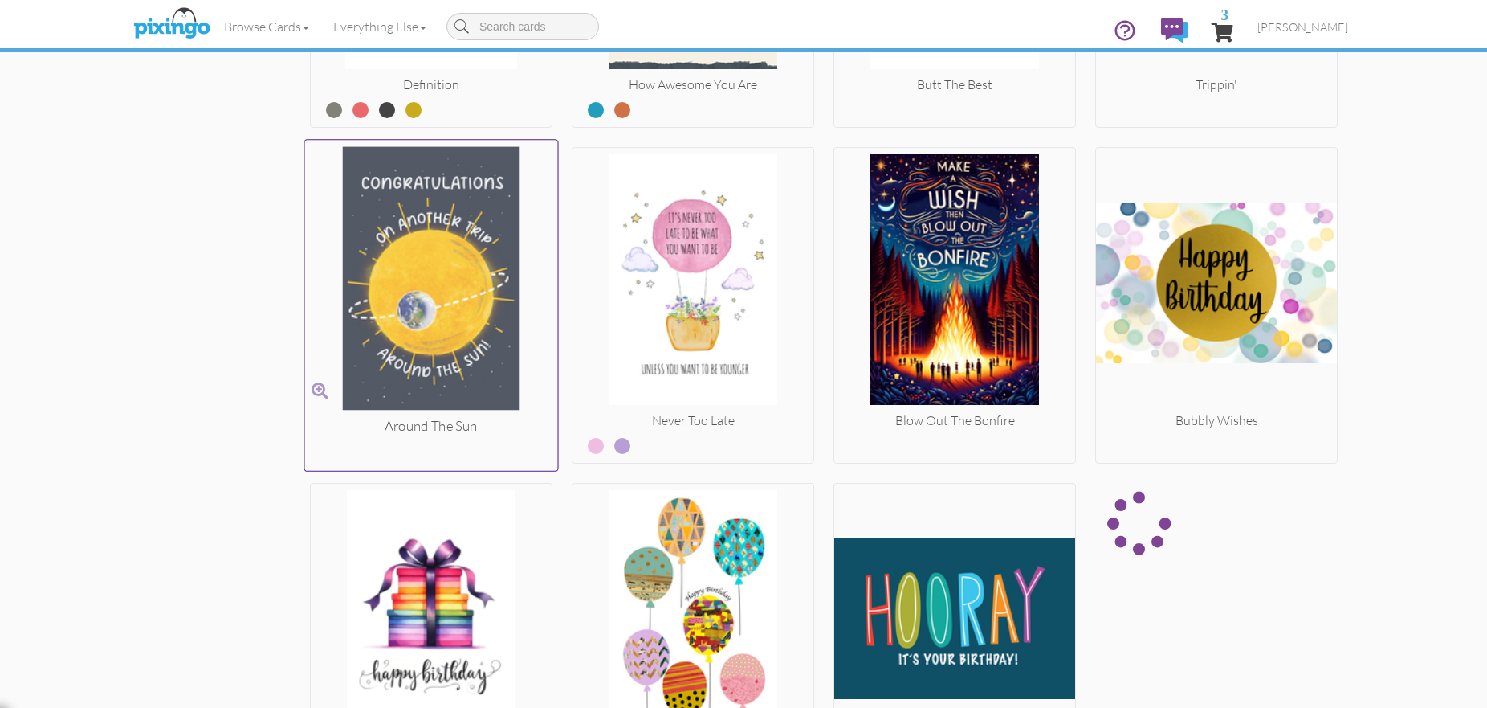
click at [454, 427] on div "Around The Sun" at bounding box center [431, 425] width 253 height 19
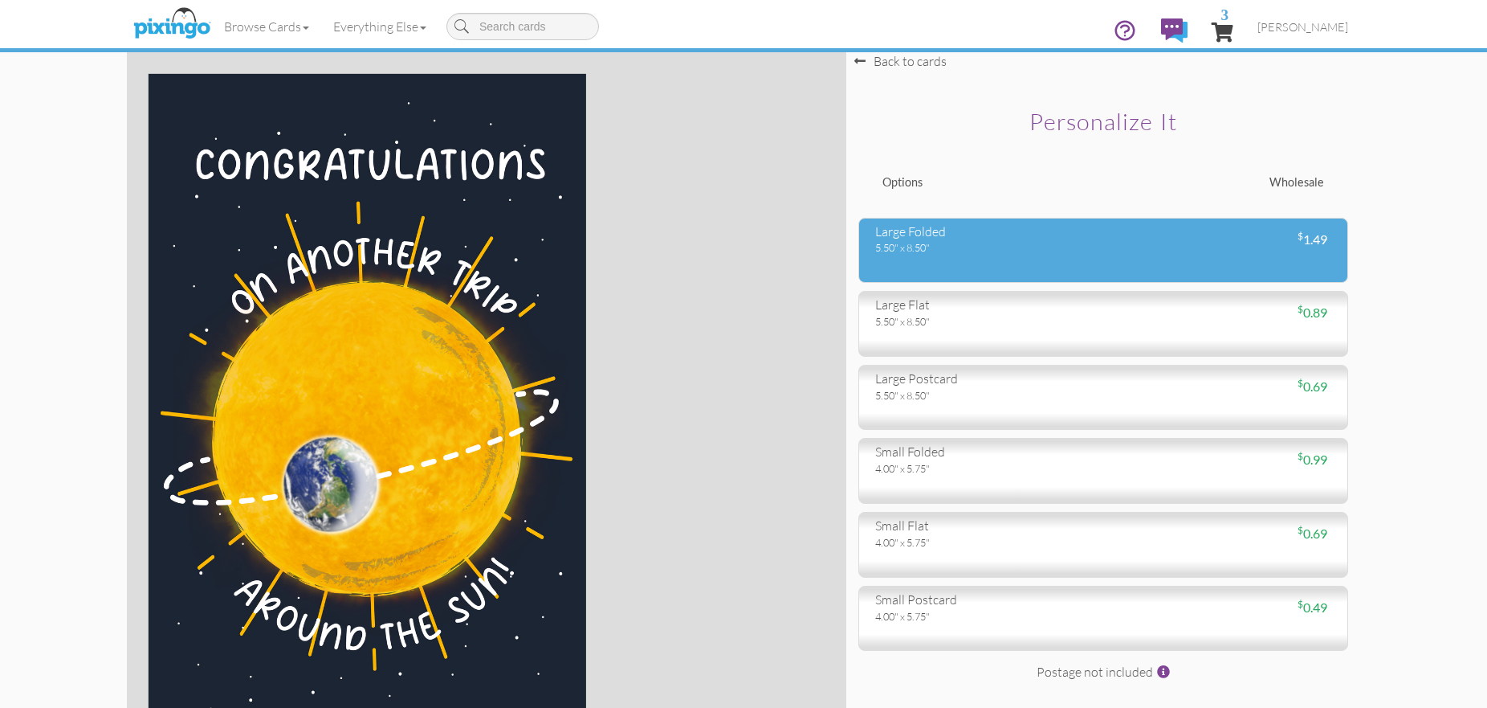
click at [966, 237] on div "large folded" at bounding box center [983, 231] width 216 height 18
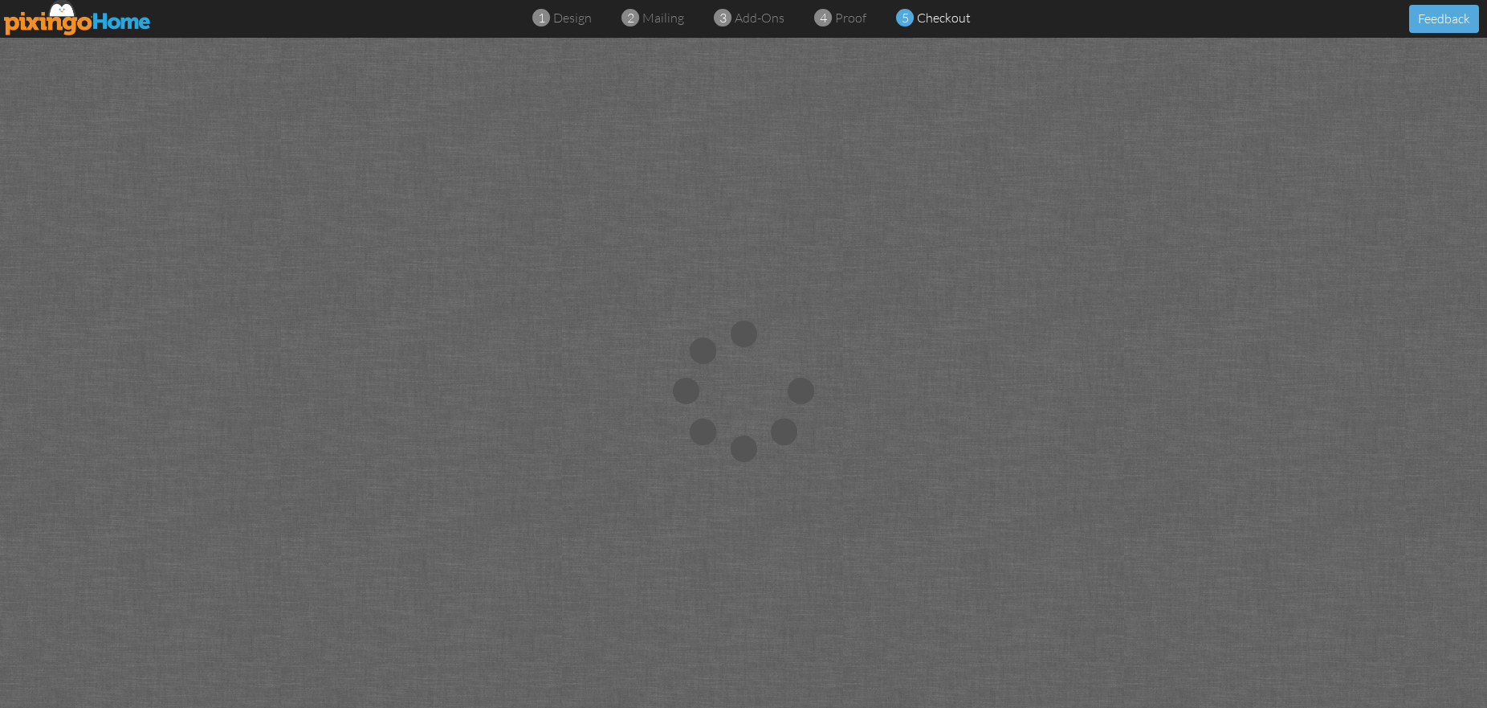
scroll to position [4, 0]
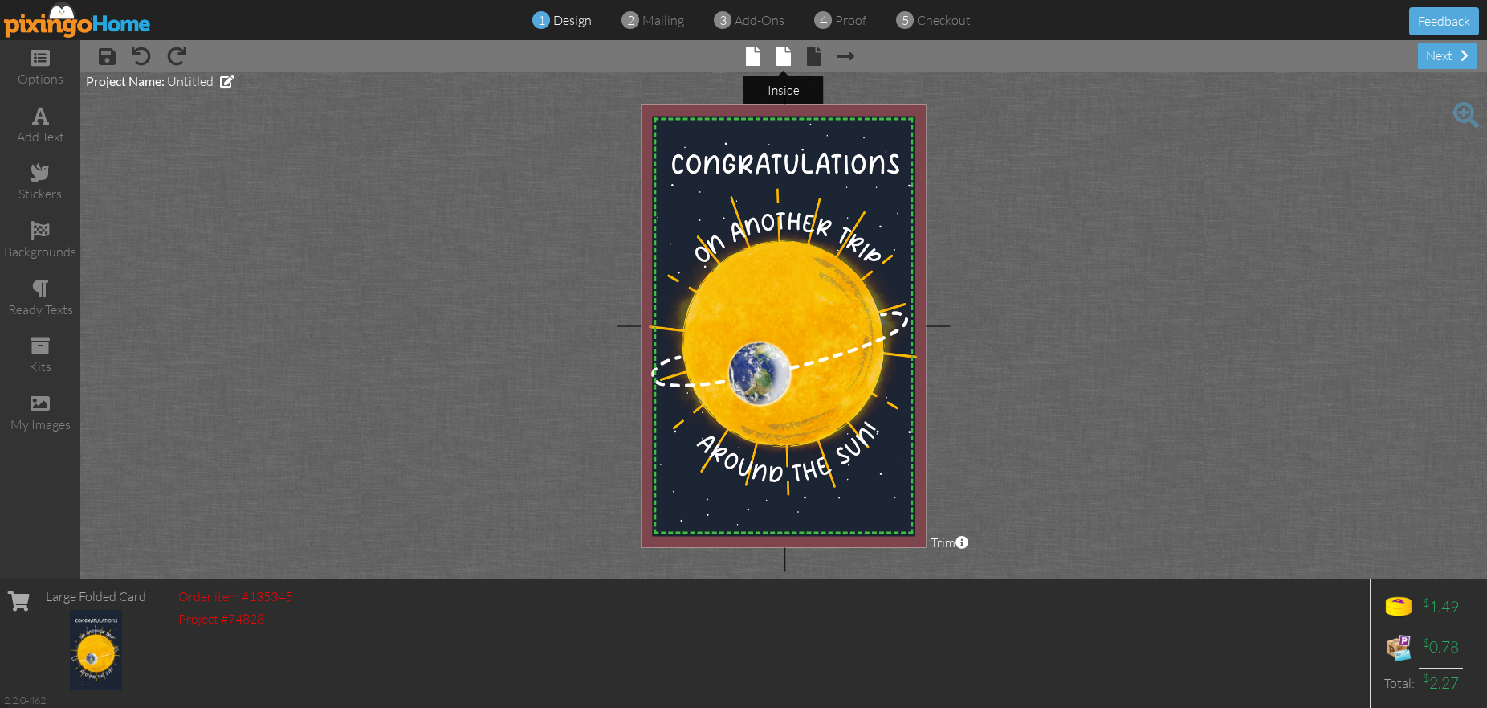
click at [785, 51] on span at bounding box center [784, 56] width 14 height 19
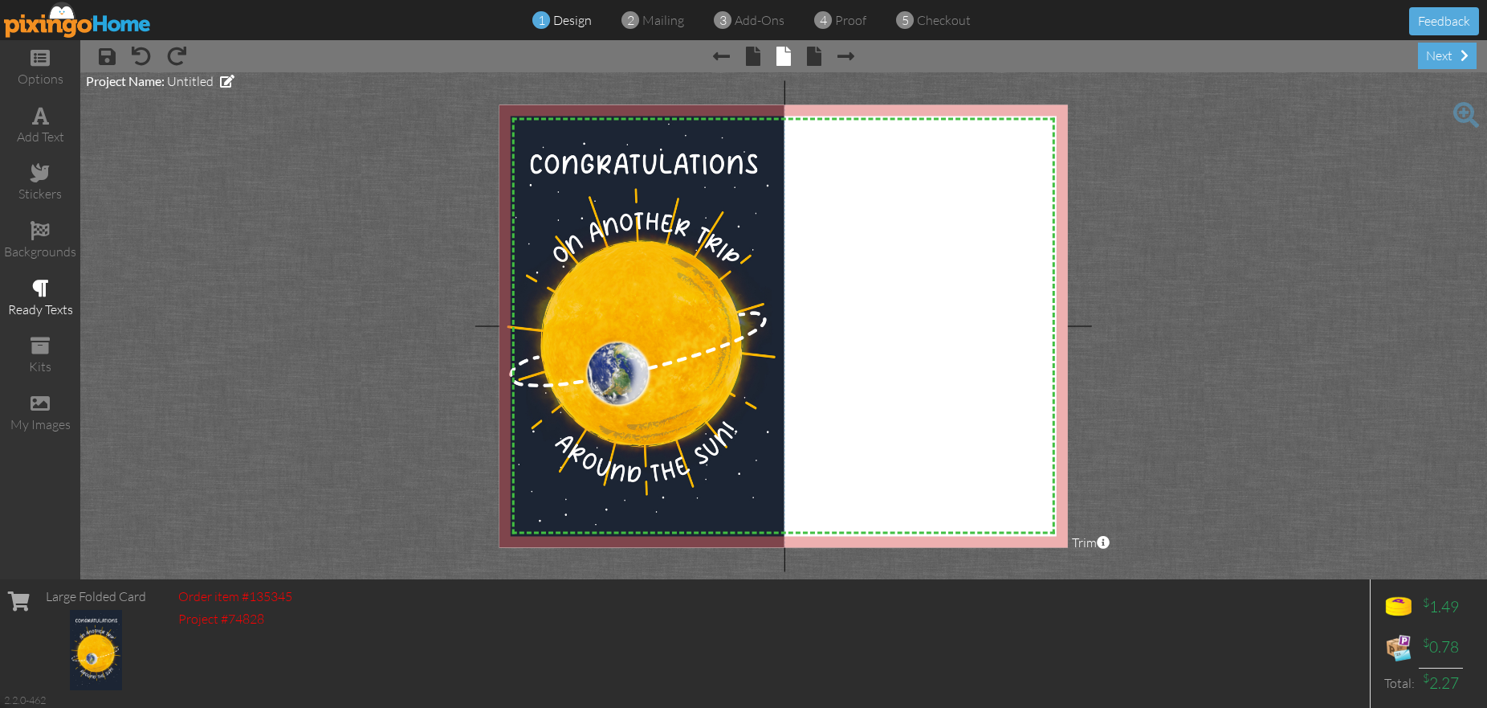
click at [43, 288] on span at bounding box center [40, 288] width 17 height 19
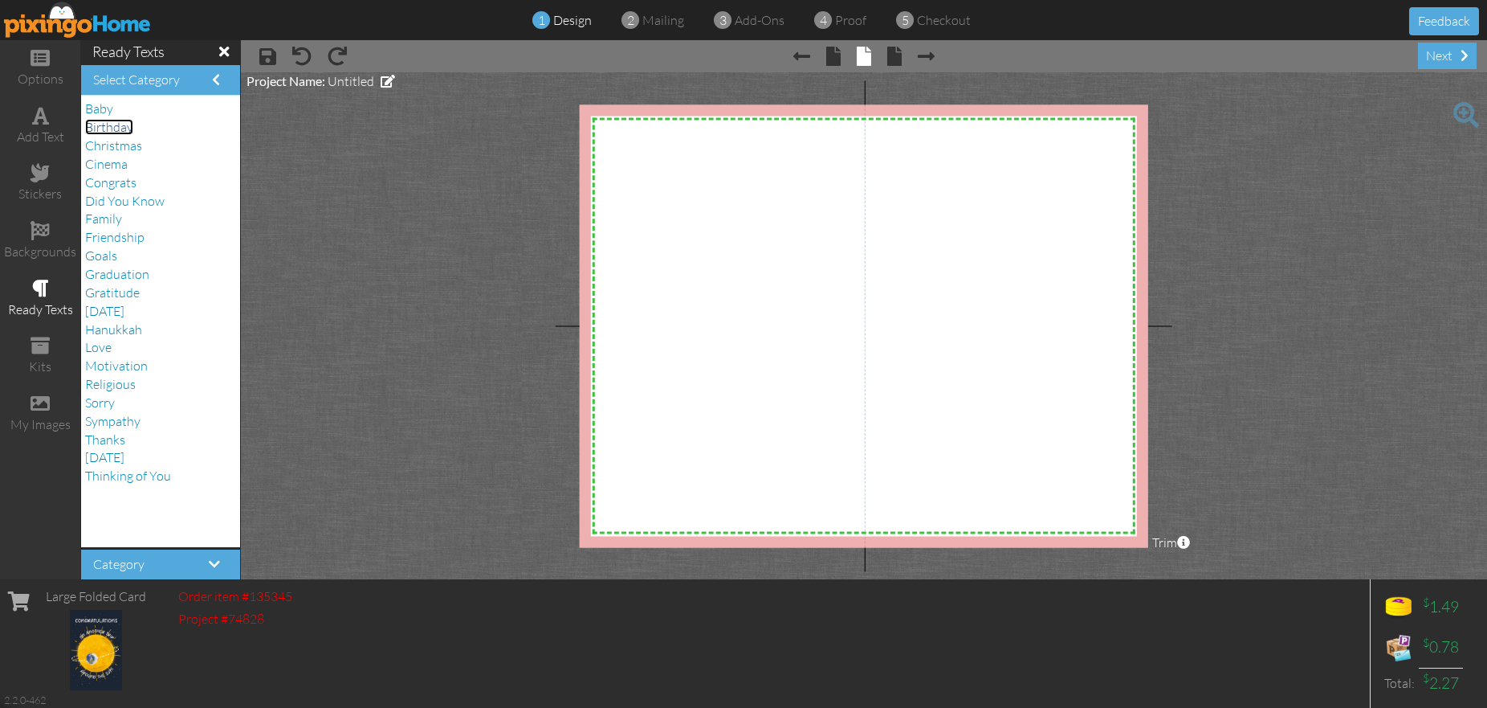
click at [123, 126] on span "Birthday" at bounding box center [109, 127] width 48 height 16
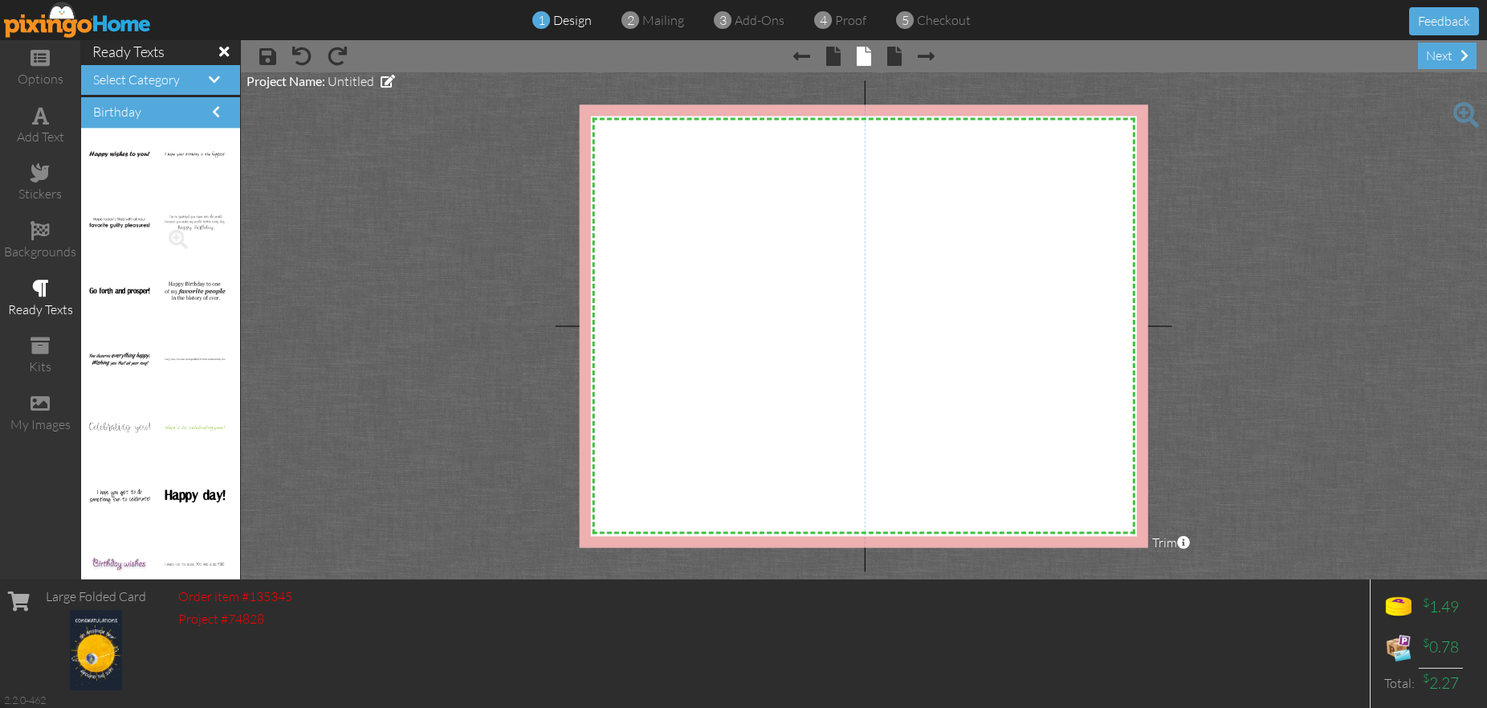
scroll to position [1587, 0]
drag, startPoint x: 196, startPoint y: 288, endPoint x: 953, endPoint y: 337, distance: 759.0
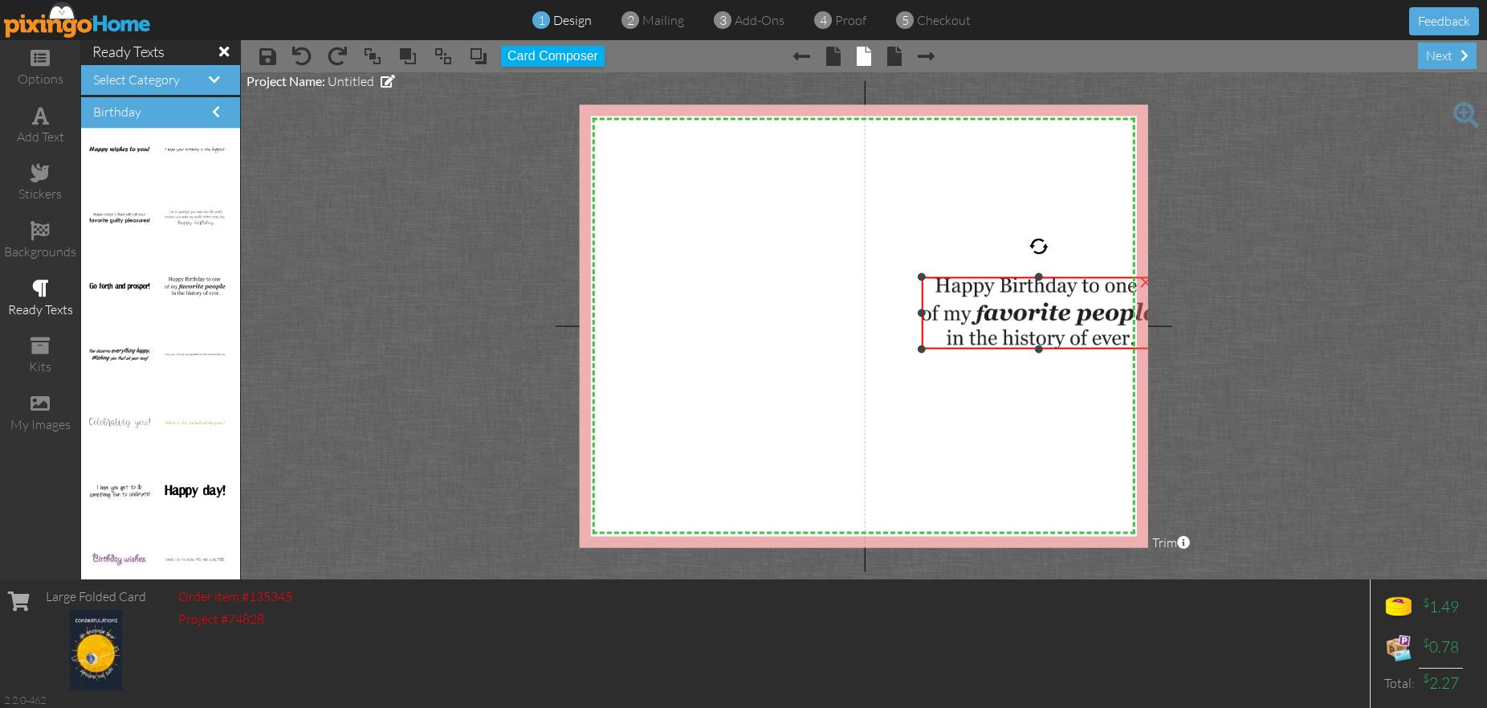
drag, startPoint x: 1063, startPoint y: 304, endPoint x: 1067, endPoint y: 275, distance: 29.2
click at [1072, 277] on div "×" at bounding box center [1039, 313] width 234 height 72
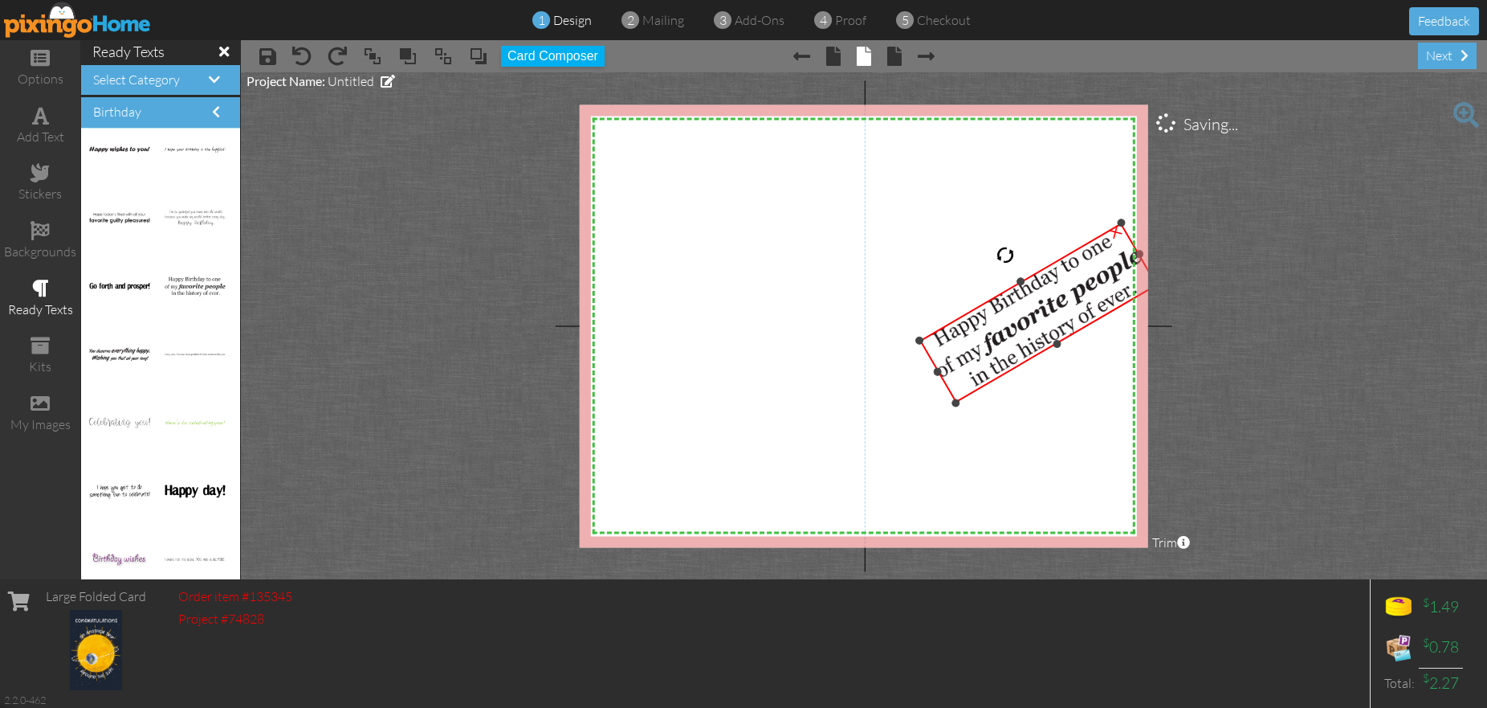
drag, startPoint x: 1033, startPoint y: 241, endPoint x: 1002, endPoint y: 239, distance: 31.4
click at [994, 235] on div "X X X X X X X X X X X X X X X X X X X X X X X X X X X X X X X X X X X X X X X X…" at bounding box center [864, 325] width 569 height 443
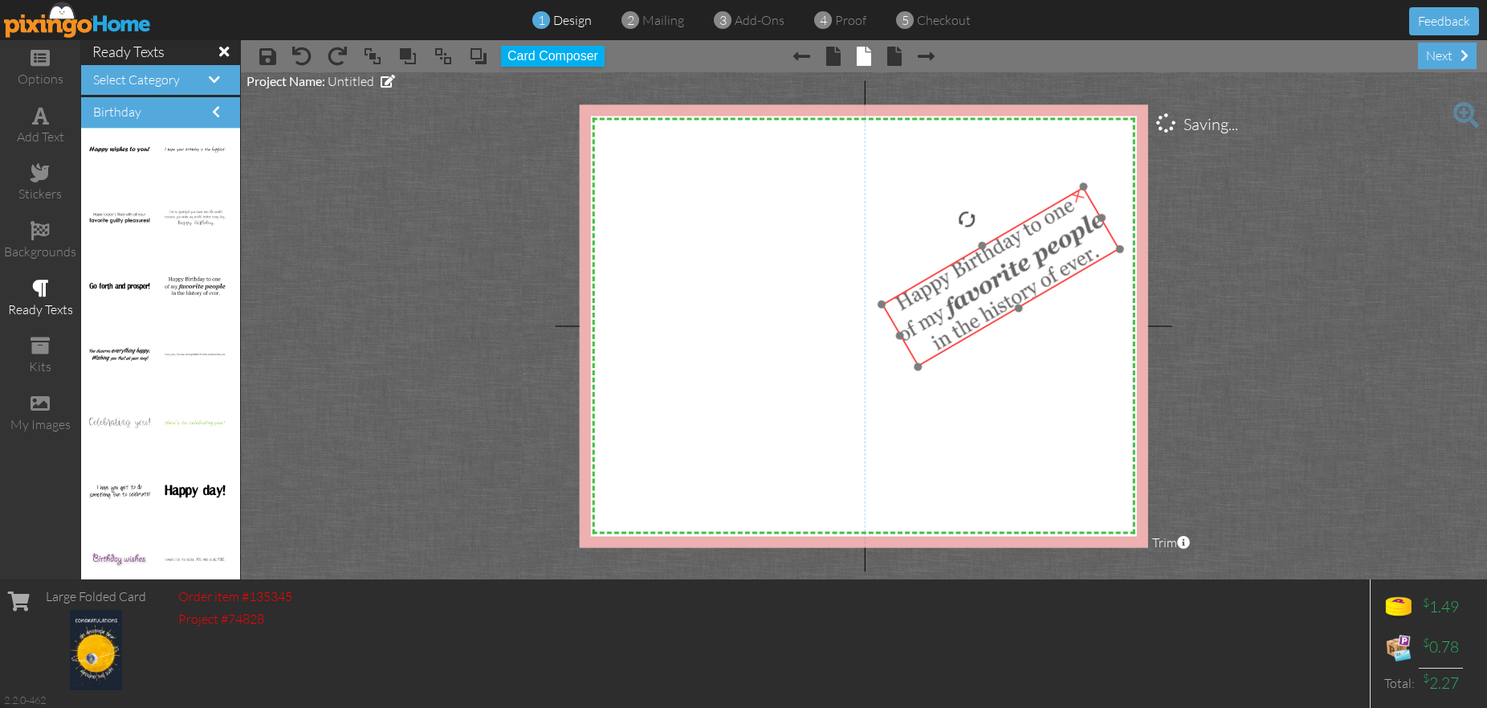
drag, startPoint x: 1020, startPoint y: 332, endPoint x: 983, endPoint y: 296, distance: 51.7
click at [983, 296] on img at bounding box center [1001, 277] width 238 height 180
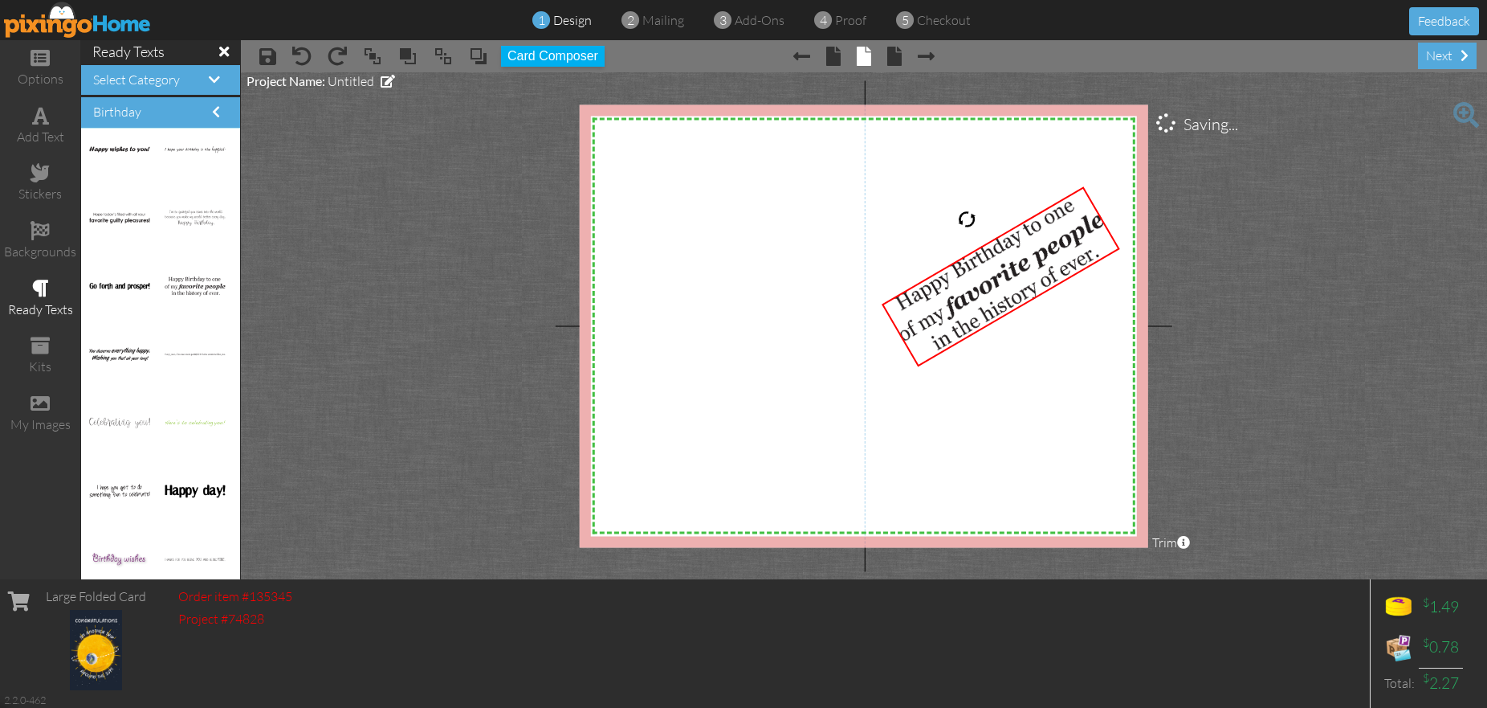
click at [317, 278] on project-studio-wrapper "X X X X X X X X X X X X X X X X X X X X X X X X X X X X X X X X X X X X X X X X…" at bounding box center [864, 325] width 1247 height 507
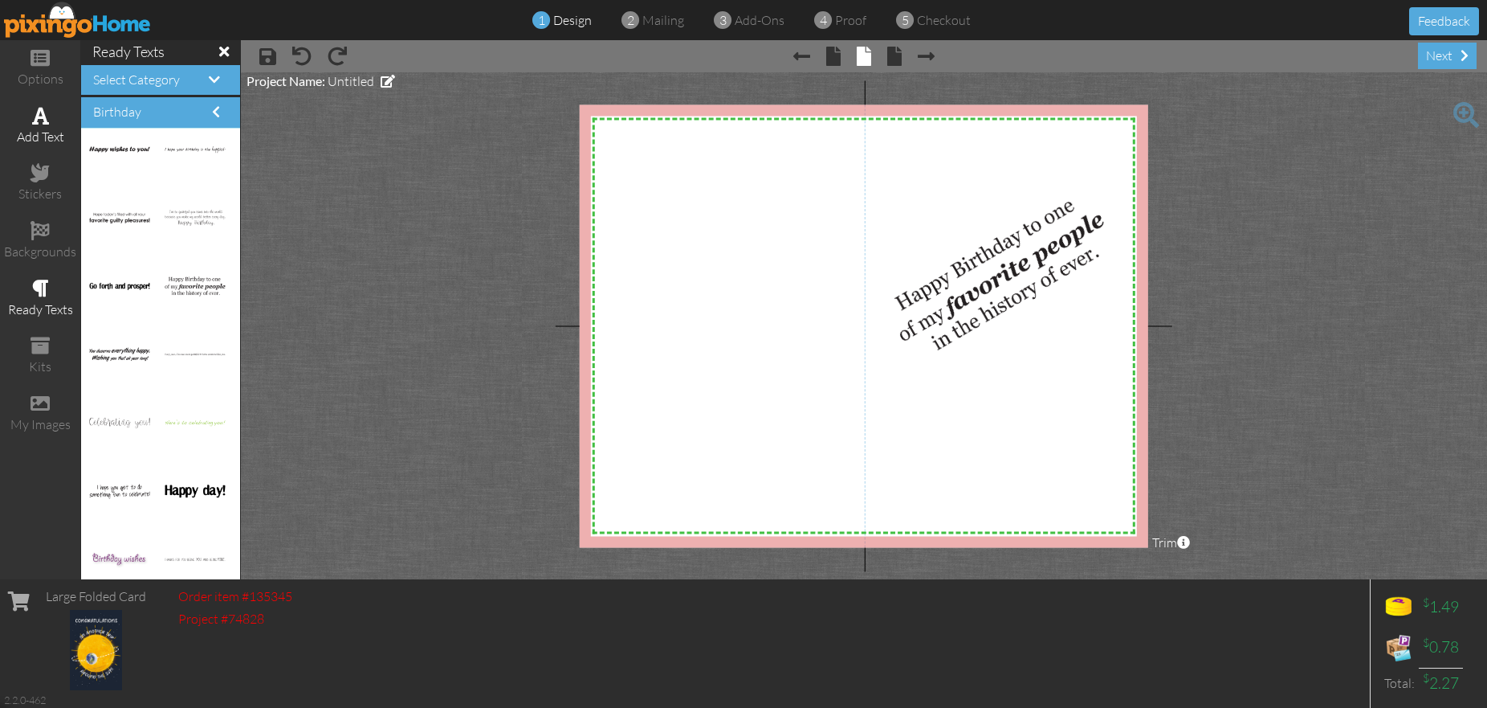
click at [44, 123] on span at bounding box center [40, 115] width 17 height 19
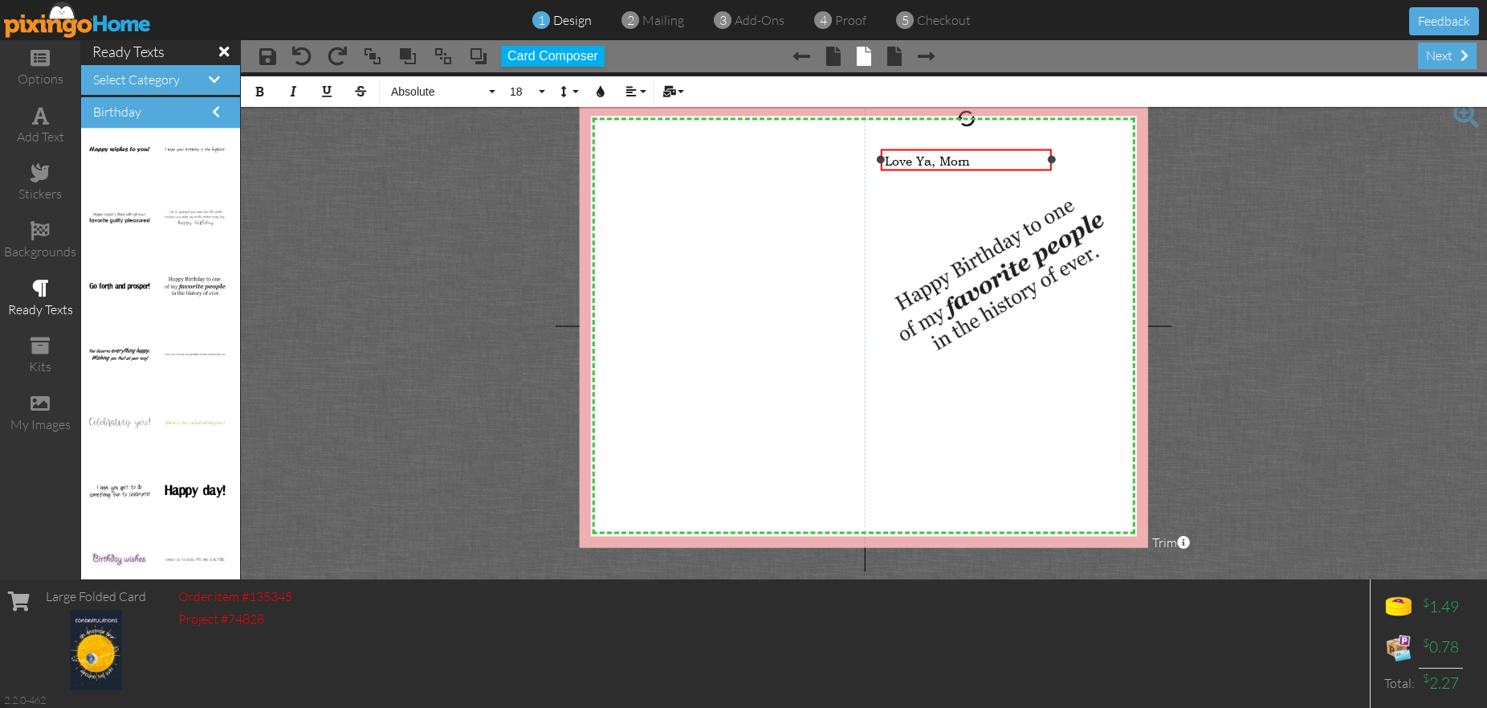
click at [996, 162] on div "Love Ya, Mom" at bounding box center [967, 160] width 164 height 16
drag, startPoint x: 977, startPoint y: 158, endPoint x: 855, endPoint y: 157, distance: 122.9
click at [859, 156] on div "X X X X X X X X X X X X X X X X X X X X X X X X X X X X X X X X X X X X X X X X…" at bounding box center [864, 325] width 569 height 443
click at [421, 91] on span "Absolute" at bounding box center [438, 92] width 96 height 14
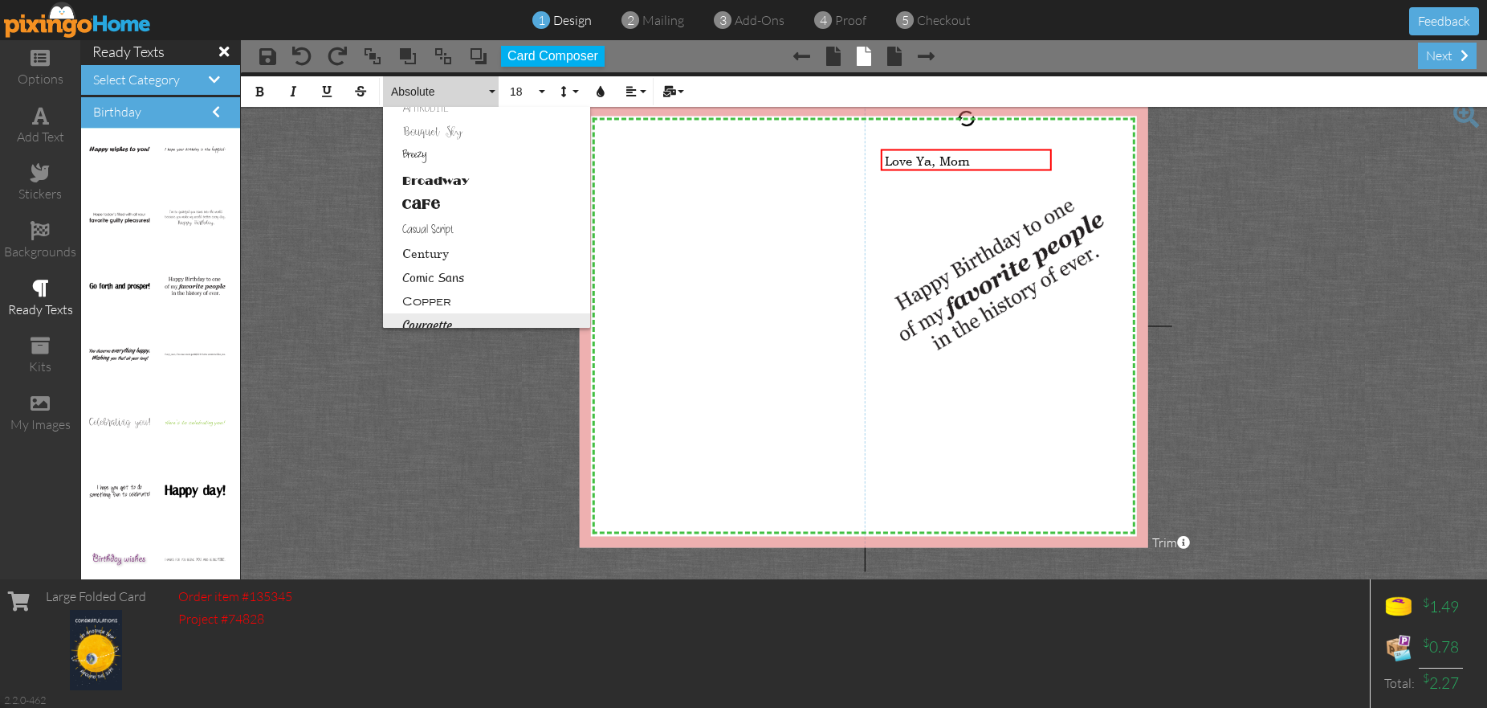
scroll to position [88, 0]
click at [434, 319] on link "Courgette" at bounding box center [486, 320] width 207 height 24
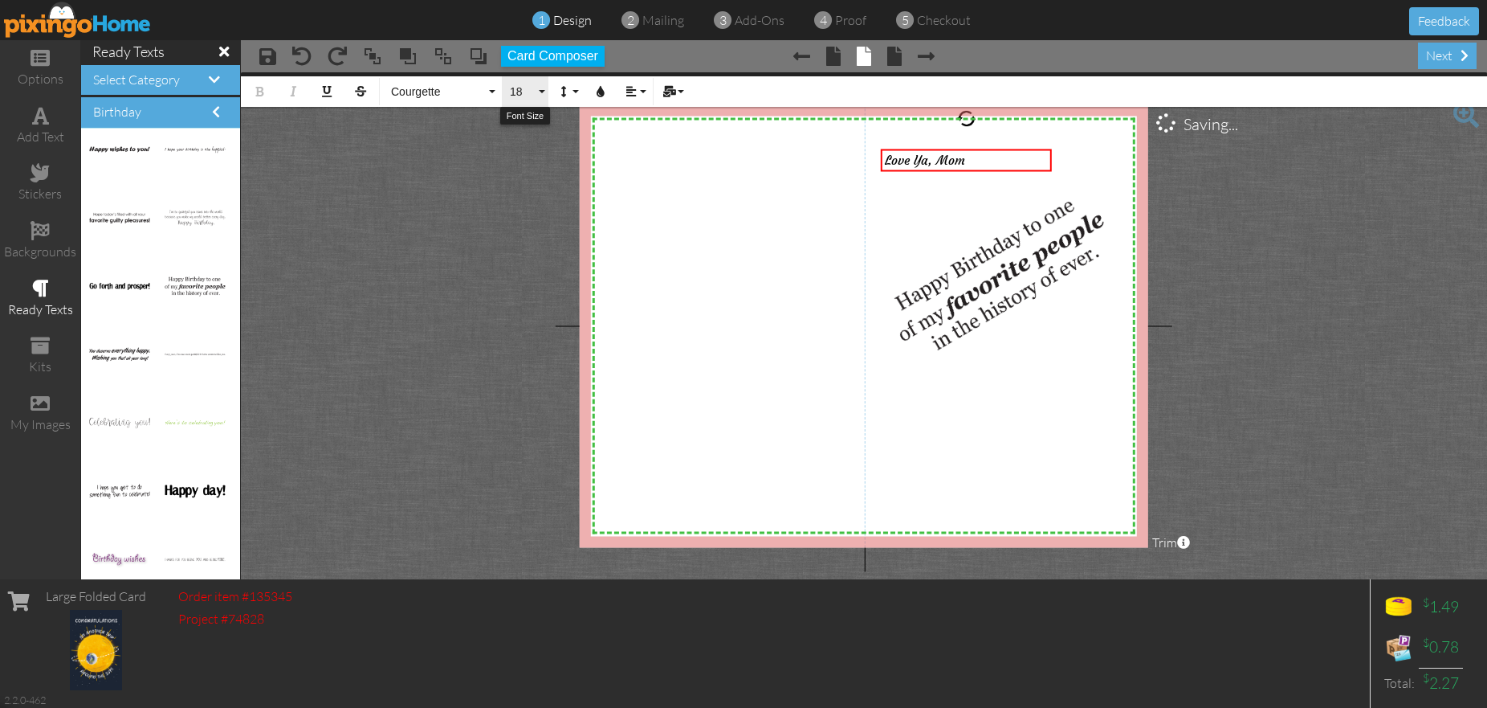
click at [539, 89] on button "18" at bounding box center [525, 91] width 47 height 31
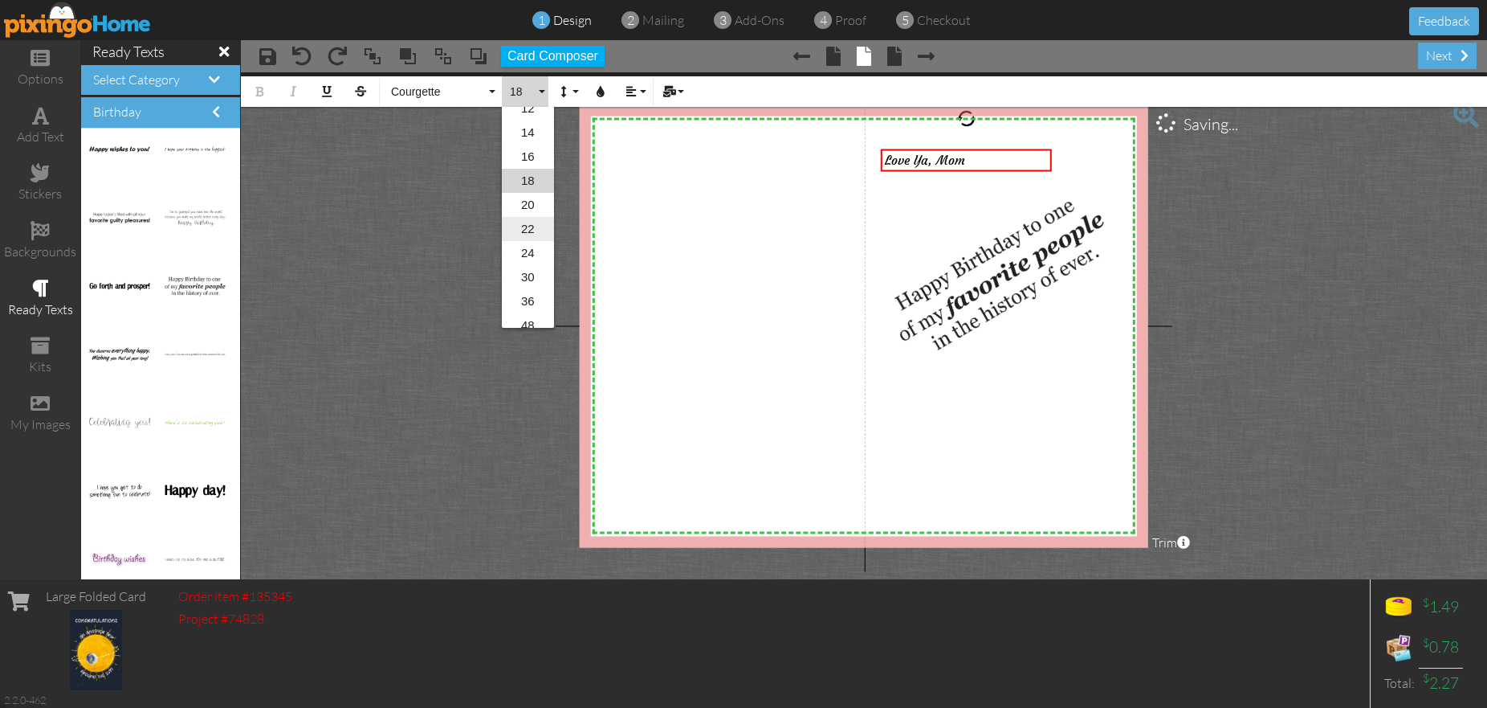
scroll to position [195, 0]
click at [533, 285] on link "36" at bounding box center [528, 285] width 52 height 24
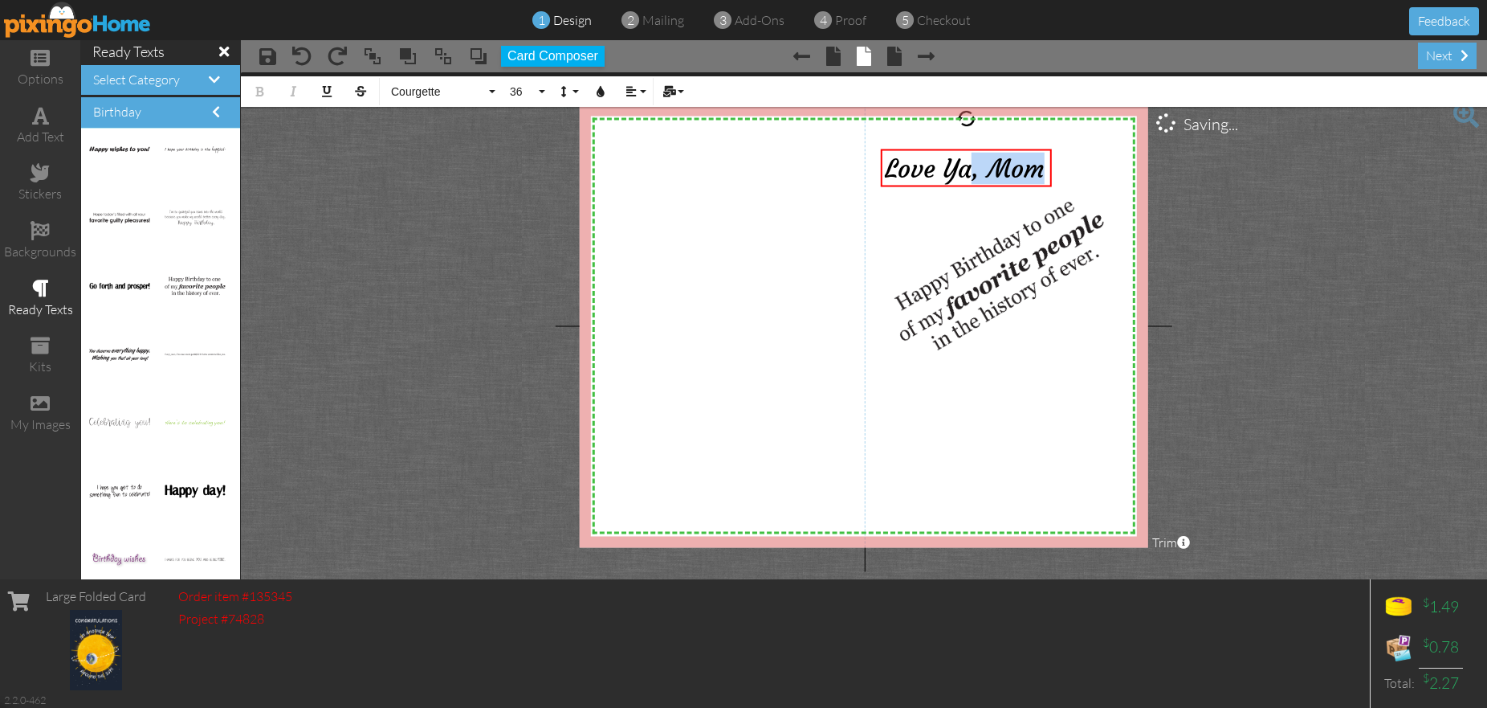
drag, startPoint x: 969, startPoint y: 173, endPoint x: 985, endPoint y: 421, distance: 247.9
click at [985, 421] on div "X X X X X X X X X X X X X X X X X X X X X X X X X X X X X X X X X X X X X X X X…" at bounding box center [864, 325] width 569 height 443
drag, startPoint x: 655, startPoint y: 355, endPoint x: 671, endPoint y: 345, distance: 19.2
click at [657, 353] on div "X X X X X X X X X X X X X X X X X X X X X X X X X X X X X X X X X X X X X X X X…" at bounding box center [864, 325] width 569 height 443
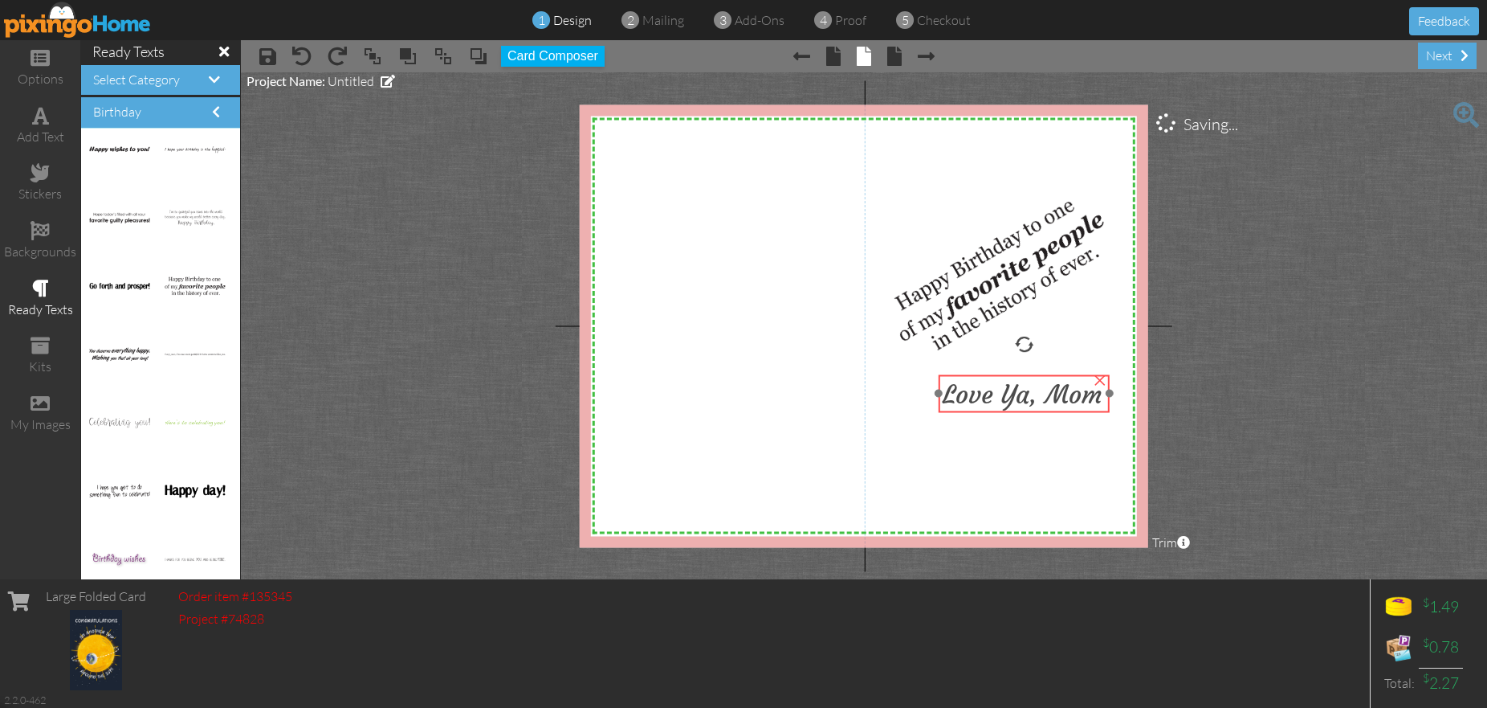
drag, startPoint x: 981, startPoint y: 172, endPoint x: 1039, endPoint y: 398, distance: 233.0
click at [1039, 398] on span "Love Ya, Mom" at bounding box center [1023, 393] width 160 height 32
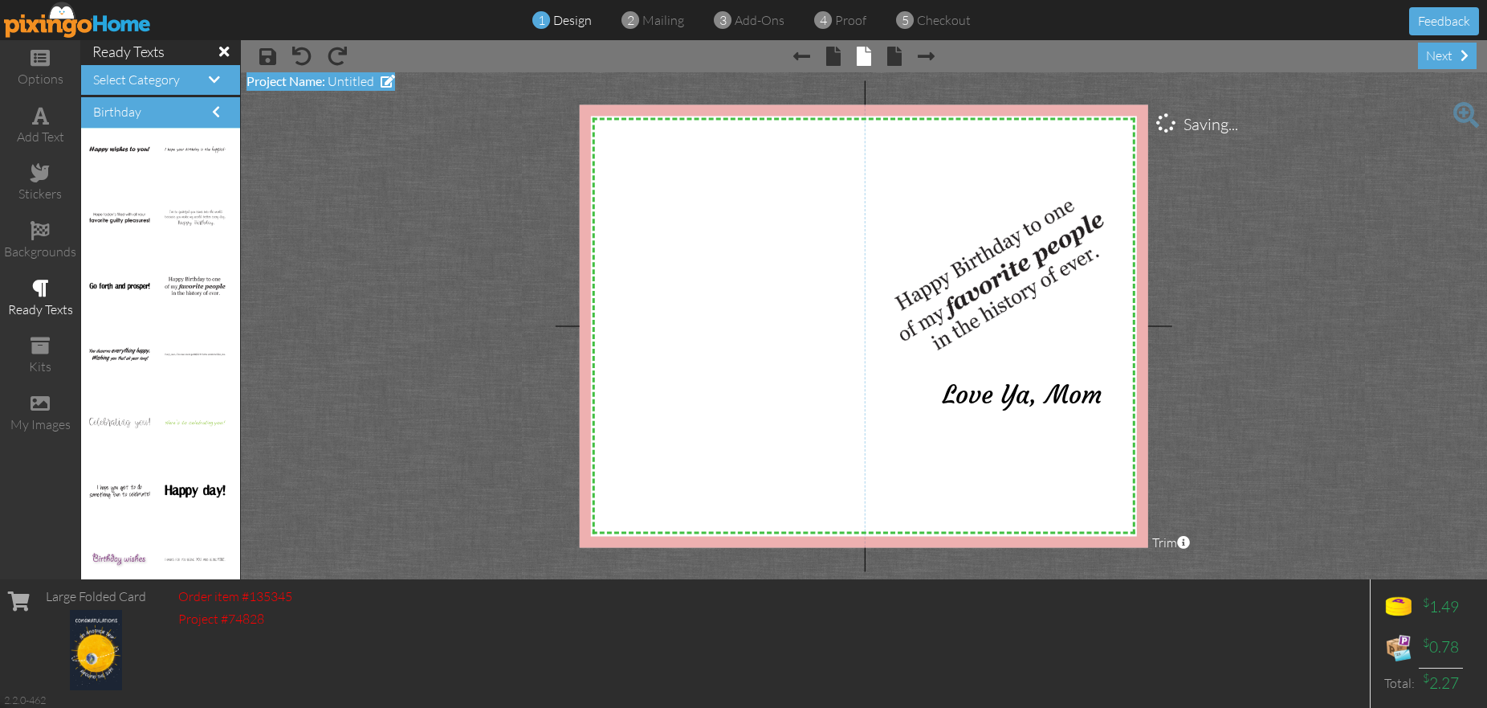
click at [394, 85] on span at bounding box center [388, 81] width 14 height 13
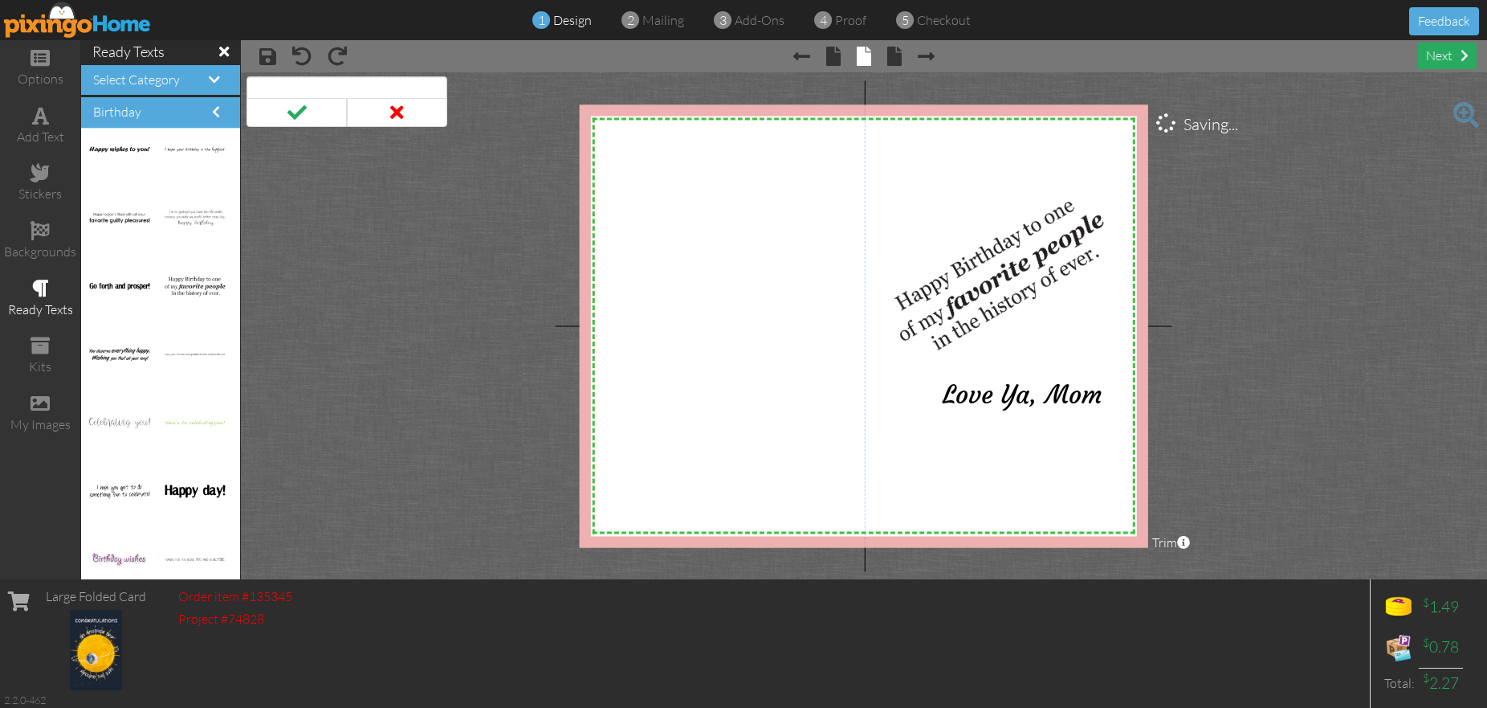
click at [1454, 54] on div "next" at bounding box center [1447, 56] width 59 height 27
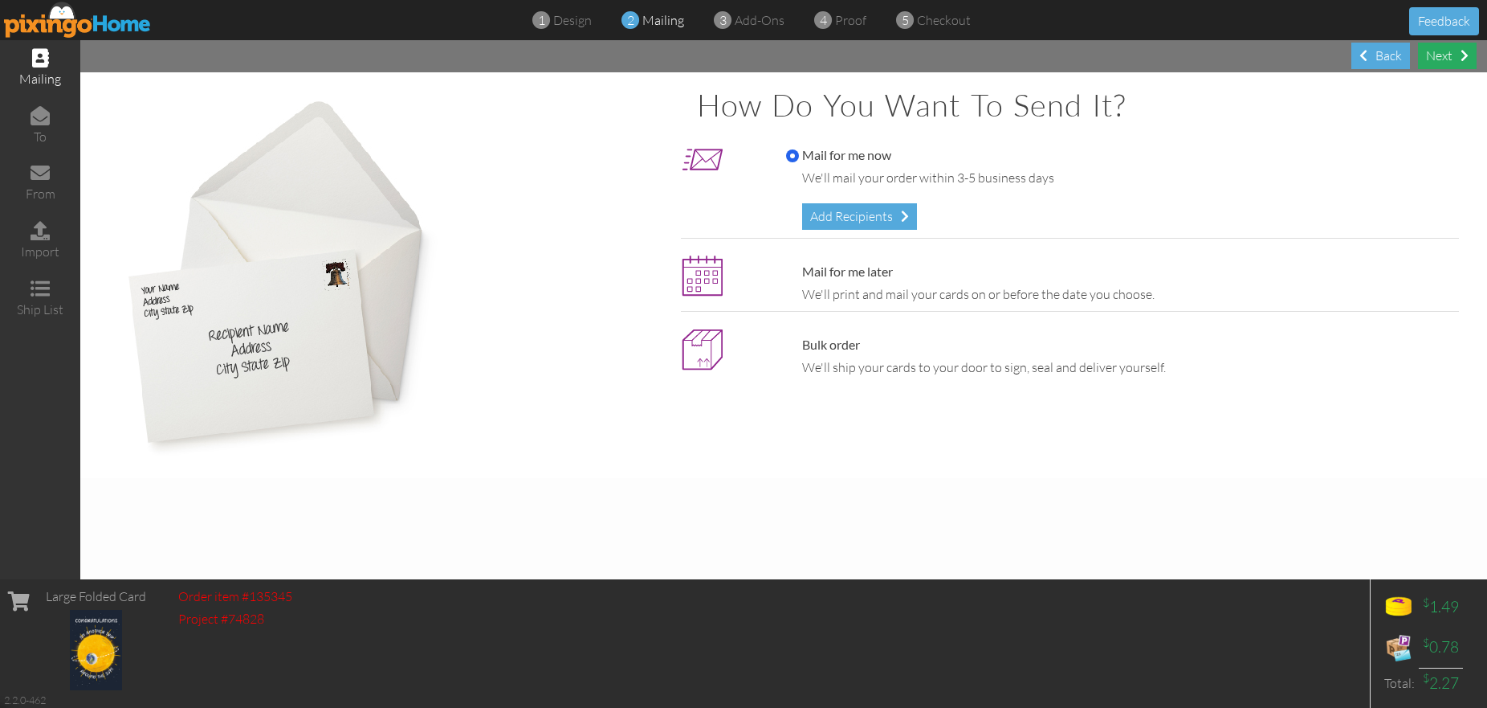
click at [1454, 54] on div "Next" at bounding box center [1447, 56] width 59 height 27
click at [884, 219] on div "Add Recipients" at bounding box center [859, 216] width 115 height 27
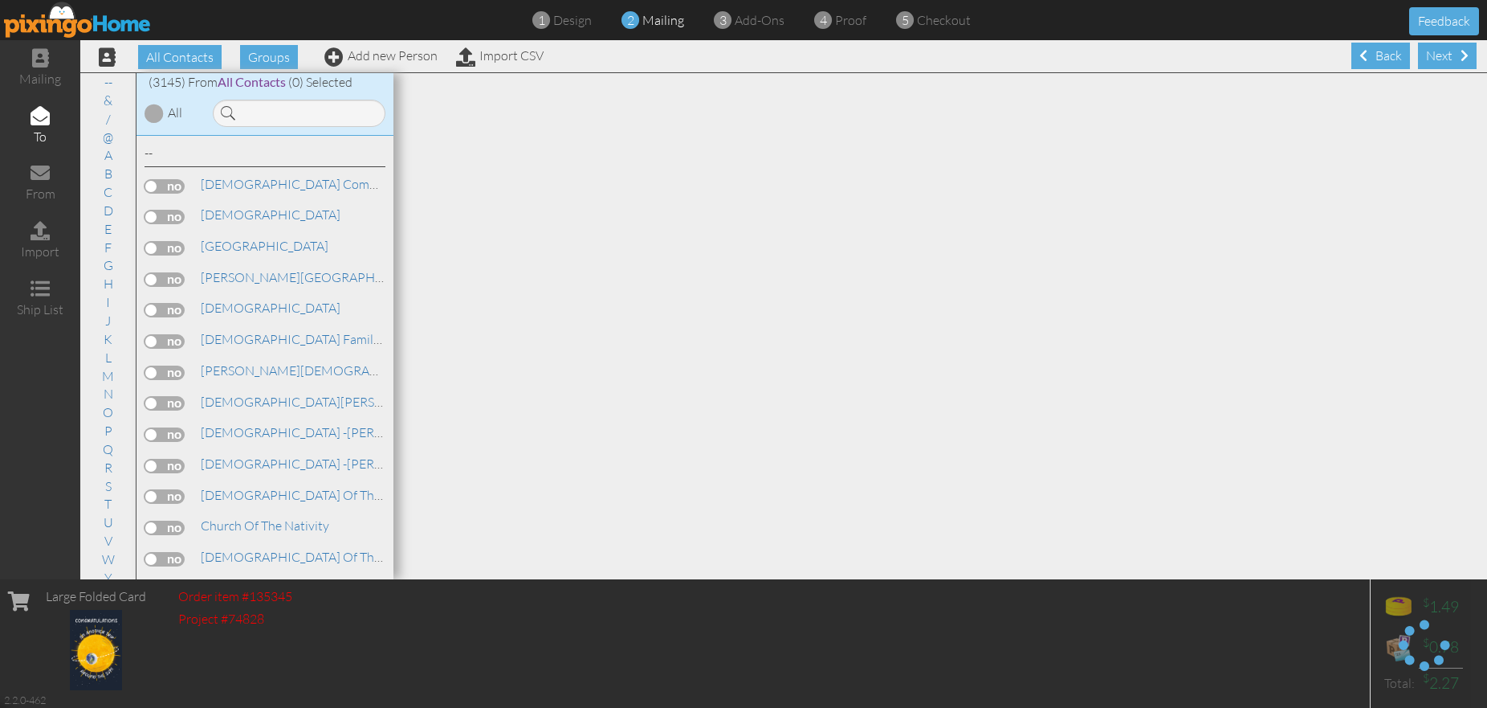
click at [348, 113] on input at bounding box center [299, 113] width 173 height 27
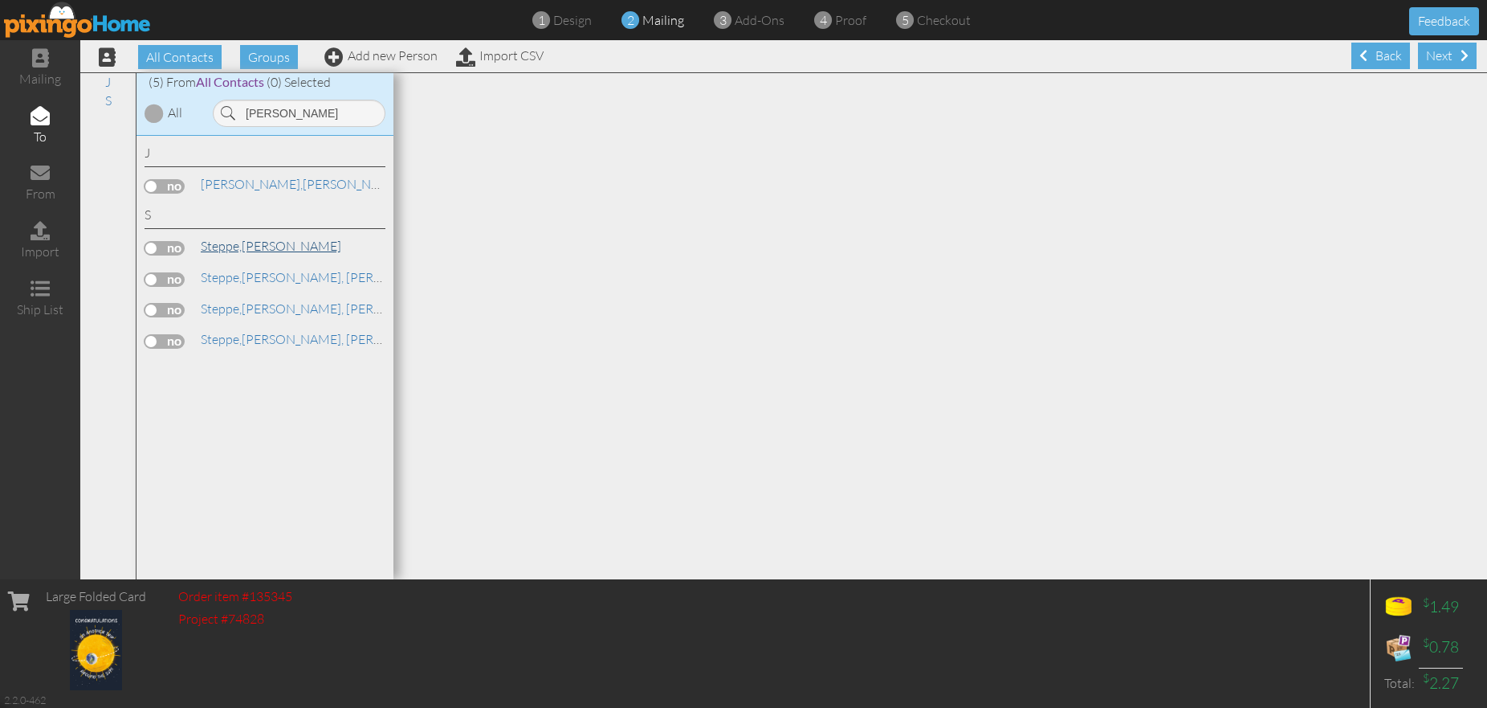
type input "[PERSON_NAME]"
click at [254, 243] on link "Steppe, Dustin" at bounding box center [271, 245] width 144 height 19
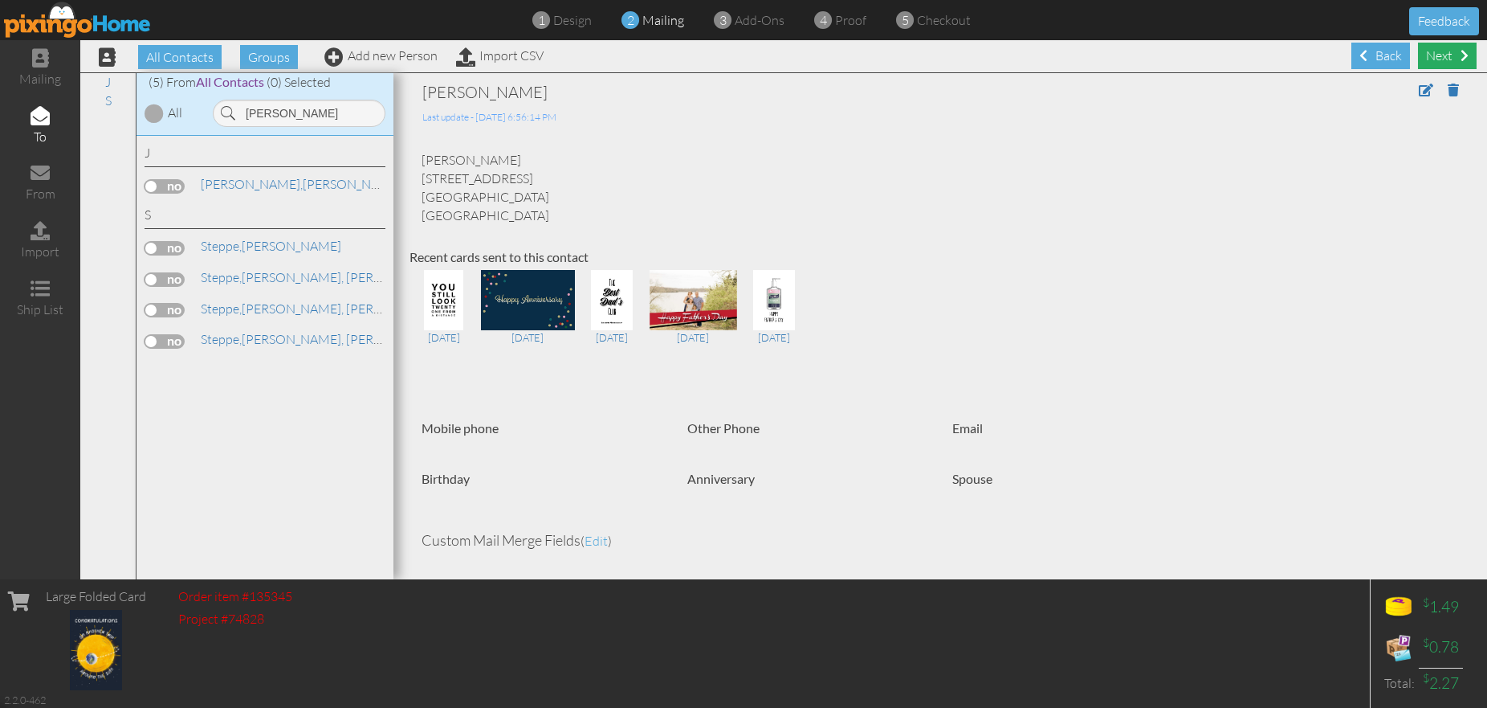
click at [1453, 56] on div "Next" at bounding box center [1447, 56] width 59 height 27
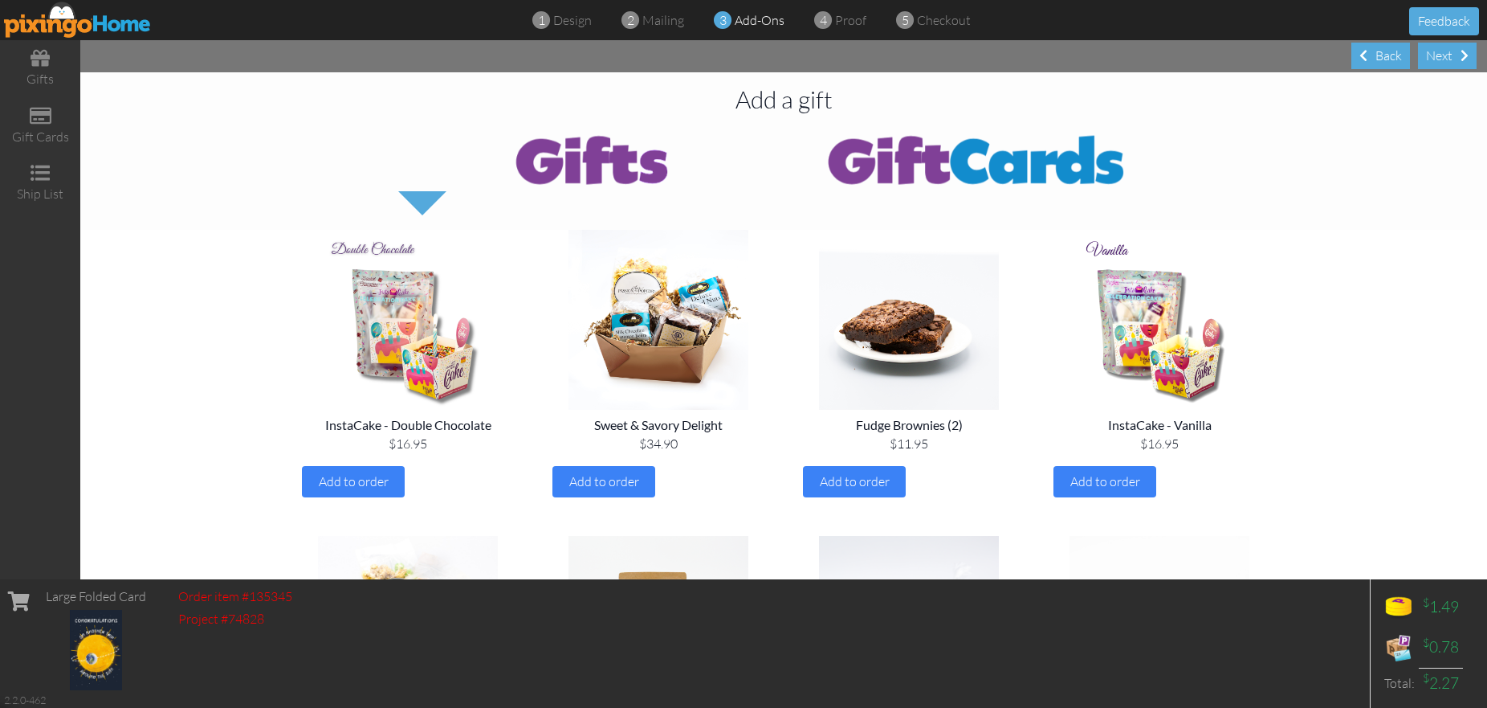
click at [1453, 56] on div "Next" at bounding box center [1447, 56] width 59 height 27
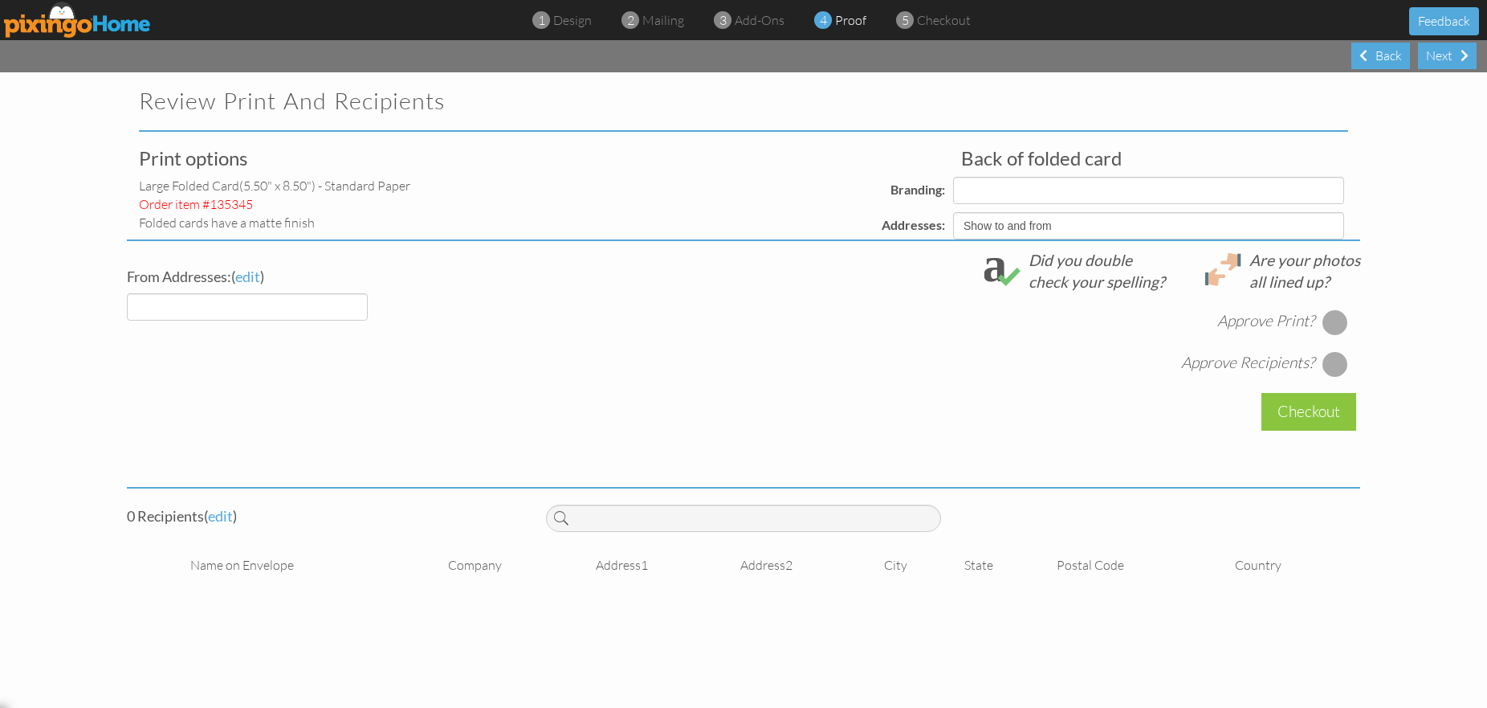
select select "object:30147"
select select "object:30150"
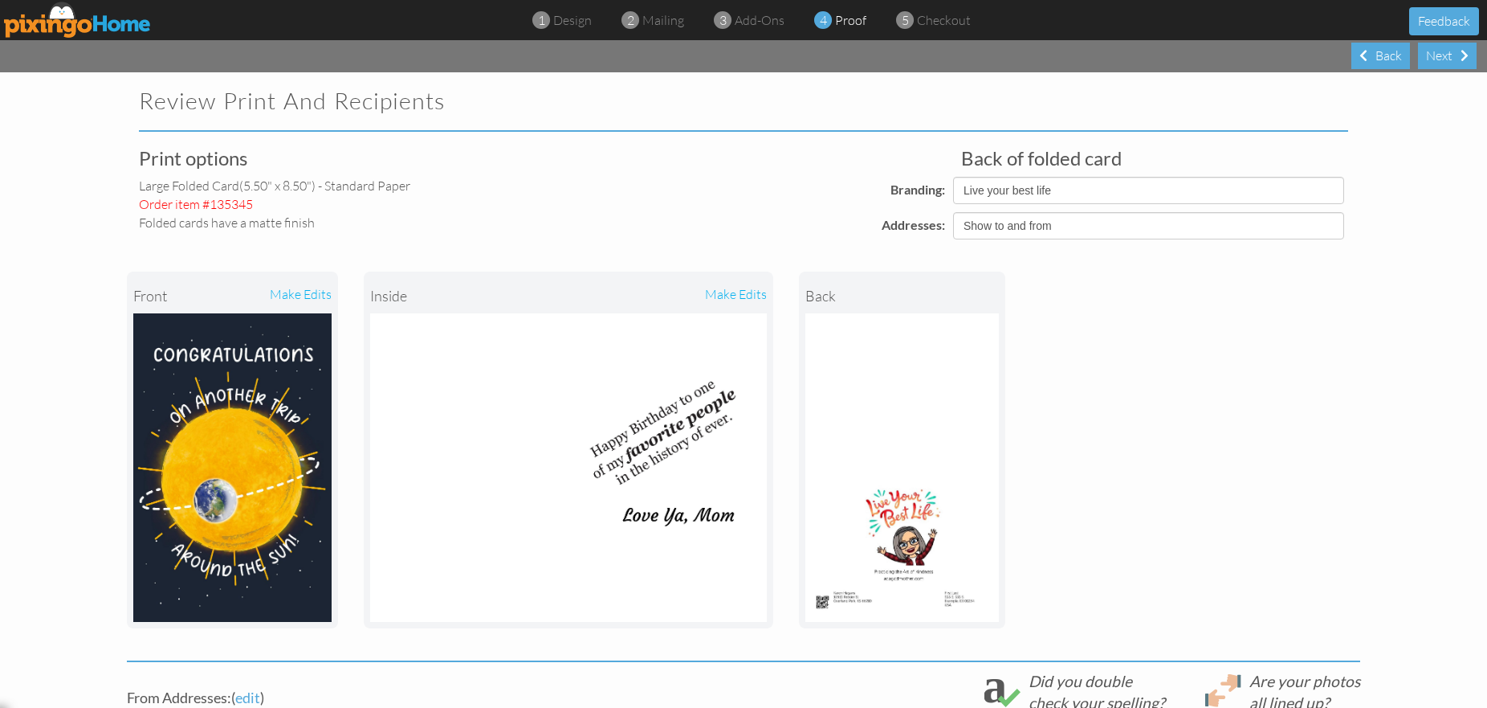
click at [1333, 323] on div "front make edits inside make edits back" at bounding box center [744, 449] width 1234 height 421
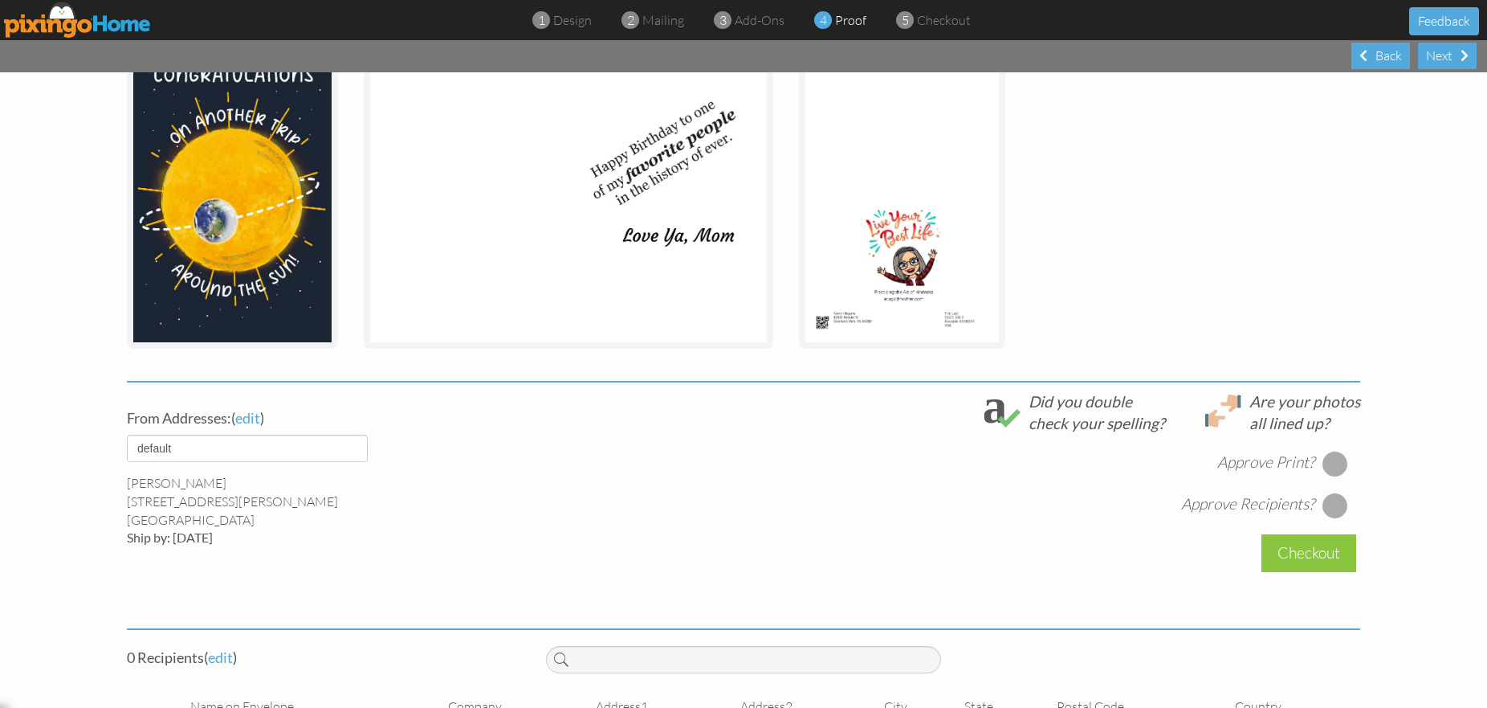
scroll to position [292, 0]
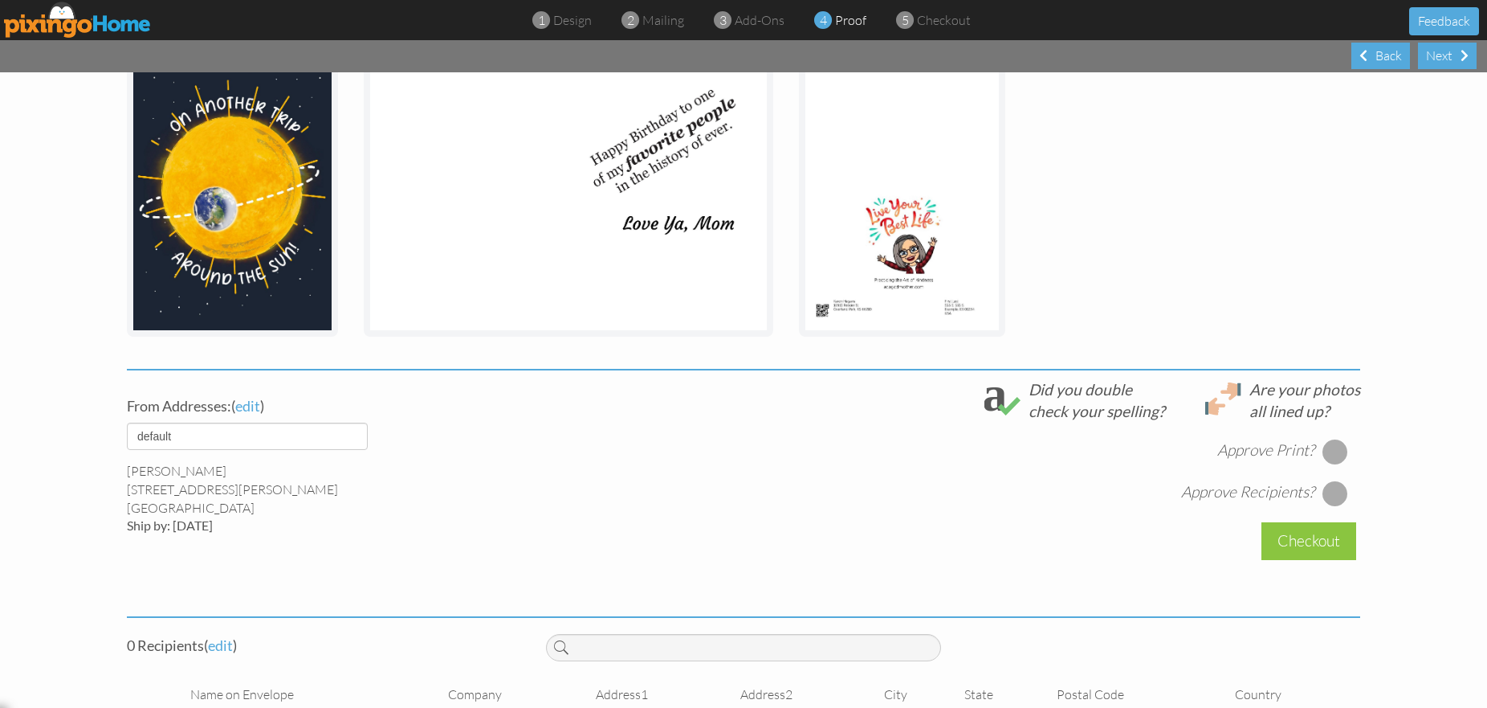
click at [1337, 447] on div at bounding box center [1336, 452] width 26 height 26
click at [1337, 491] on div at bounding box center [1336, 493] width 26 height 26
click at [1336, 490] on div at bounding box center [1336, 493] width 26 height 26
click at [1386, 59] on div "Back" at bounding box center [1381, 56] width 59 height 27
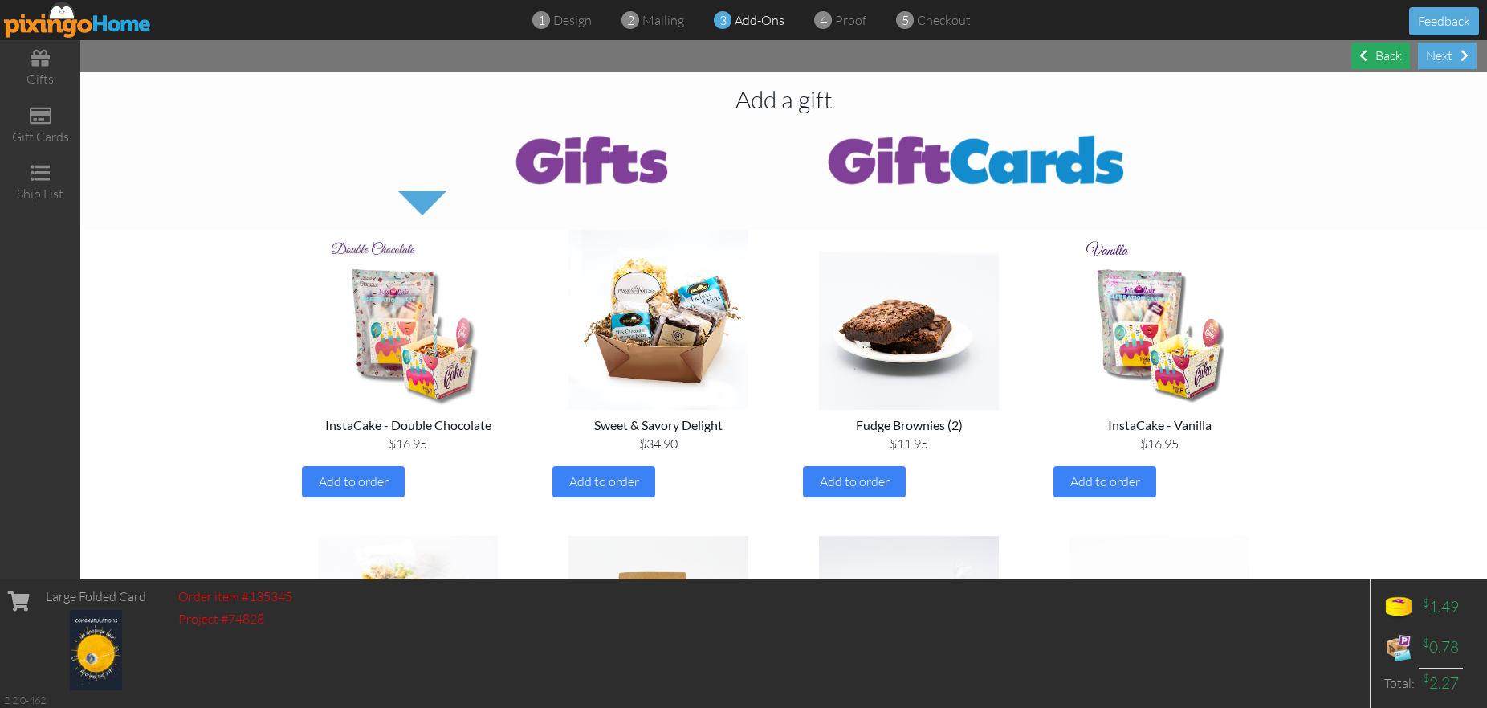
click at [1386, 59] on div "Back" at bounding box center [1381, 56] width 59 height 27
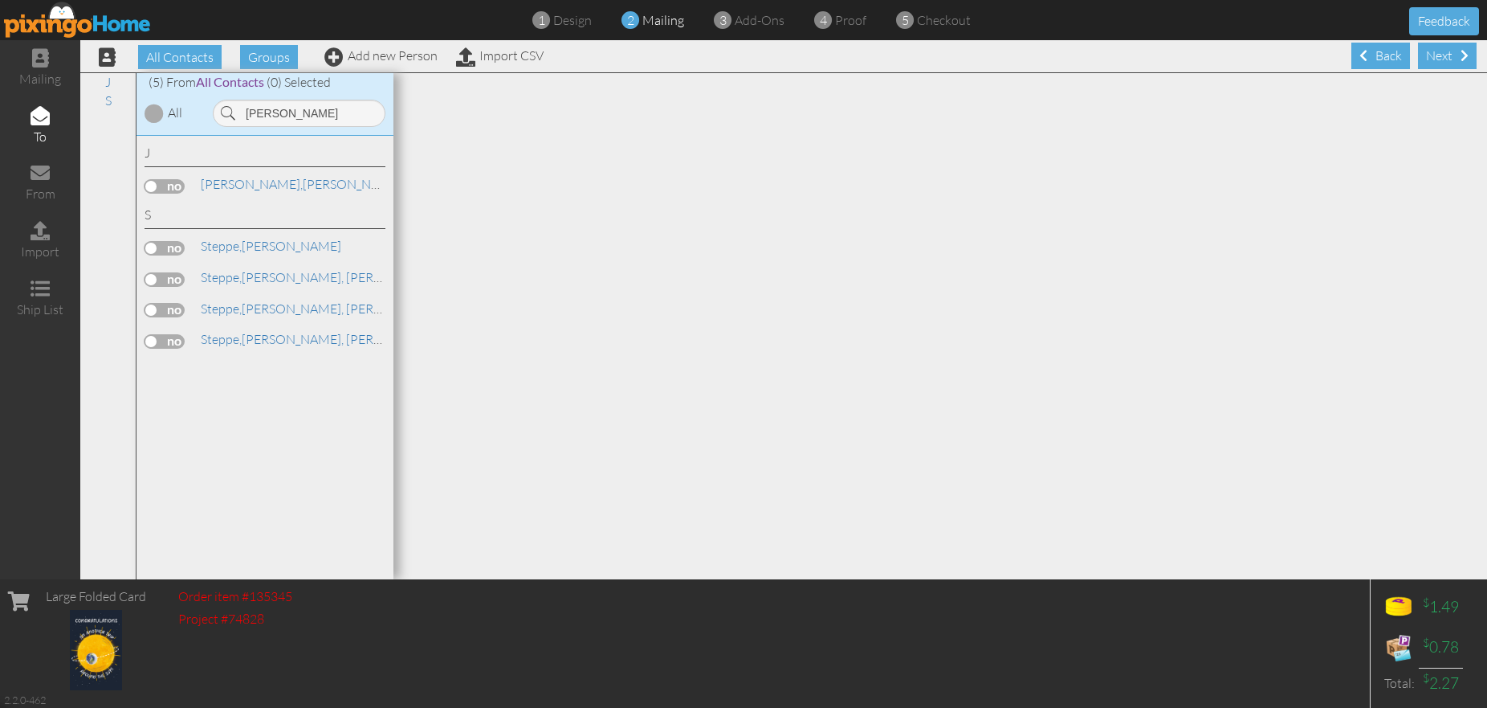
type input "[PERSON_NAME]"
click at [177, 244] on label at bounding box center [165, 248] width 40 height 14
click at [0, 0] on input "checkbox" at bounding box center [0, 0] width 0 height 0
click at [1451, 54] on div "Next" at bounding box center [1447, 56] width 59 height 27
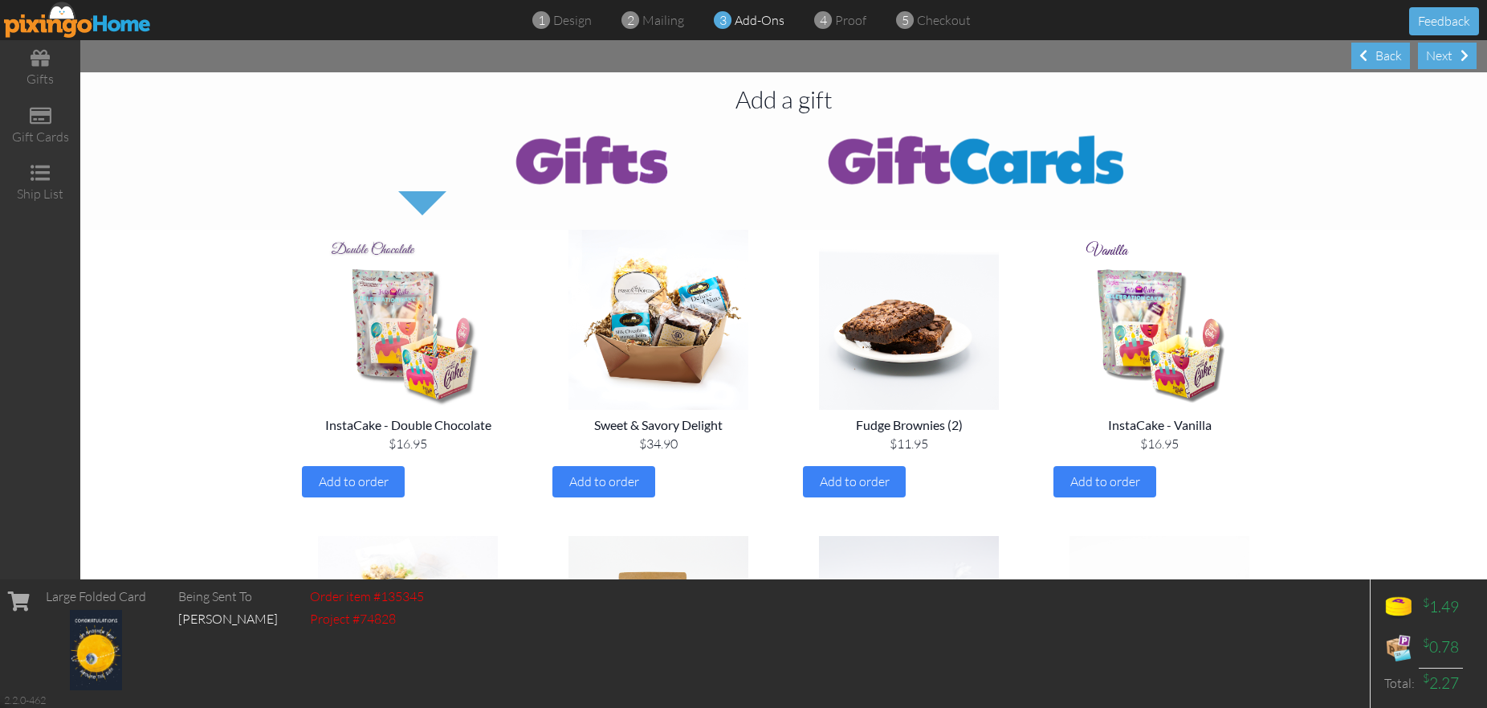
click at [1451, 54] on div "Next" at bounding box center [1447, 56] width 59 height 27
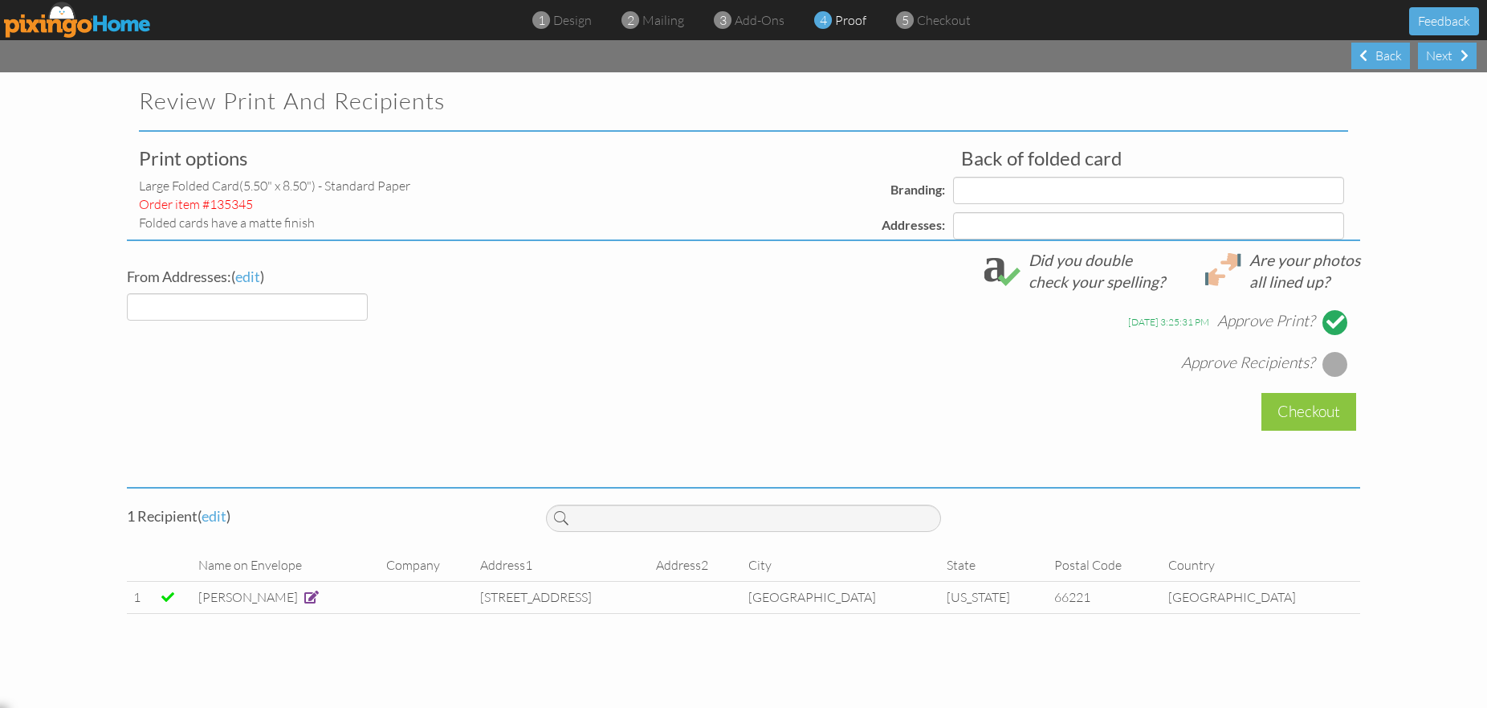
select select "object:37298"
select select "object:37305"
select select "object:37302"
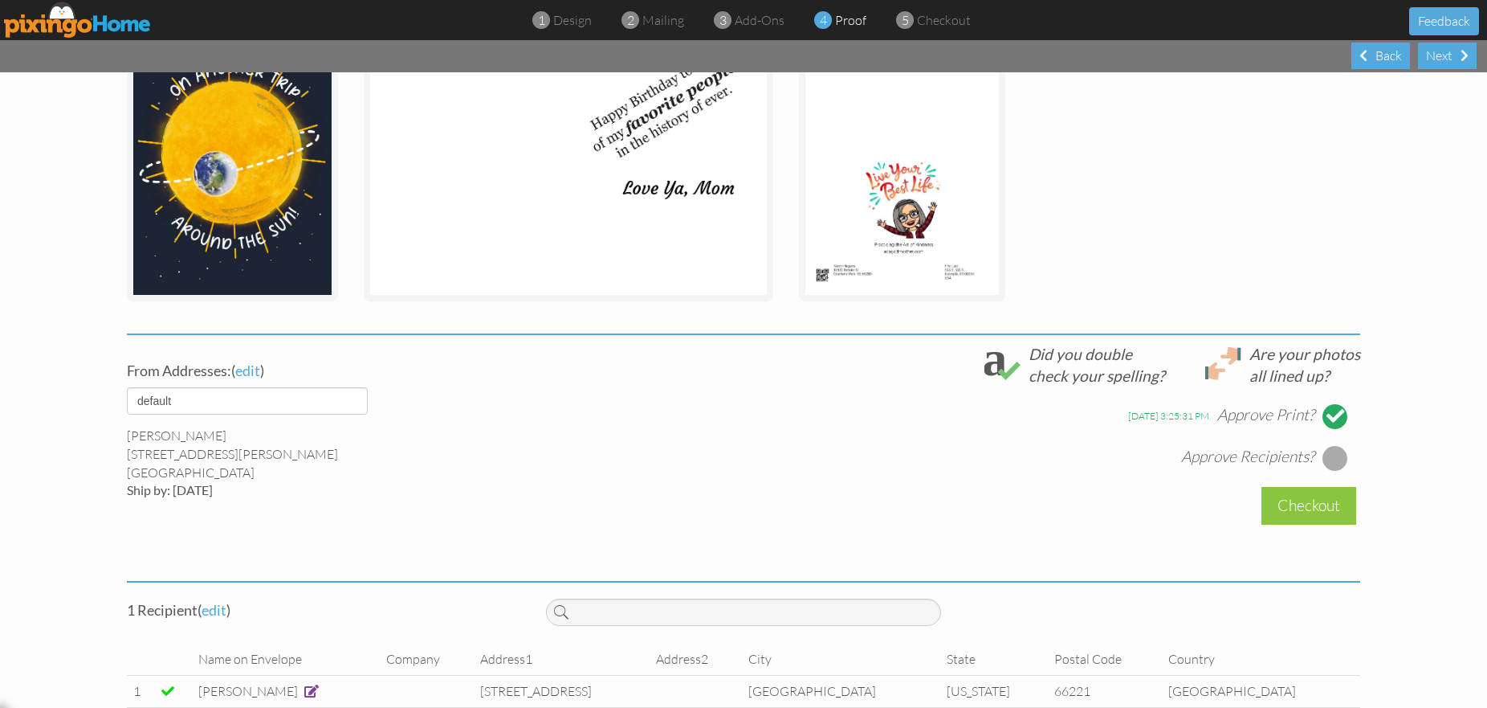
scroll to position [359, 0]
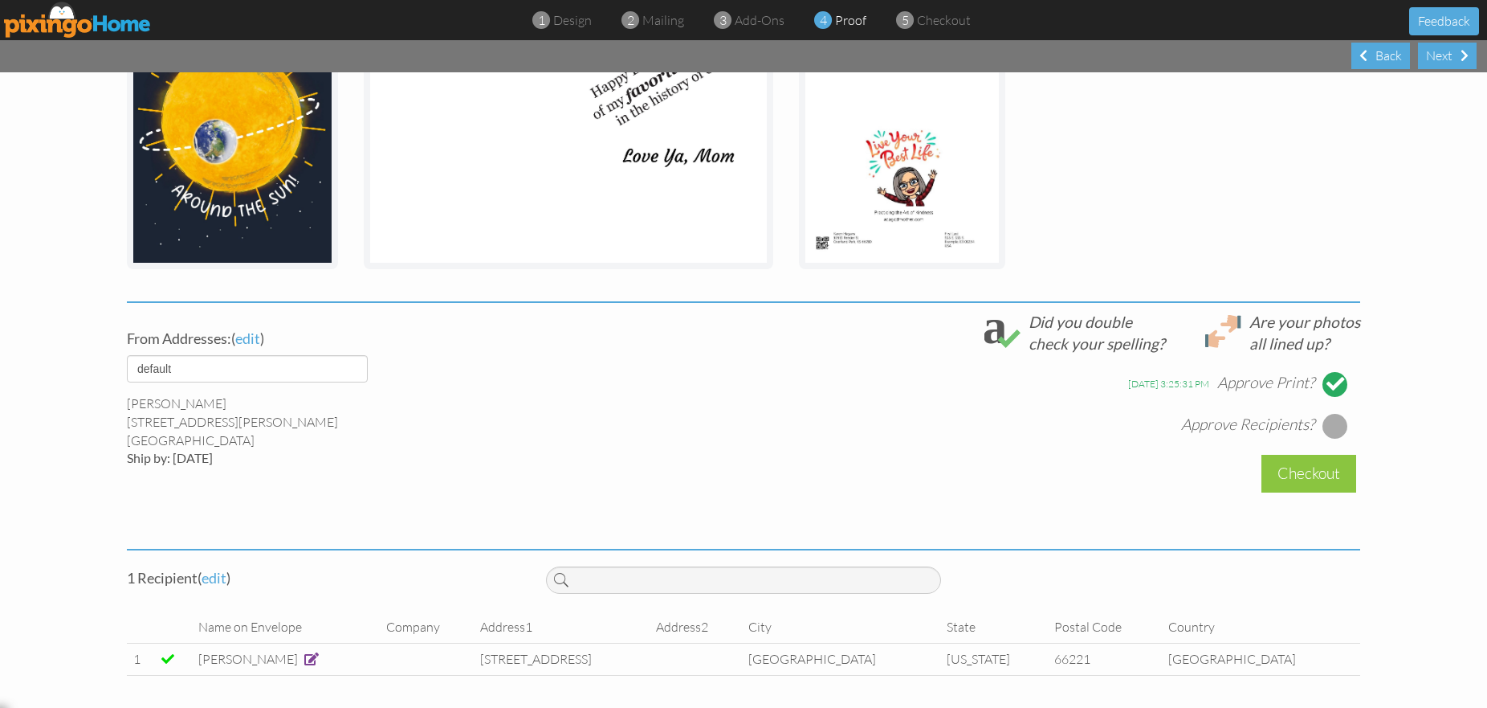
click at [1340, 419] on div at bounding box center [1336, 426] width 26 height 26
click at [1316, 473] on div "Checkout" at bounding box center [1309, 474] width 95 height 38
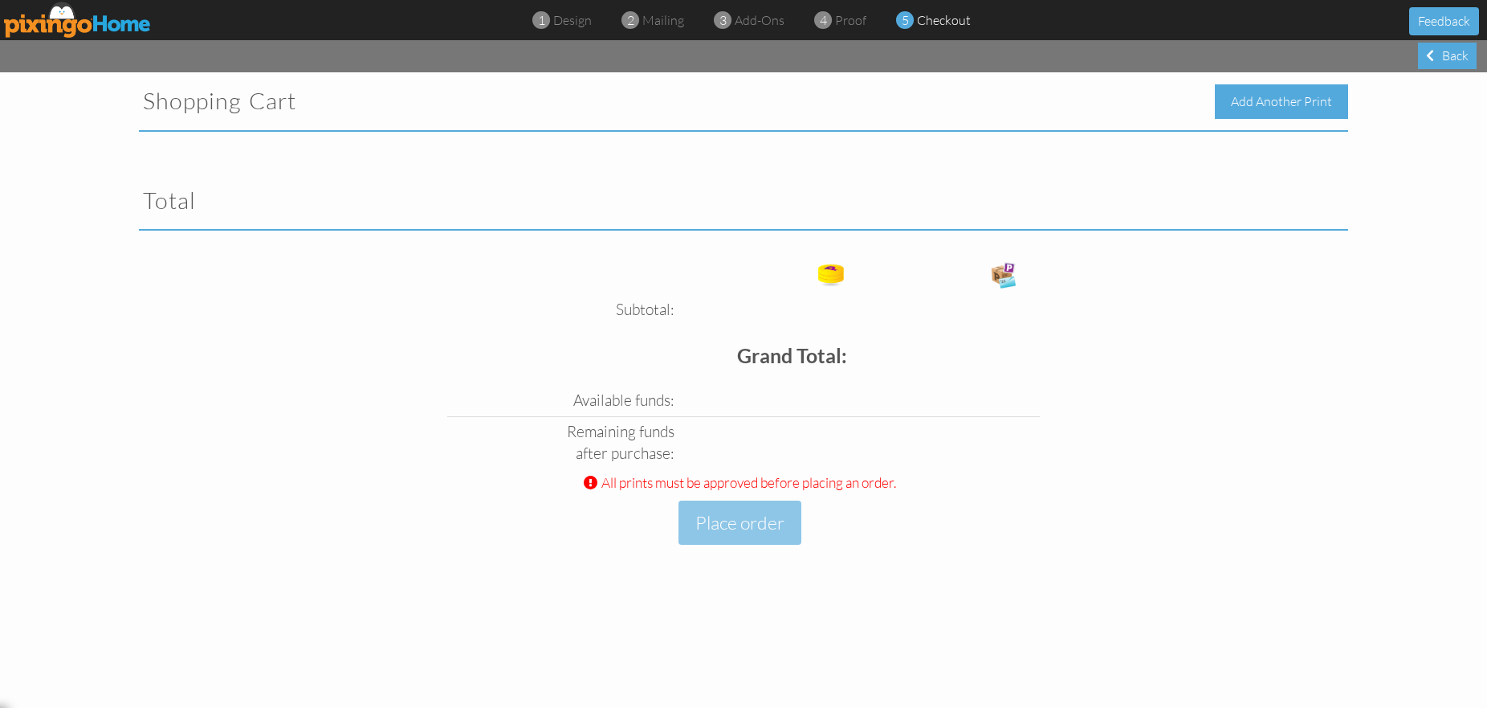
click at [1272, 95] on div "Add Another Print" at bounding box center [1281, 101] width 133 height 35
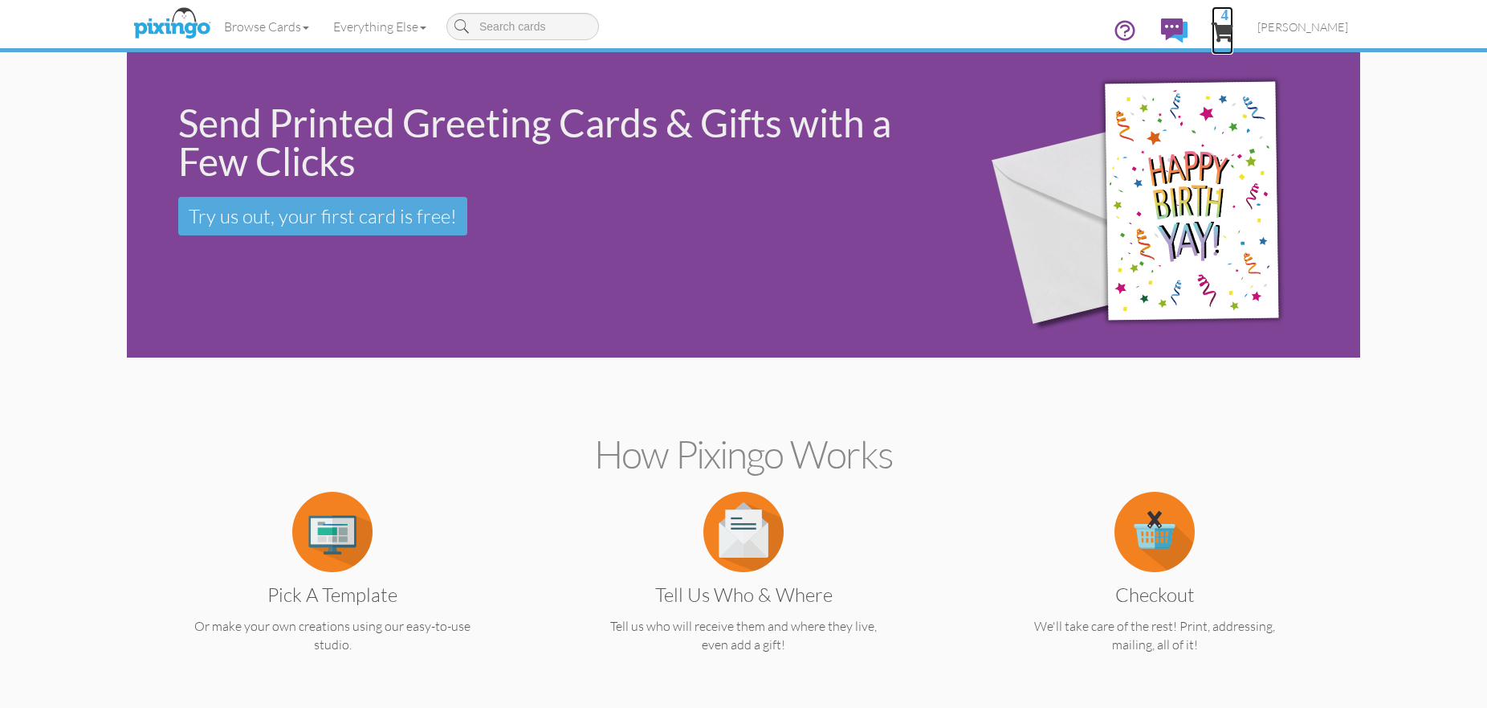
click at [1234, 24] on span "4" at bounding box center [1223, 31] width 22 height 19
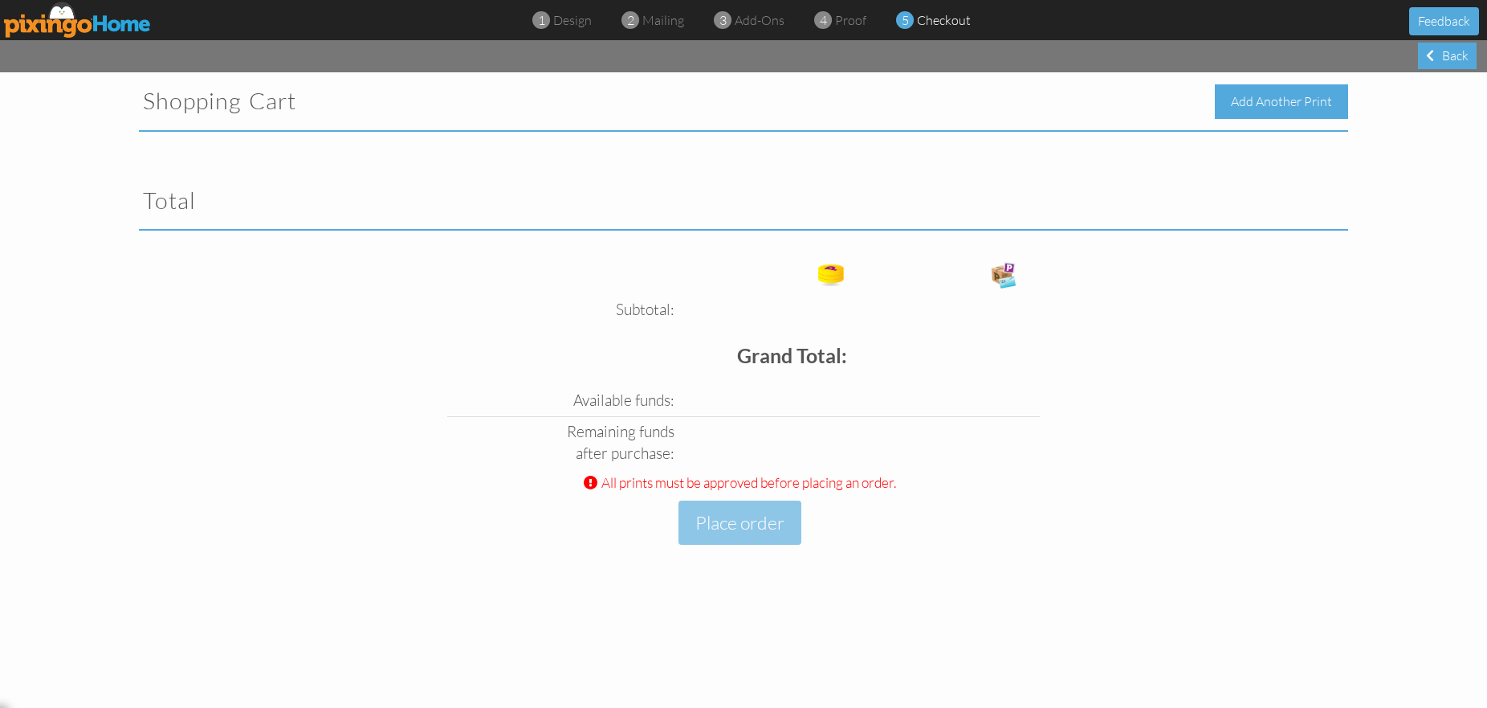
click at [1284, 100] on div "Add Another Print" at bounding box center [1281, 101] width 133 height 35
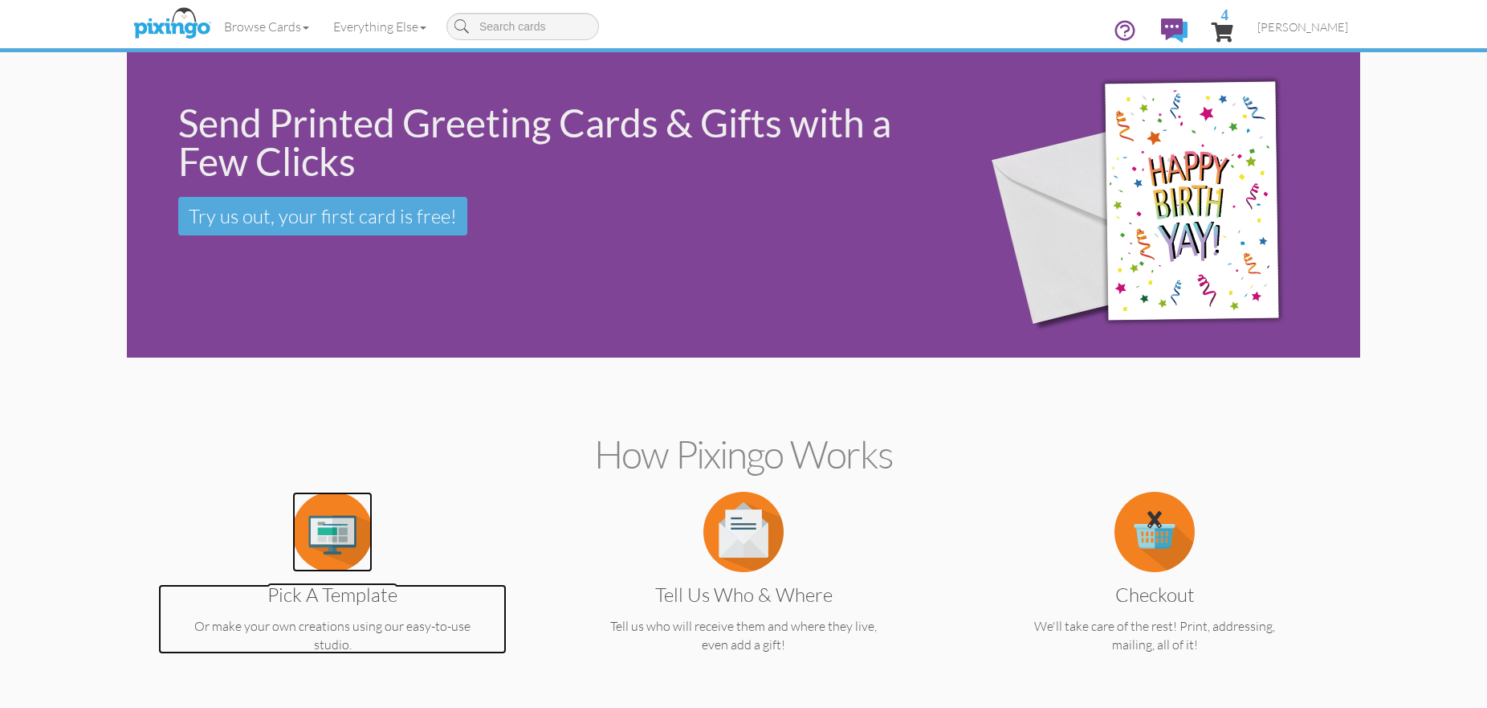
click at [329, 541] on img at bounding box center [332, 532] width 80 height 80
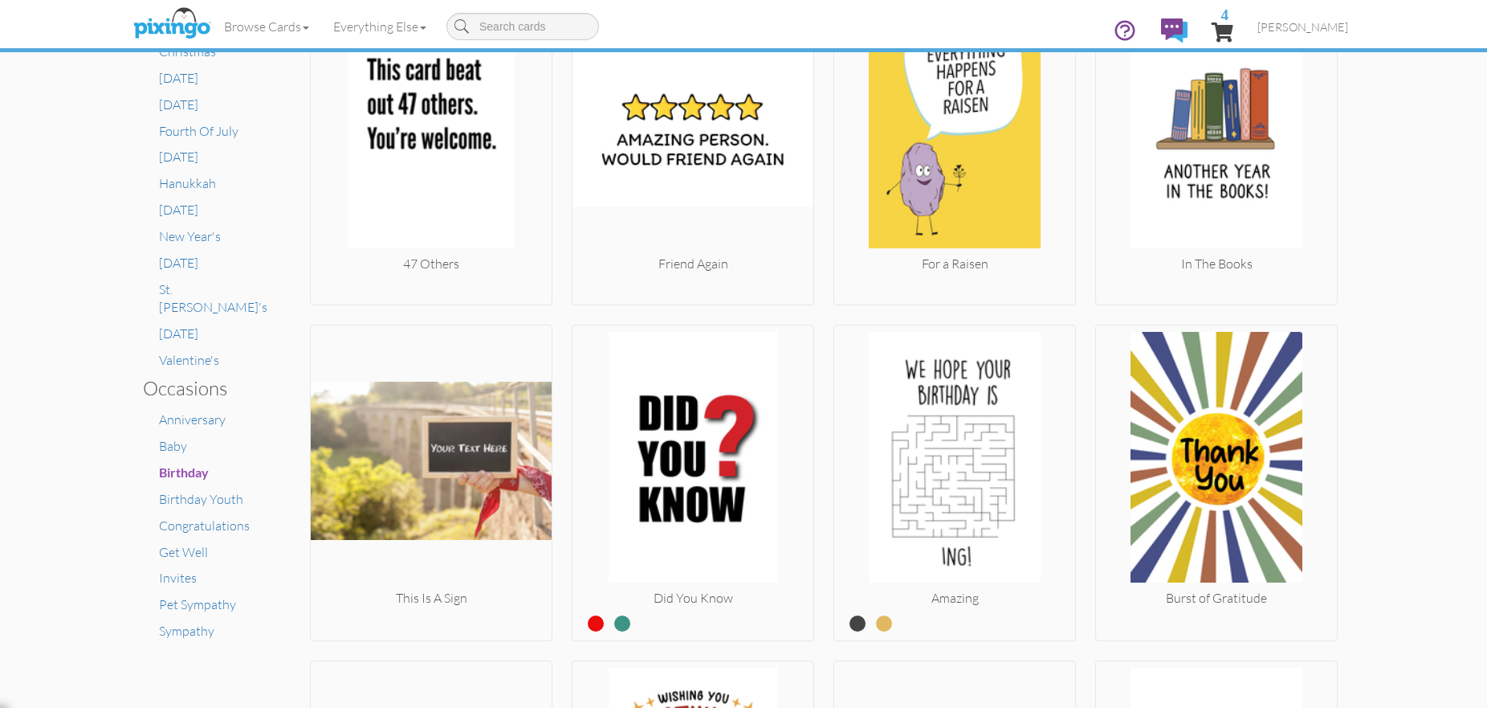
scroll to position [776, 0]
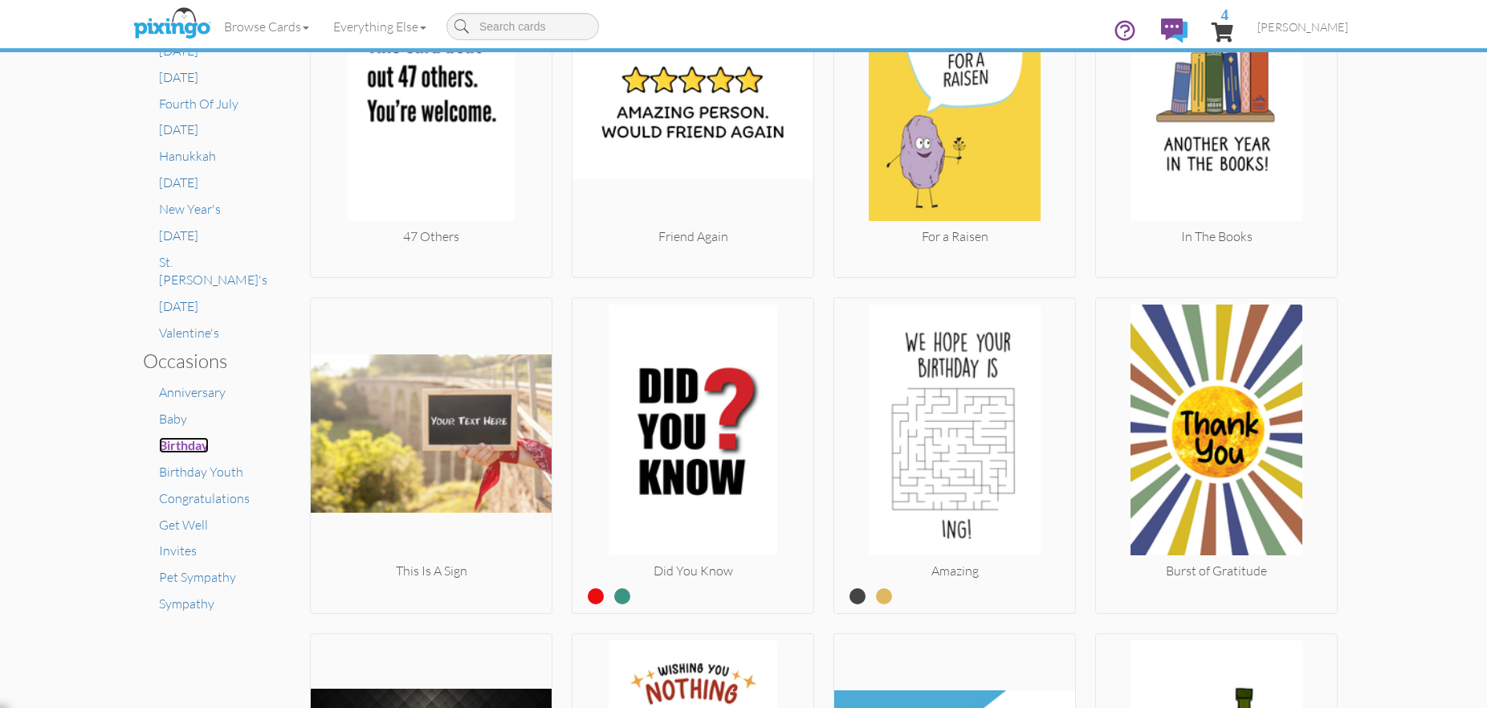
click at [189, 437] on span "Birthday" at bounding box center [184, 444] width 50 height 15
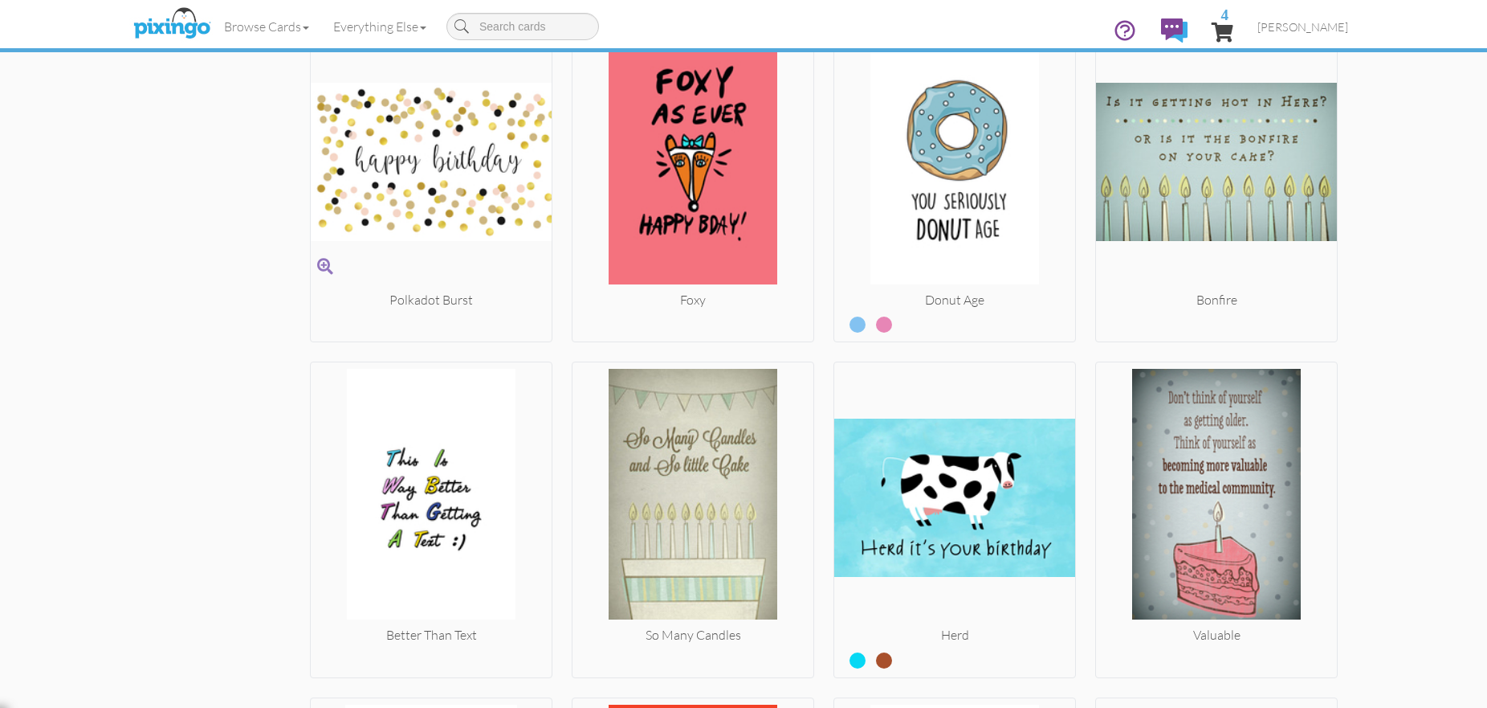
scroll to position [3685, 0]
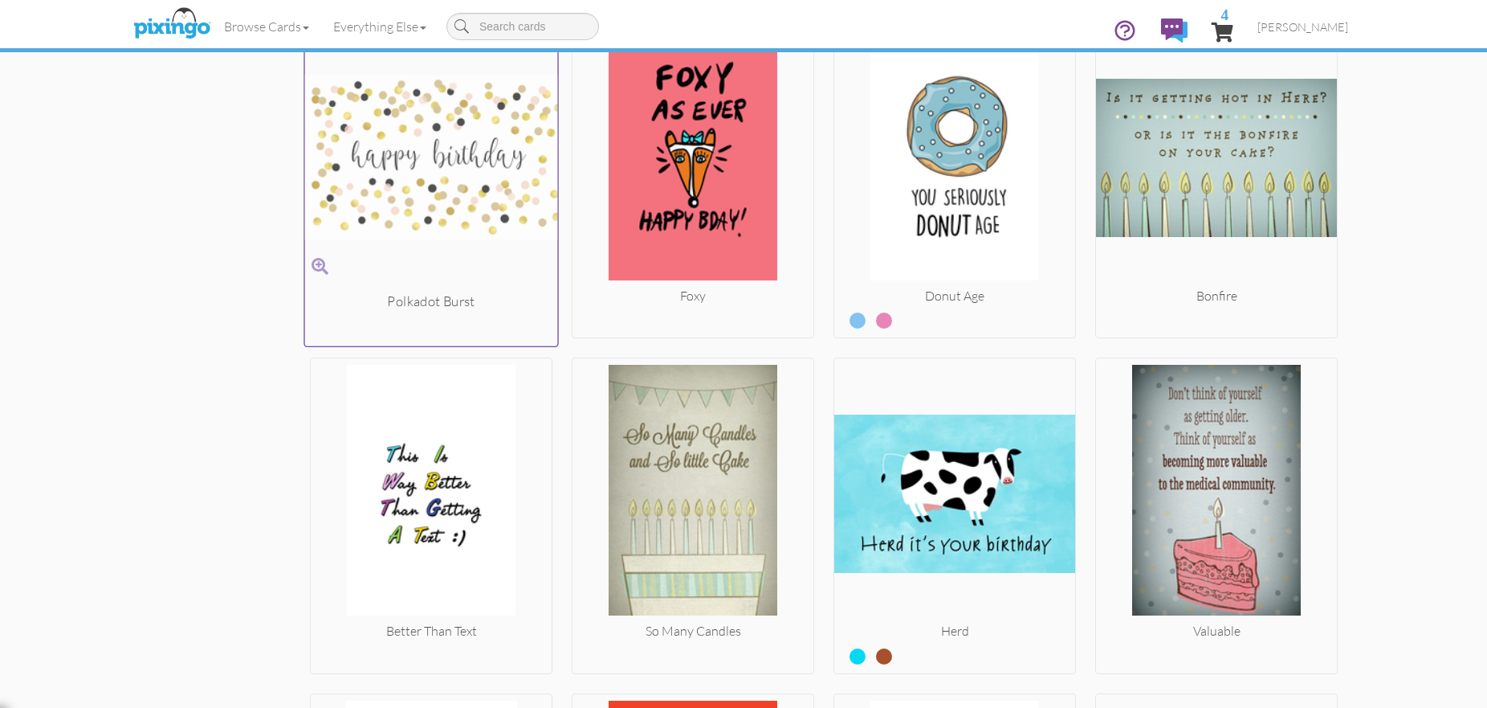
click at [480, 206] on img at bounding box center [431, 157] width 253 height 270
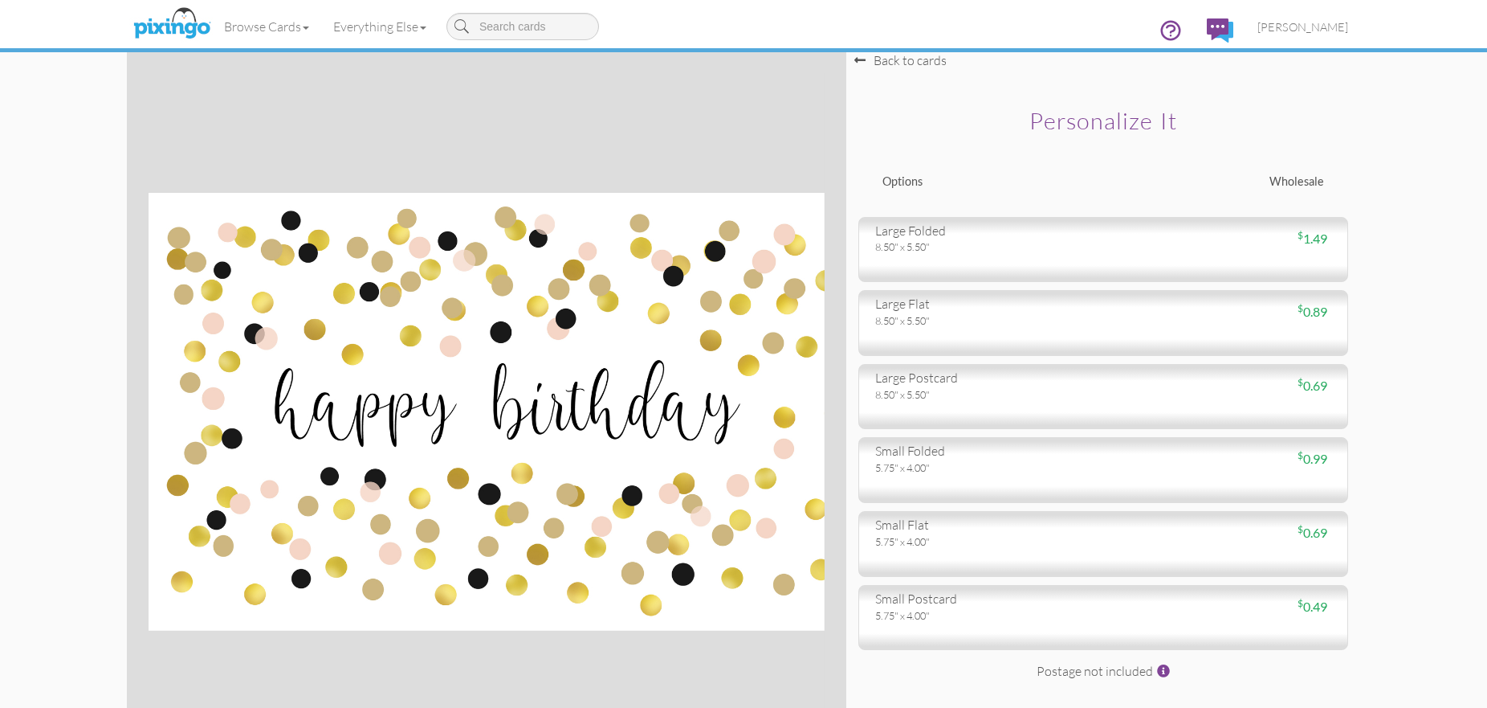
scroll to position [2, 0]
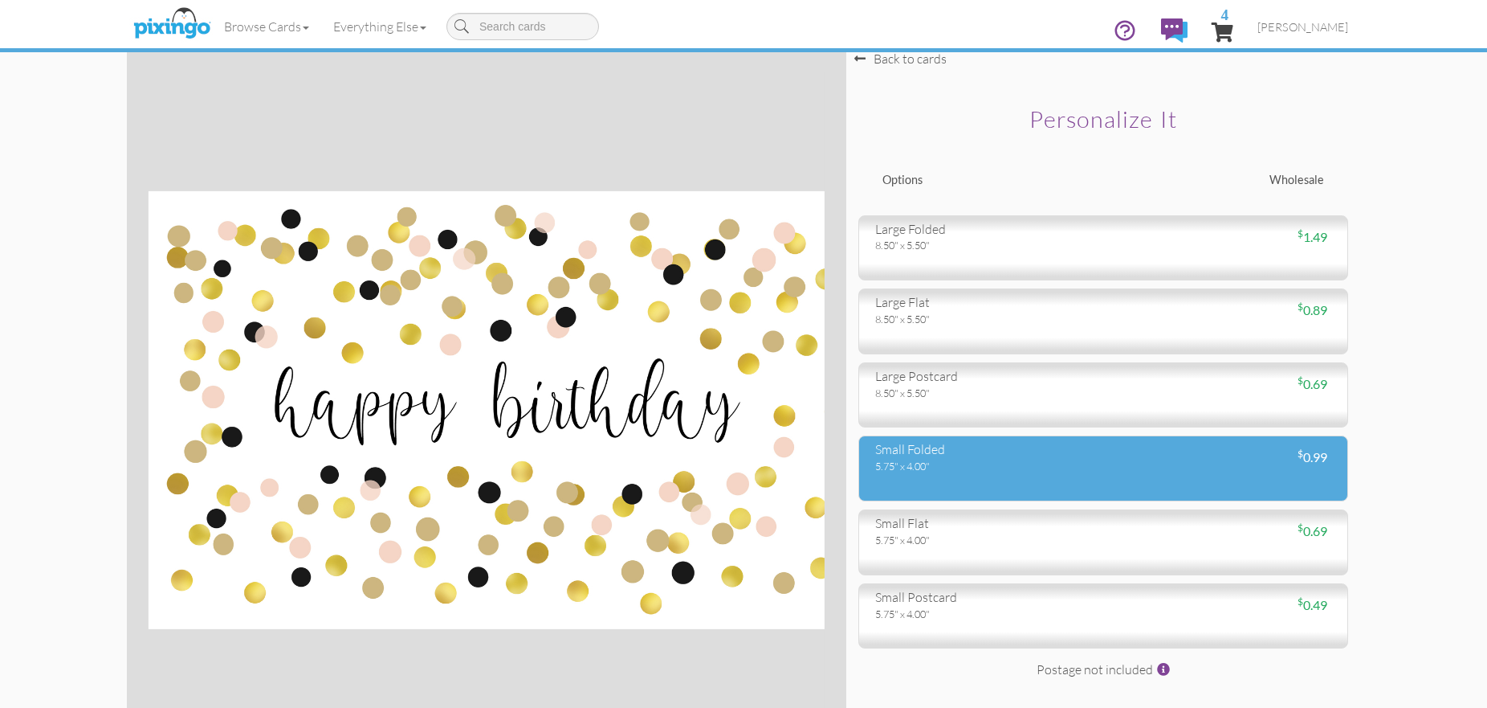
click at [918, 455] on div "small folded" at bounding box center [983, 449] width 216 height 18
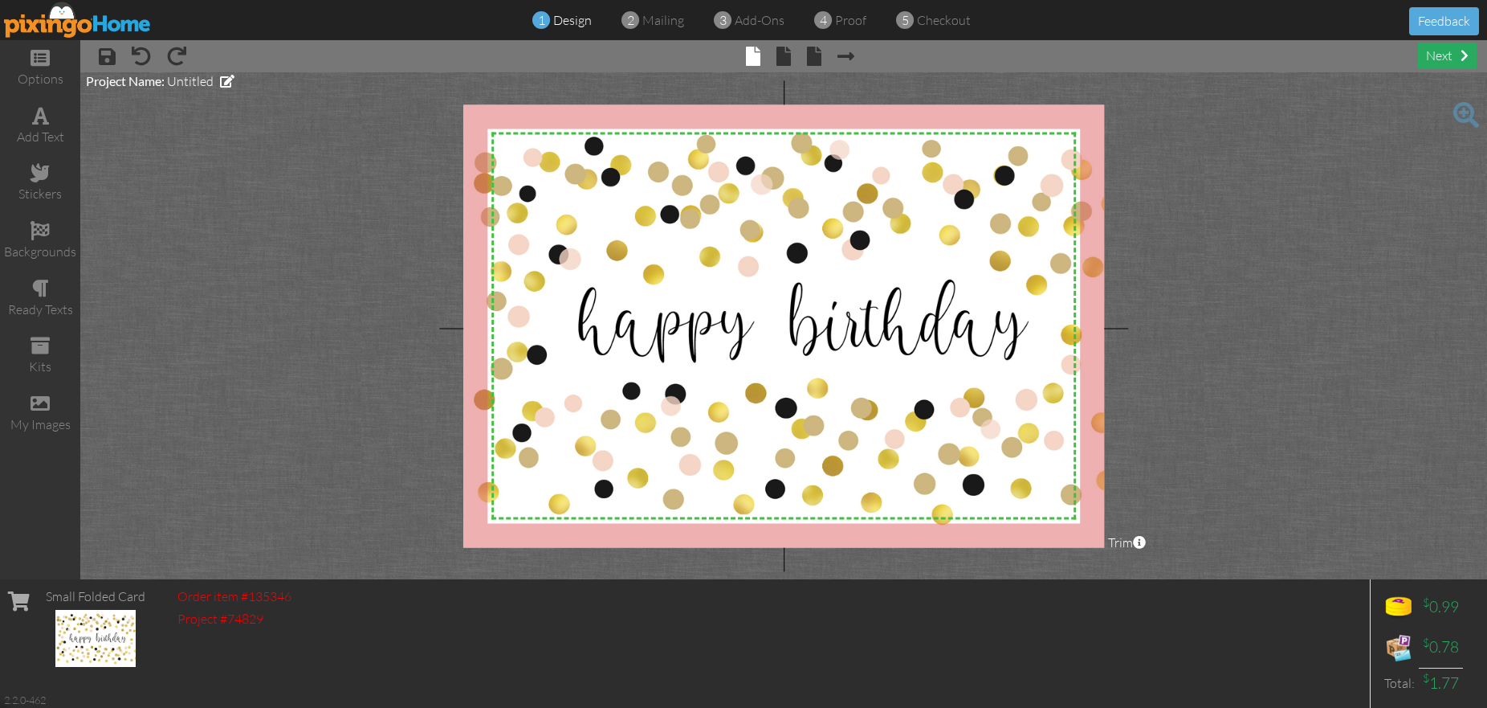
click at [1450, 58] on div "next" at bounding box center [1447, 56] width 59 height 27
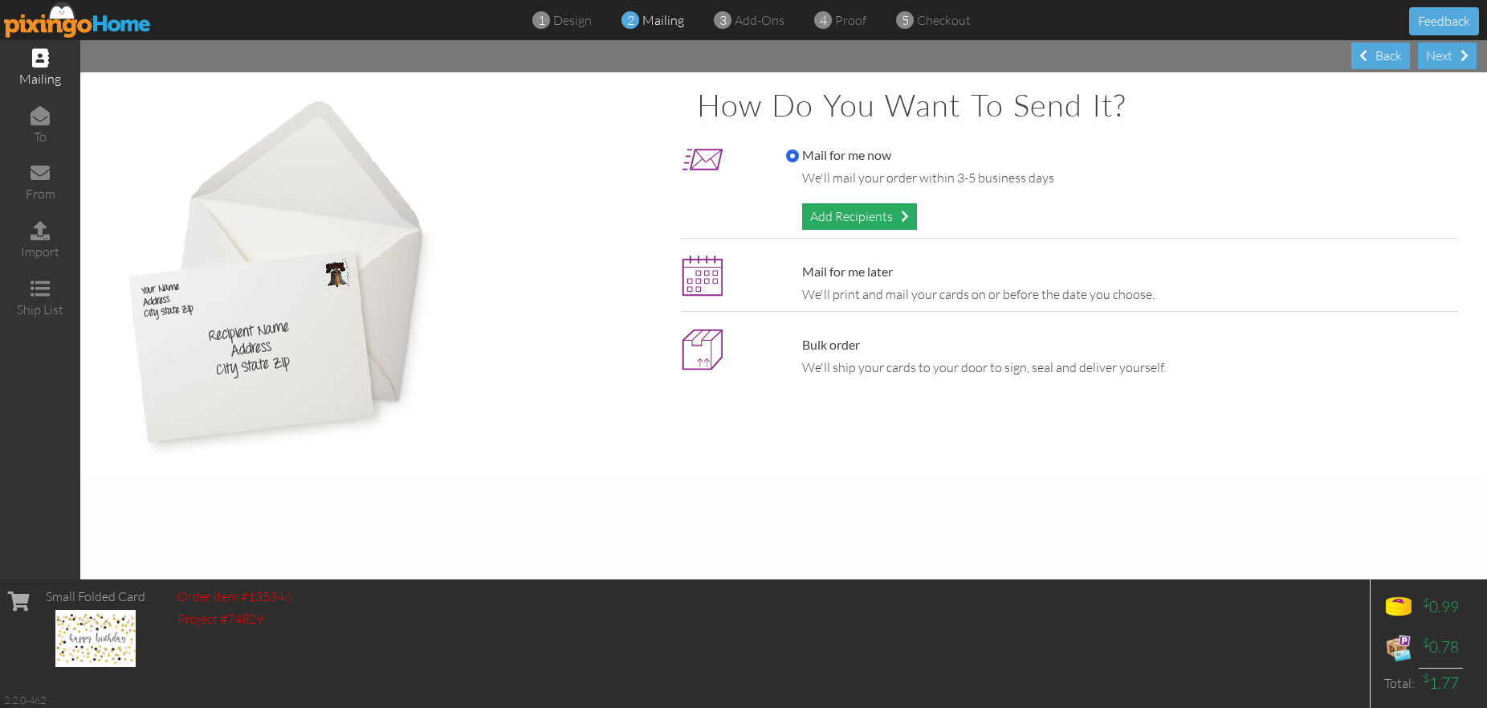
click at [860, 215] on div "Add Recipients" at bounding box center [859, 216] width 115 height 27
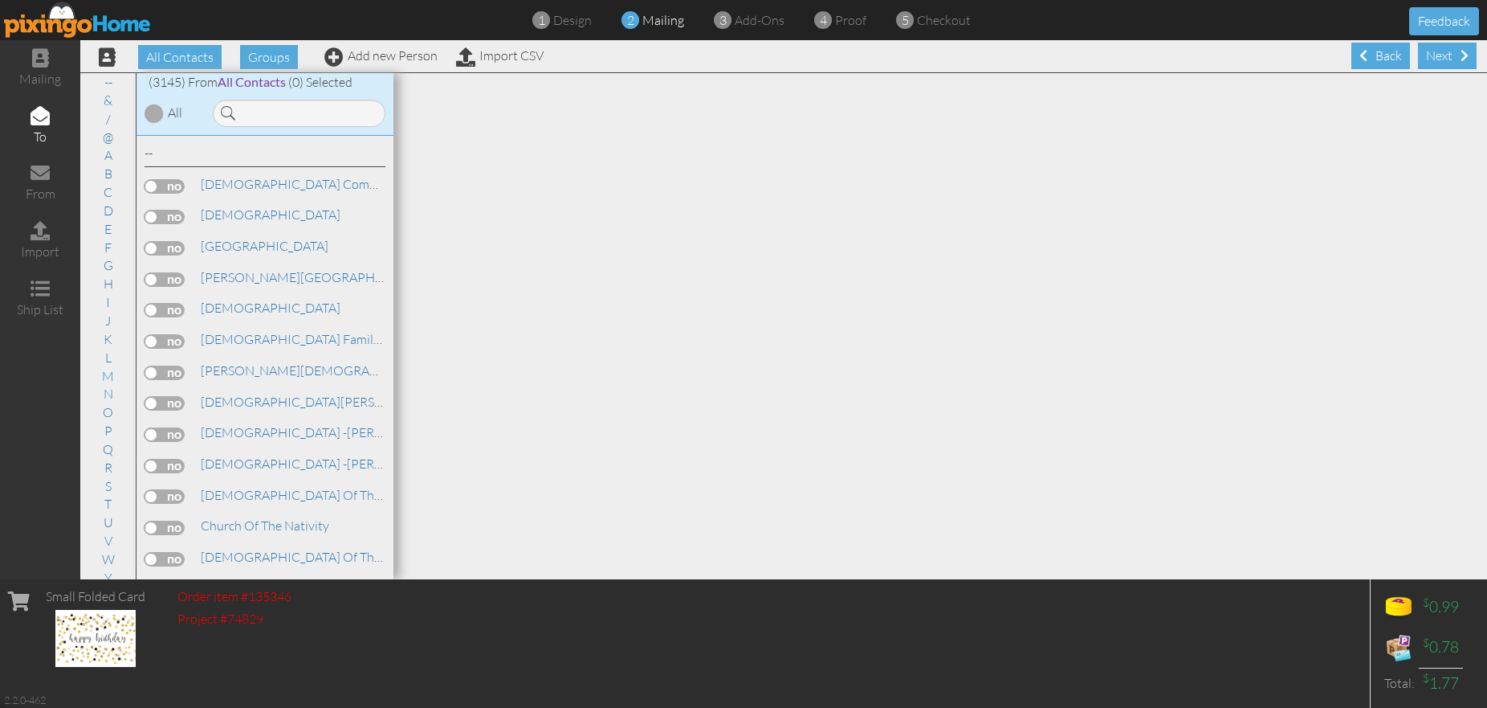
click at [275, 112] on input at bounding box center [299, 113] width 173 height 27
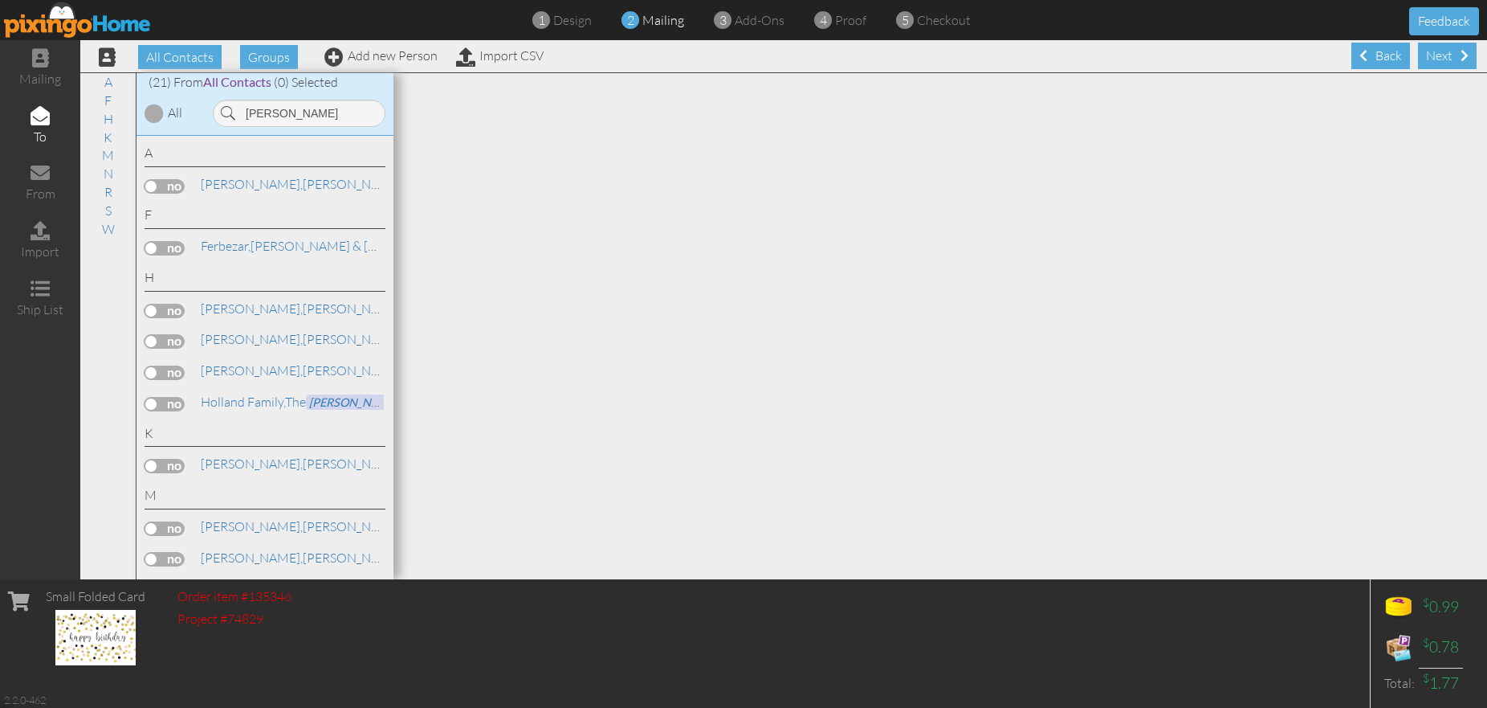
type input "[PERSON_NAME]"
click at [172, 309] on label at bounding box center [165, 311] width 40 height 14
click at [0, 0] on input "checkbox" at bounding box center [0, 0] width 0 height 0
click at [1448, 62] on div "Next" at bounding box center [1447, 56] width 59 height 27
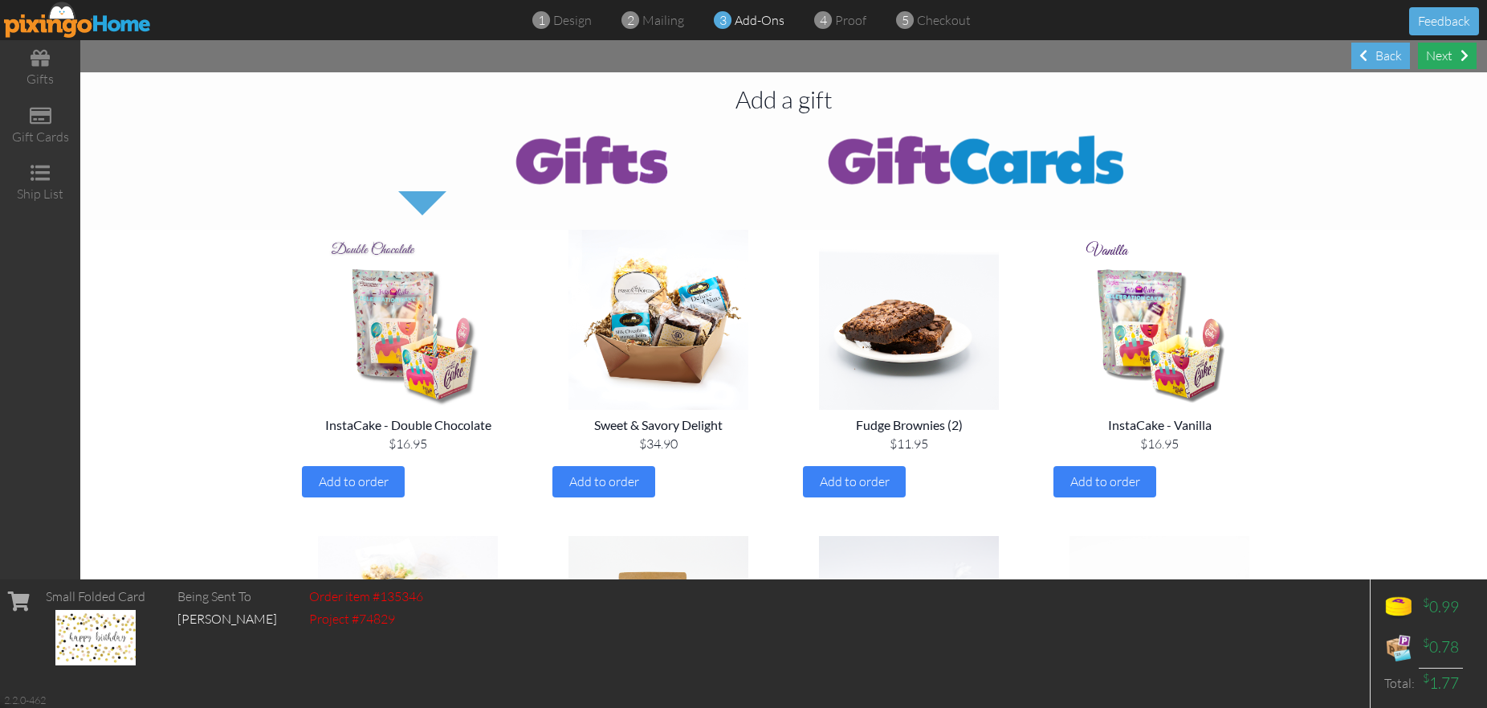
click at [1449, 55] on div "Next" at bounding box center [1447, 56] width 59 height 27
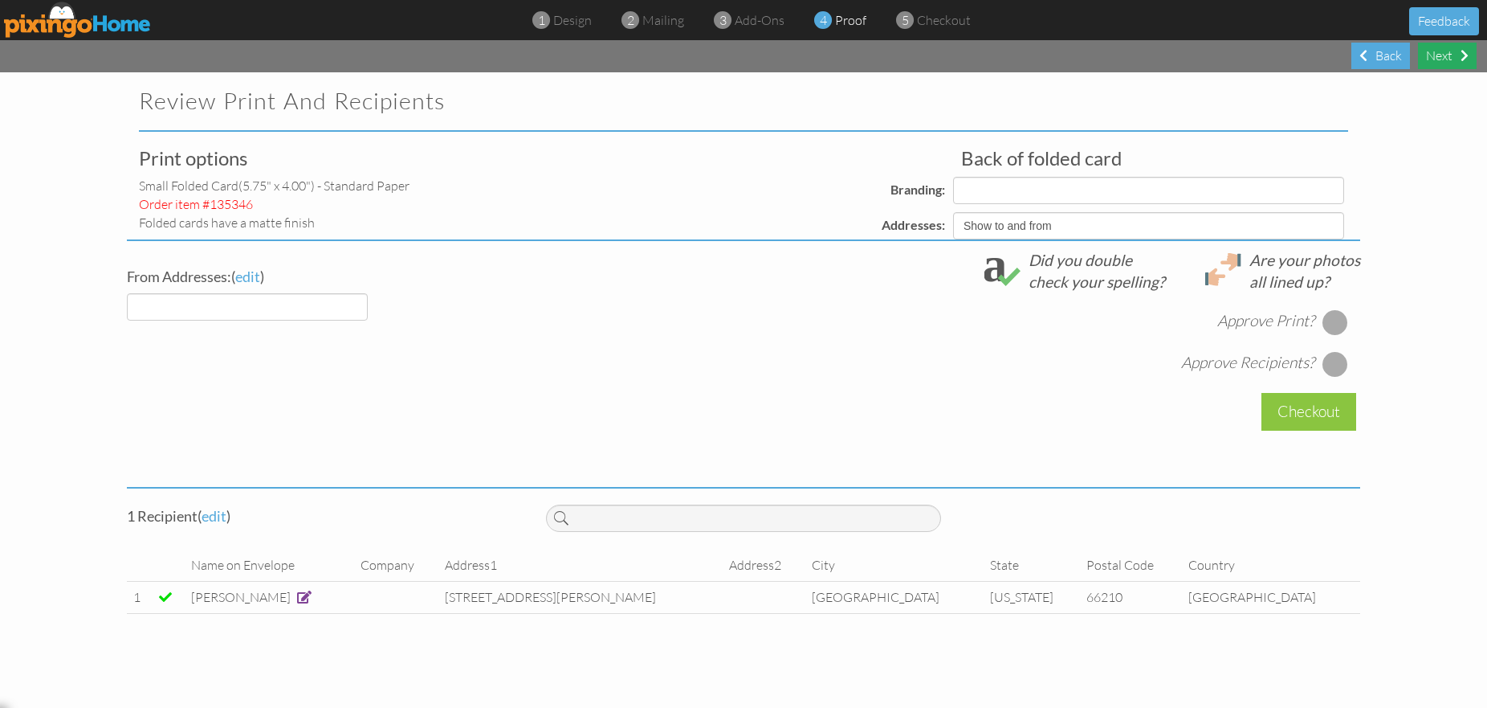
select select "object:46262"
select select "object:46265"
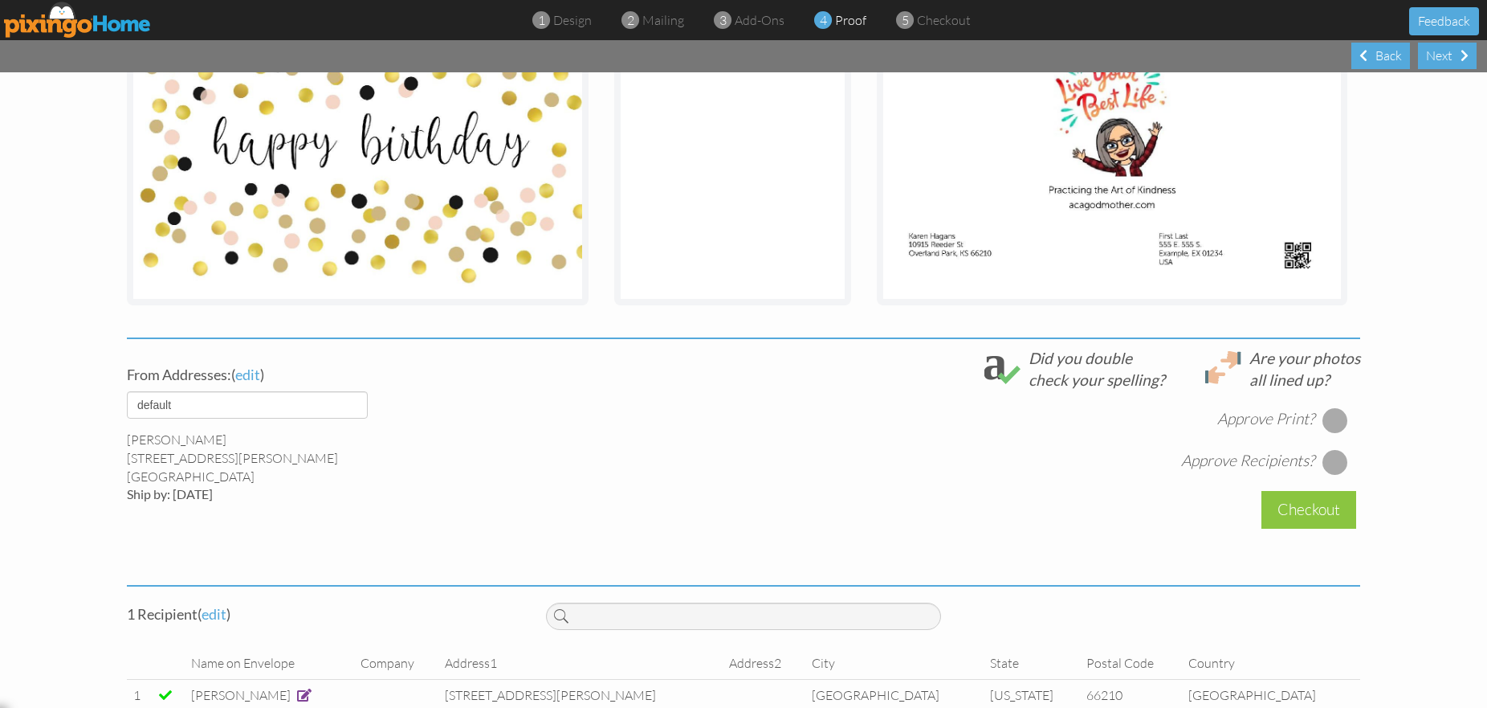
scroll to position [359, 0]
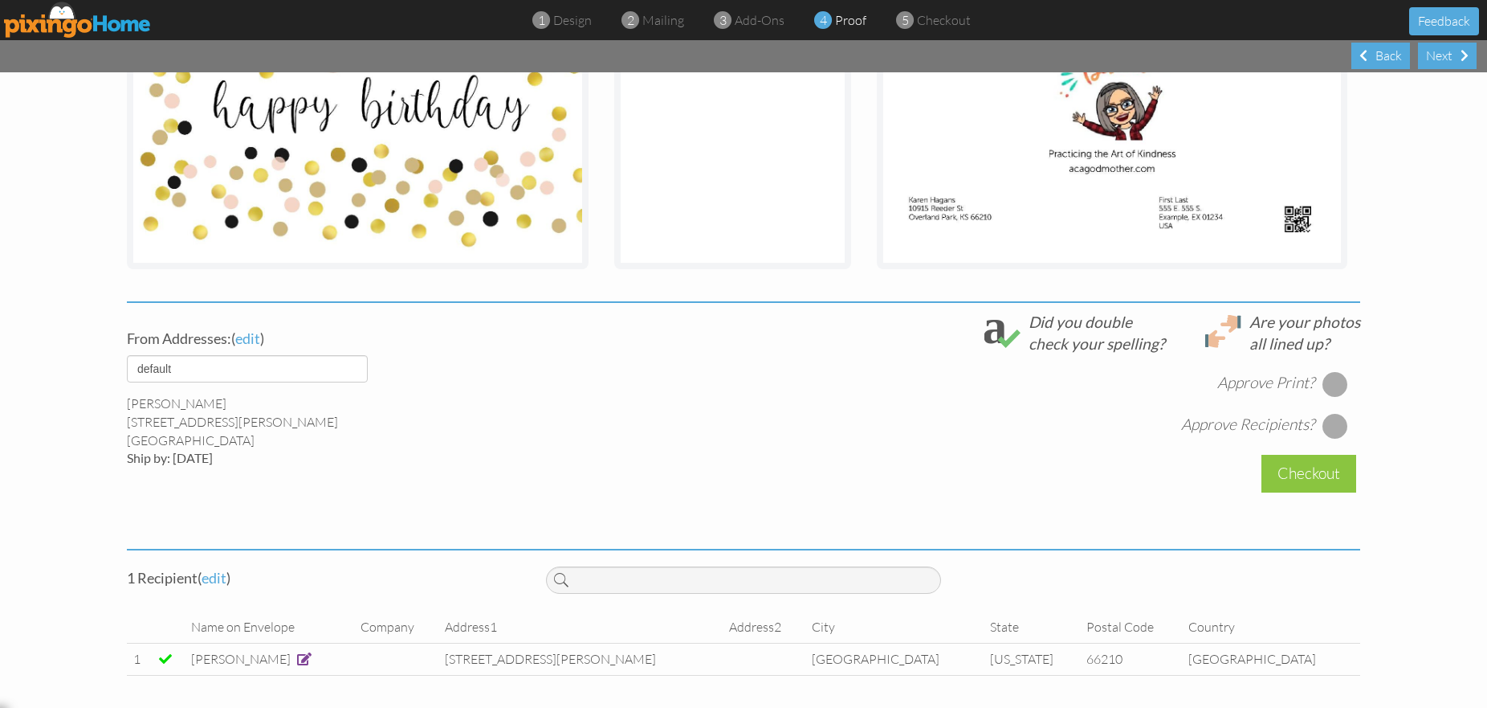
click at [1342, 380] on div at bounding box center [1336, 384] width 26 height 26
click at [1335, 430] on div at bounding box center [1336, 426] width 26 height 26
click at [1325, 467] on div "Checkout" at bounding box center [1309, 474] width 95 height 38
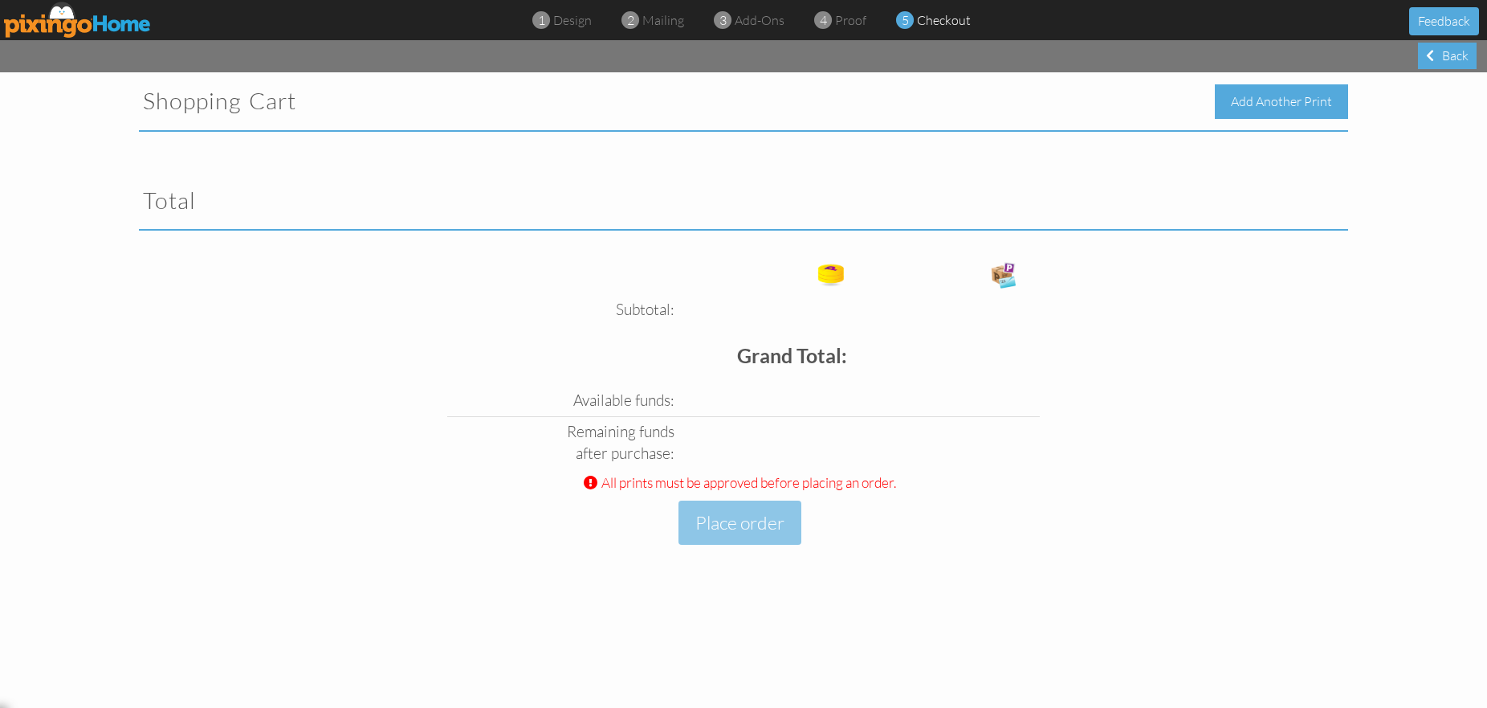
click at [1300, 101] on div "Add Another Print" at bounding box center [1281, 101] width 133 height 35
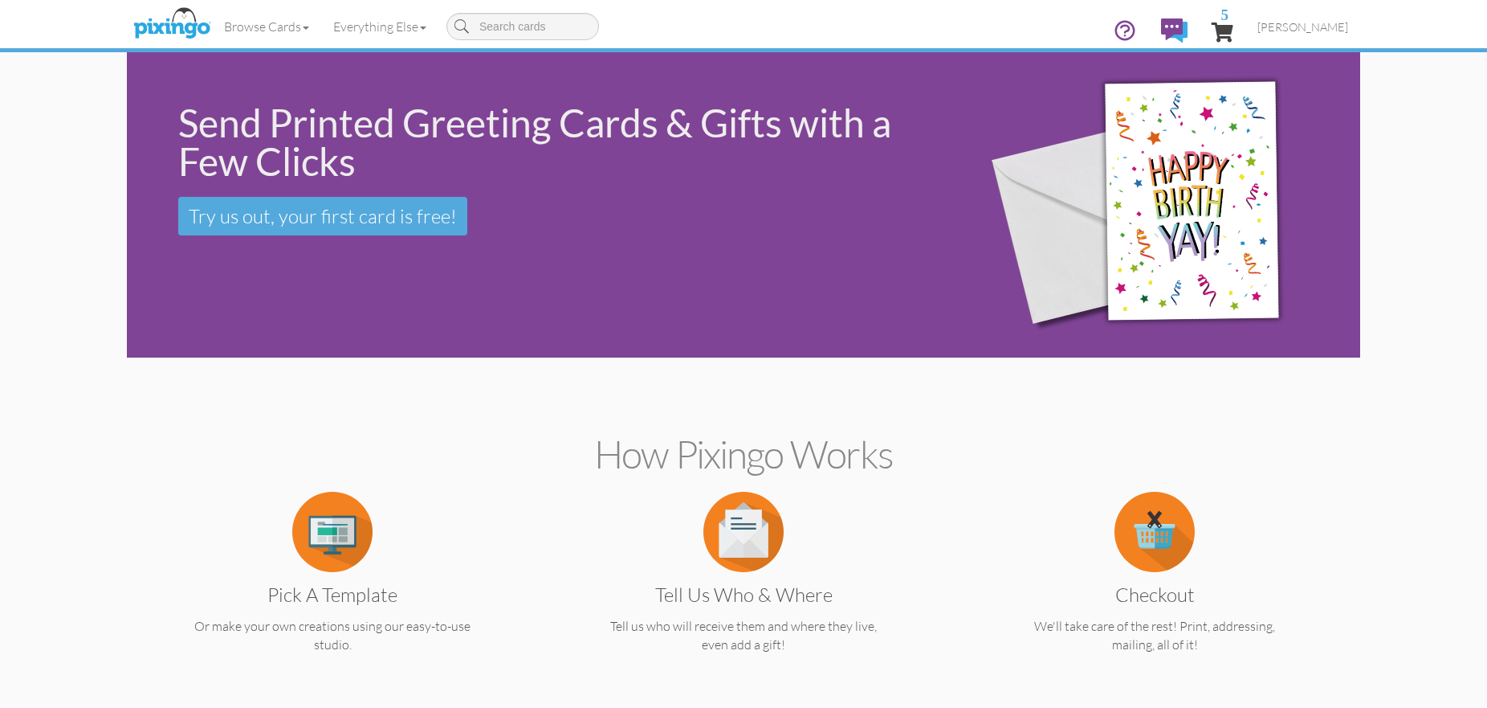
click at [1255, 31] on ul "5 [PERSON_NAME] Address Book Campaigns Dashboard Help Videos Images Profile" at bounding box center [1230, 31] width 259 height 51
click at [1234, 31] on span "5" at bounding box center [1223, 31] width 22 height 19
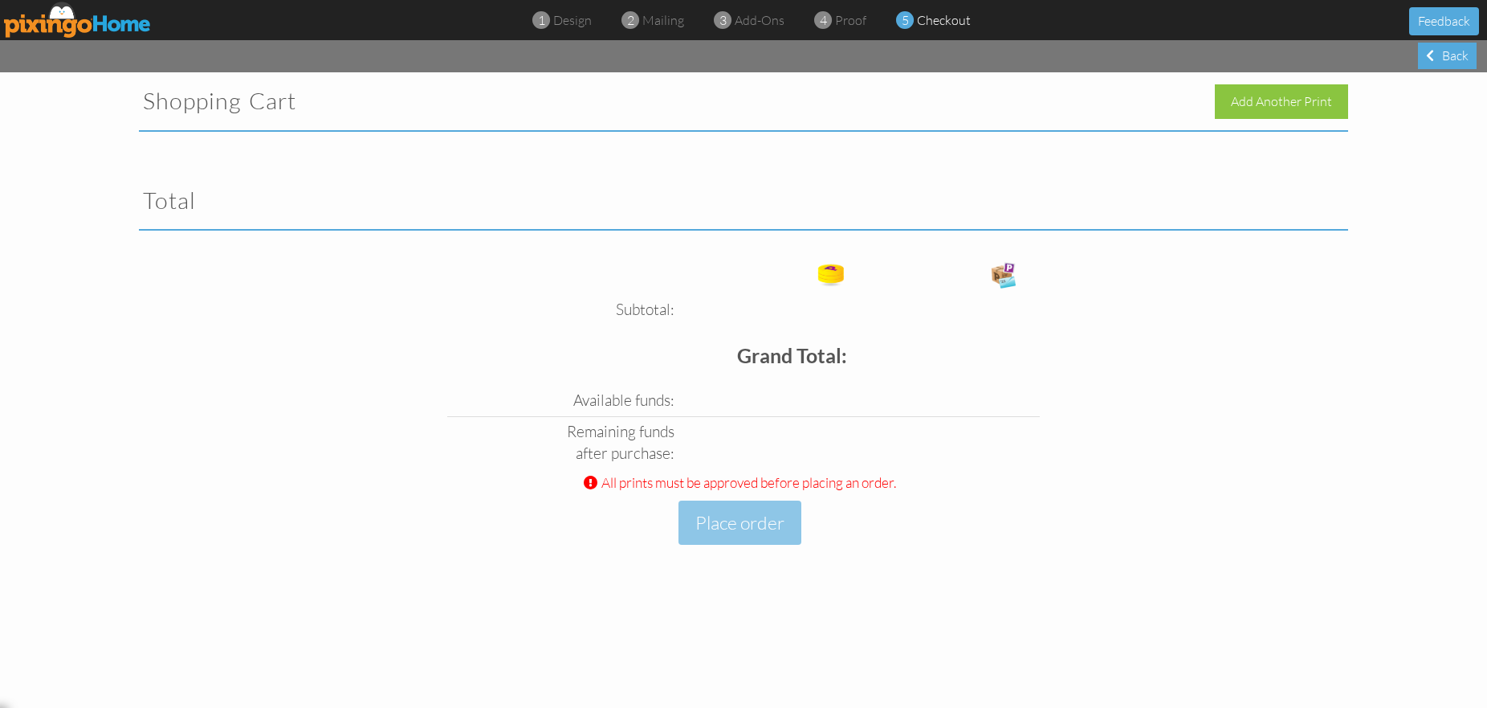
click at [771, 133] on div at bounding box center [744, 143] width 1234 height 26
click at [745, 519] on div "Shopping Cart Add Another Print Total Subtotal: Free card: Grand Total: Availab…" at bounding box center [744, 330] width 1234 height 516
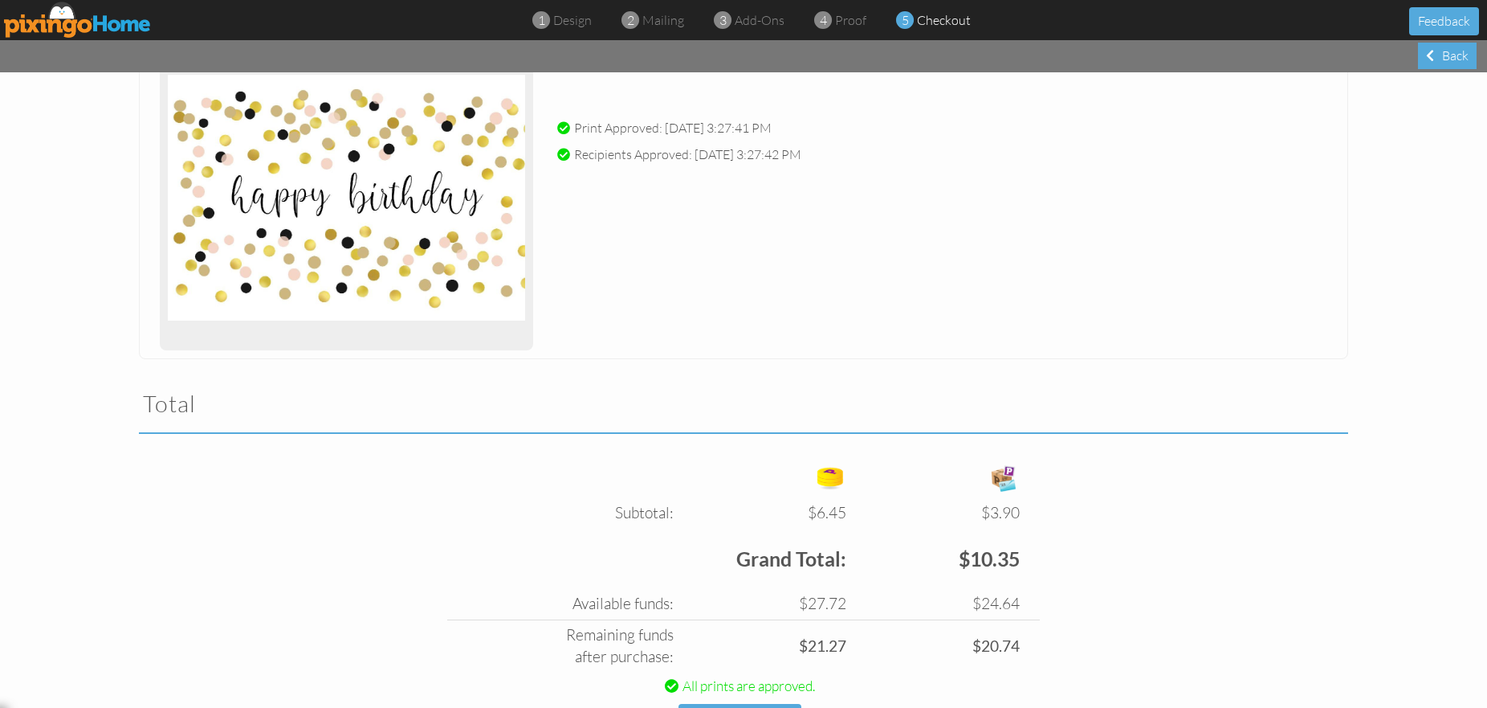
scroll to position [2147, 0]
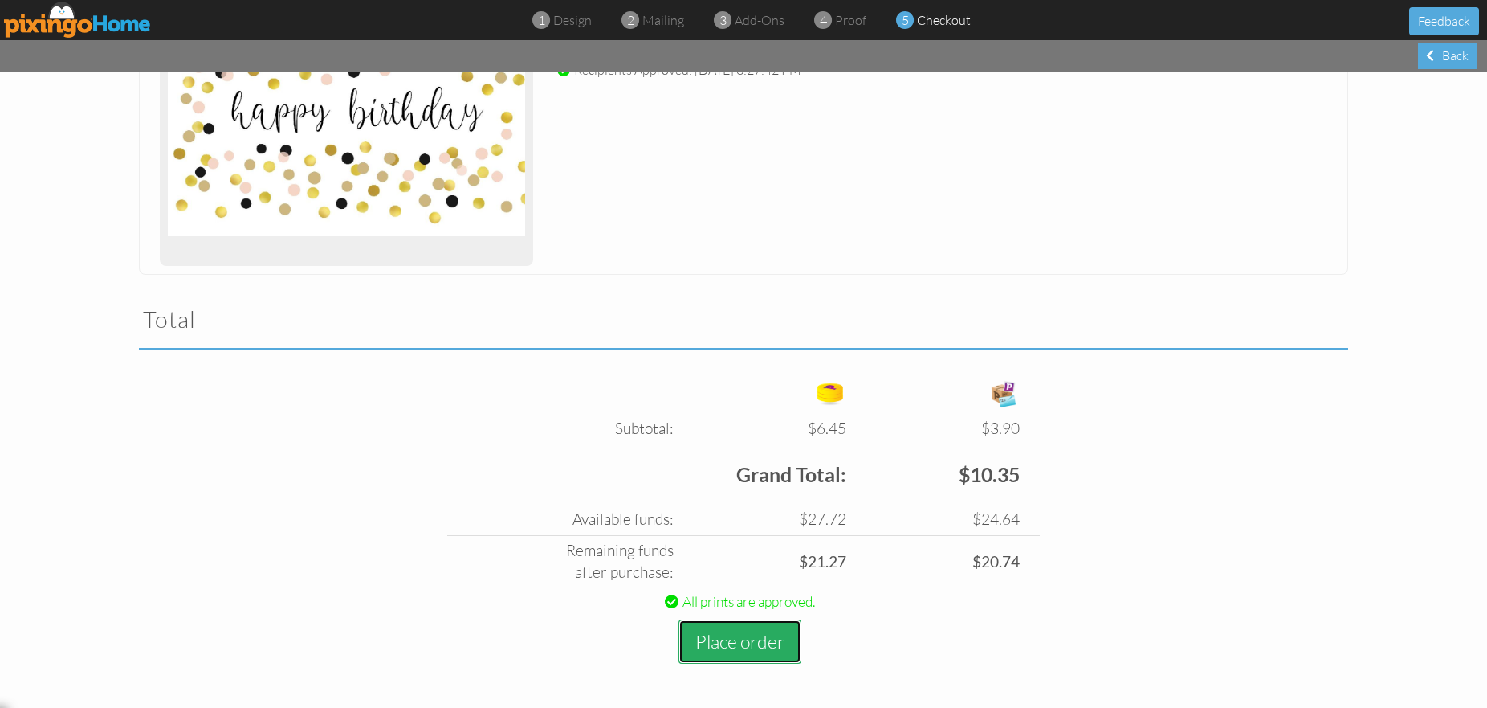
click at [724, 639] on button "Place order" at bounding box center [740, 641] width 123 height 44
